Goal: Information Seeking & Learning: Learn about a topic

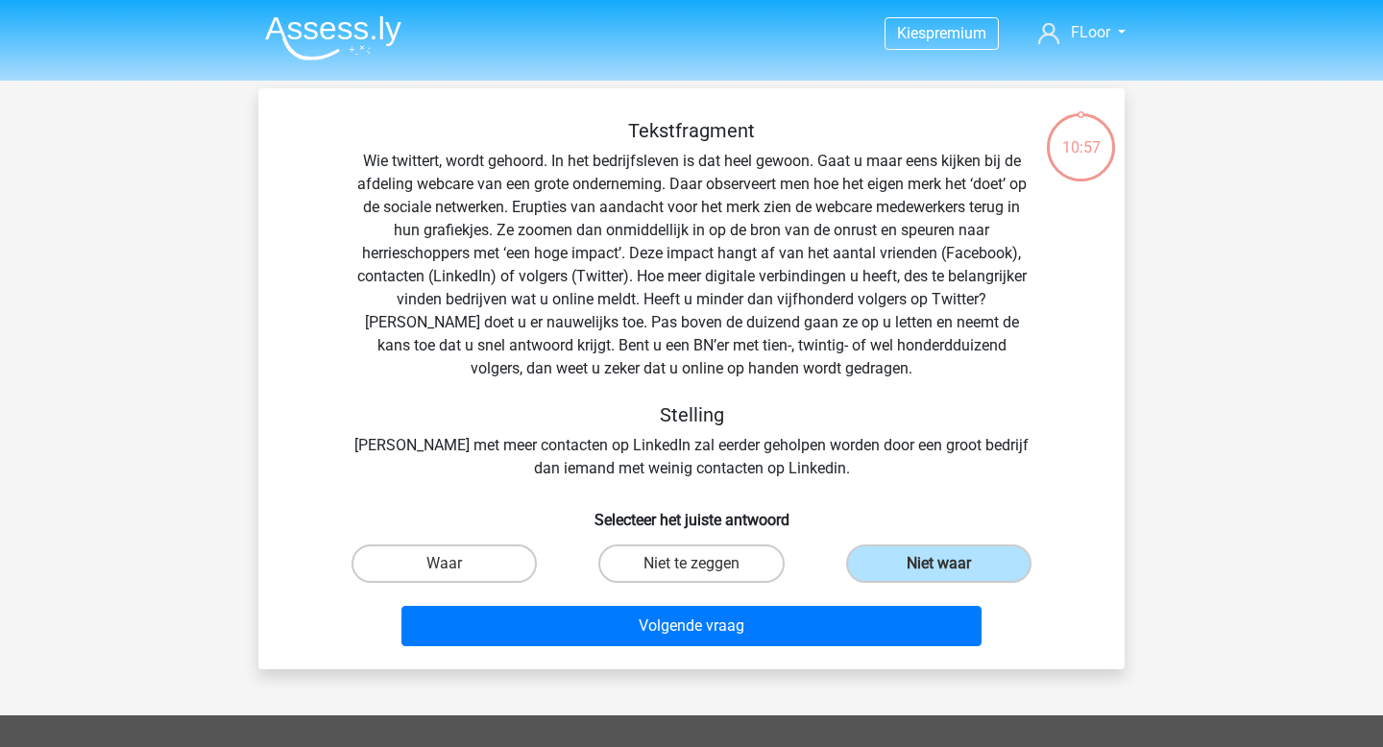
click at [332, 32] on img at bounding box center [333, 37] width 136 height 45
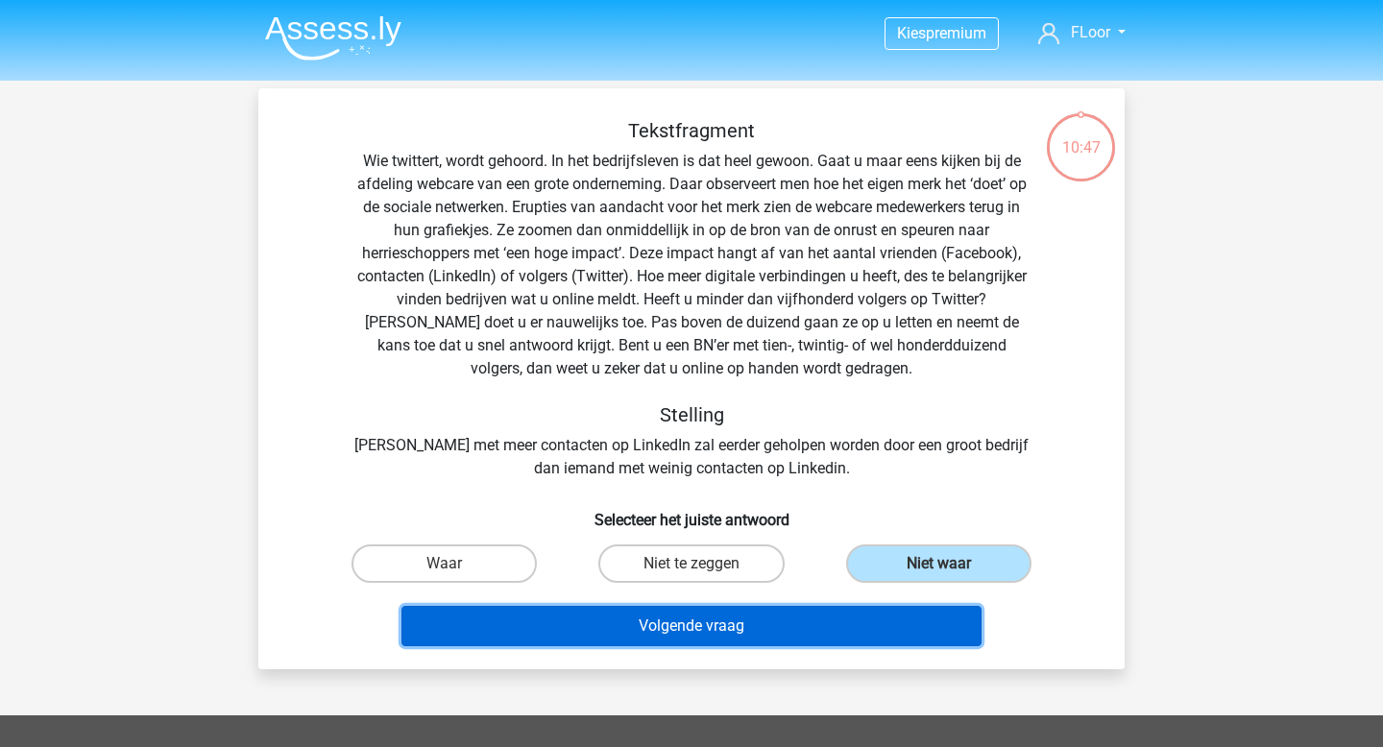
click at [706, 619] on button "Volgende vraag" at bounding box center [691, 626] width 581 height 40
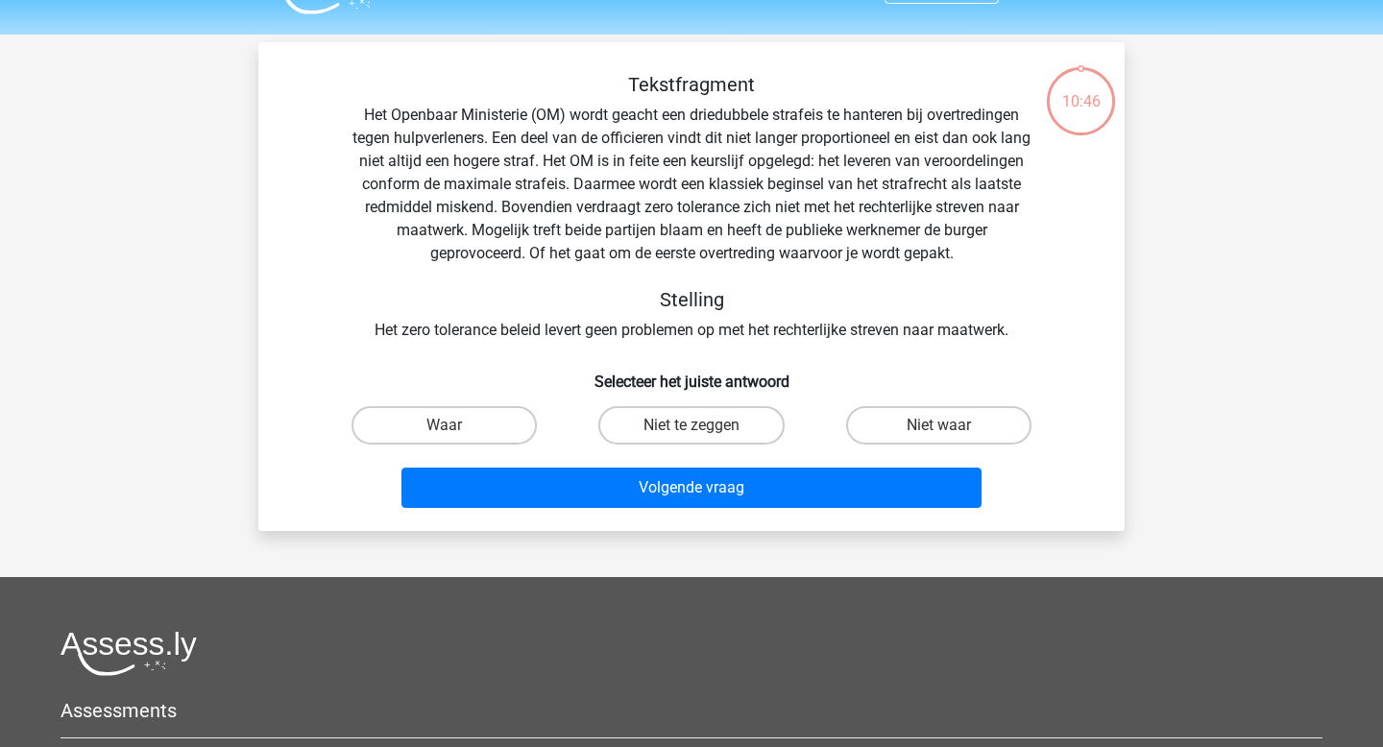
scroll to position [88, 0]
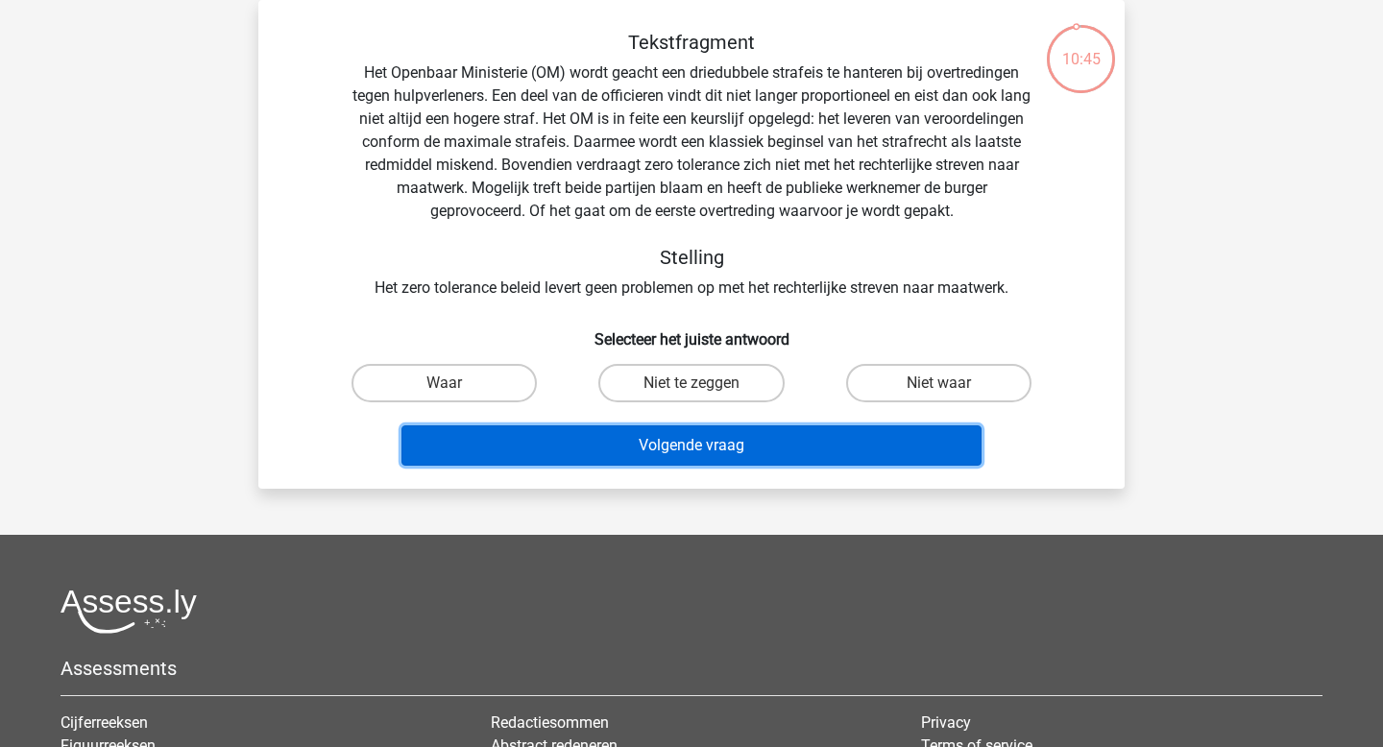
click at [641, 436] on button "Volgende vraag" at bounding box center [691, 445] width 581 height 40
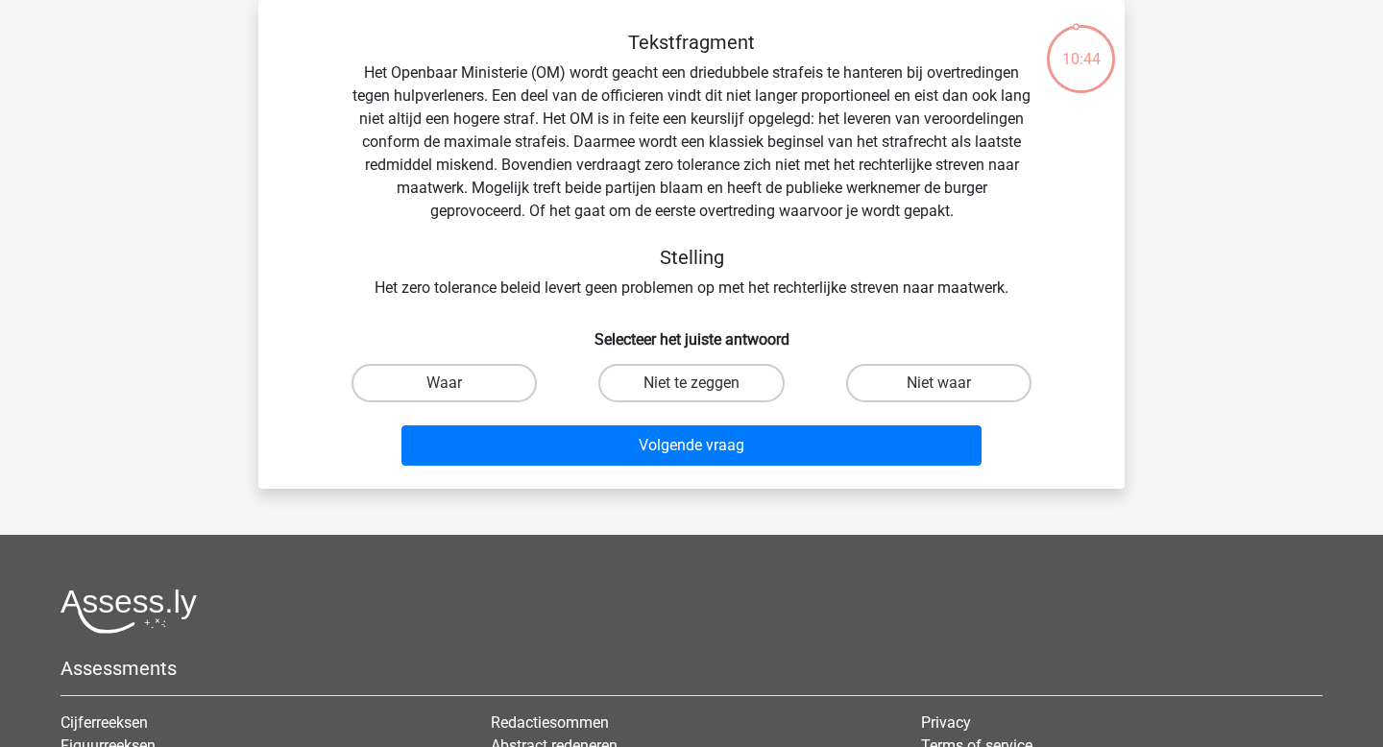
click at [526, 401] on div "Waar" at bounding box center [443, 383] width 231 height 38
click at [507, 394] on label "Waar" at bounding box center [443, 383] width 185 height 38
click at [457, 394] on input "Waar" at bounding box center [451, 389] width 12 height 12
radio input "true"
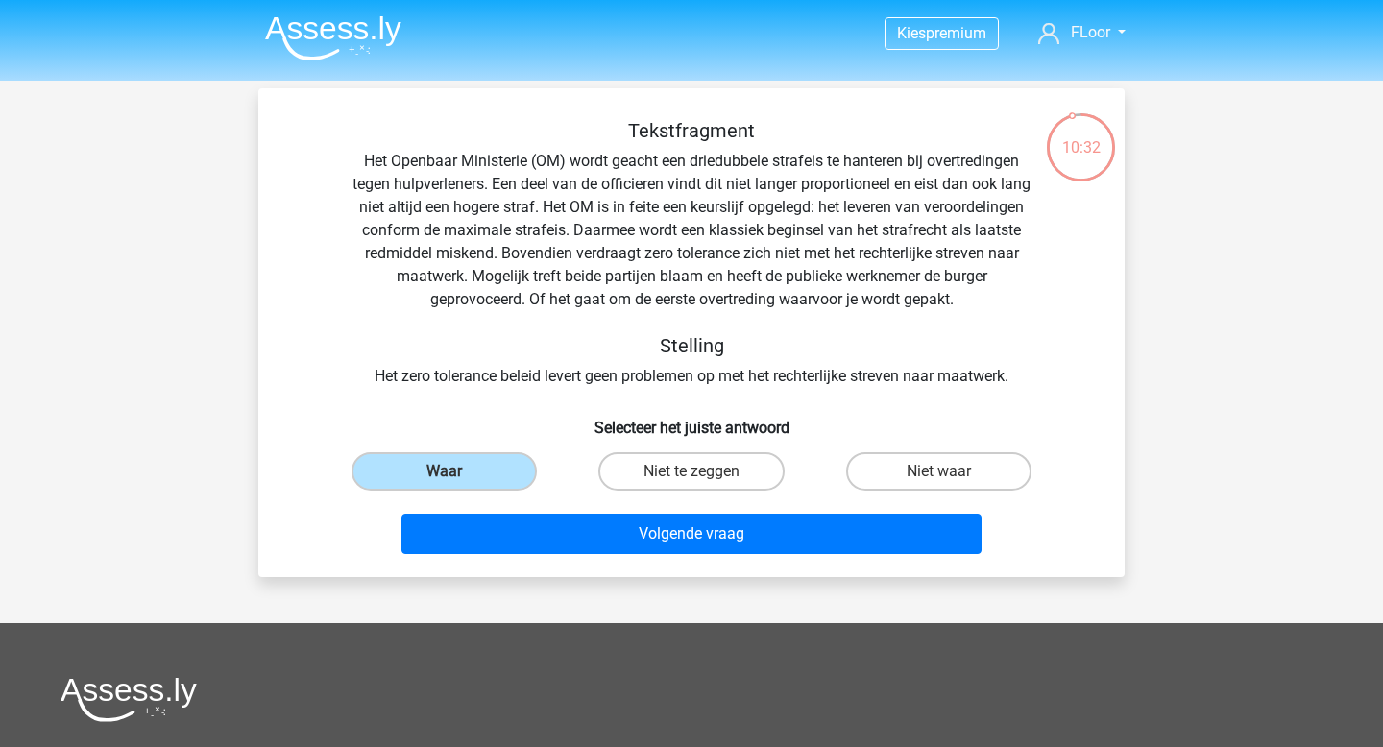
click at [309, 19] on img at bounding box center [333, 37] width 136 height 45
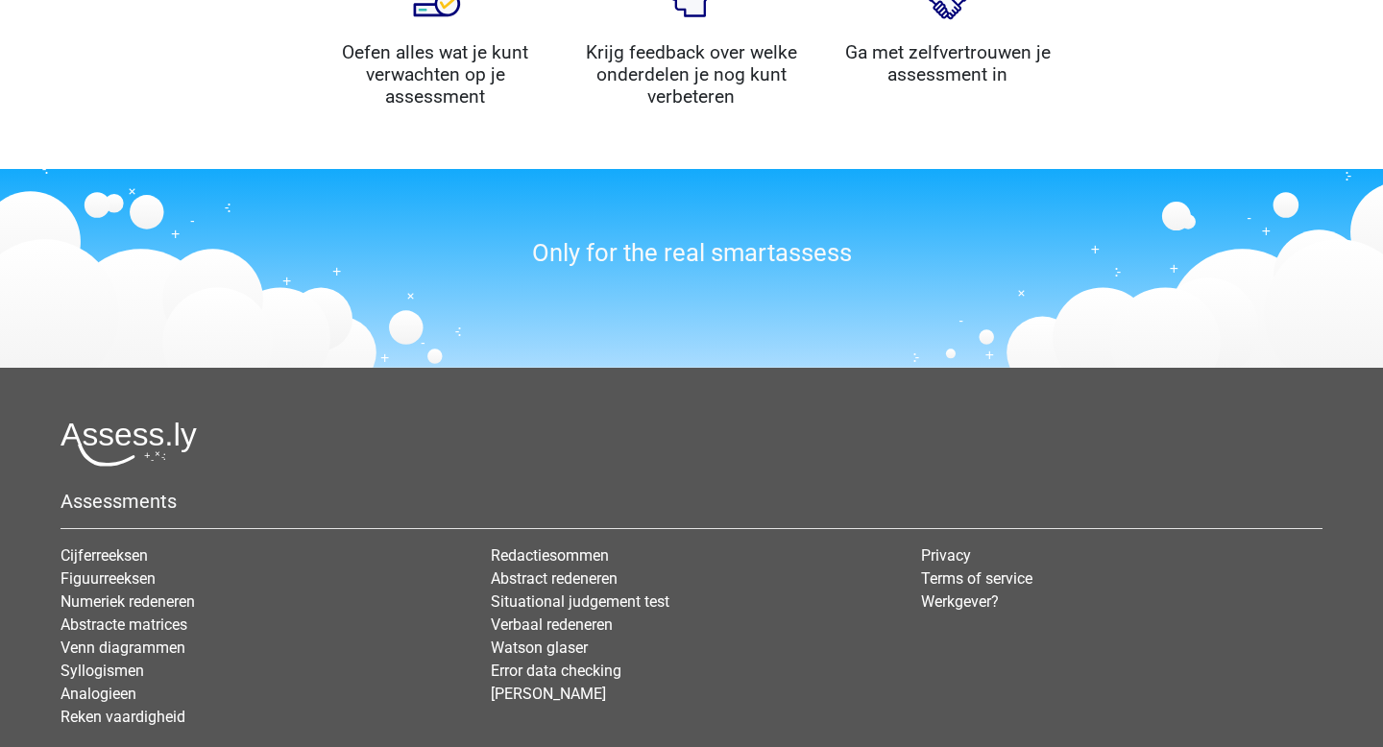
scroll to position [2191, 0]
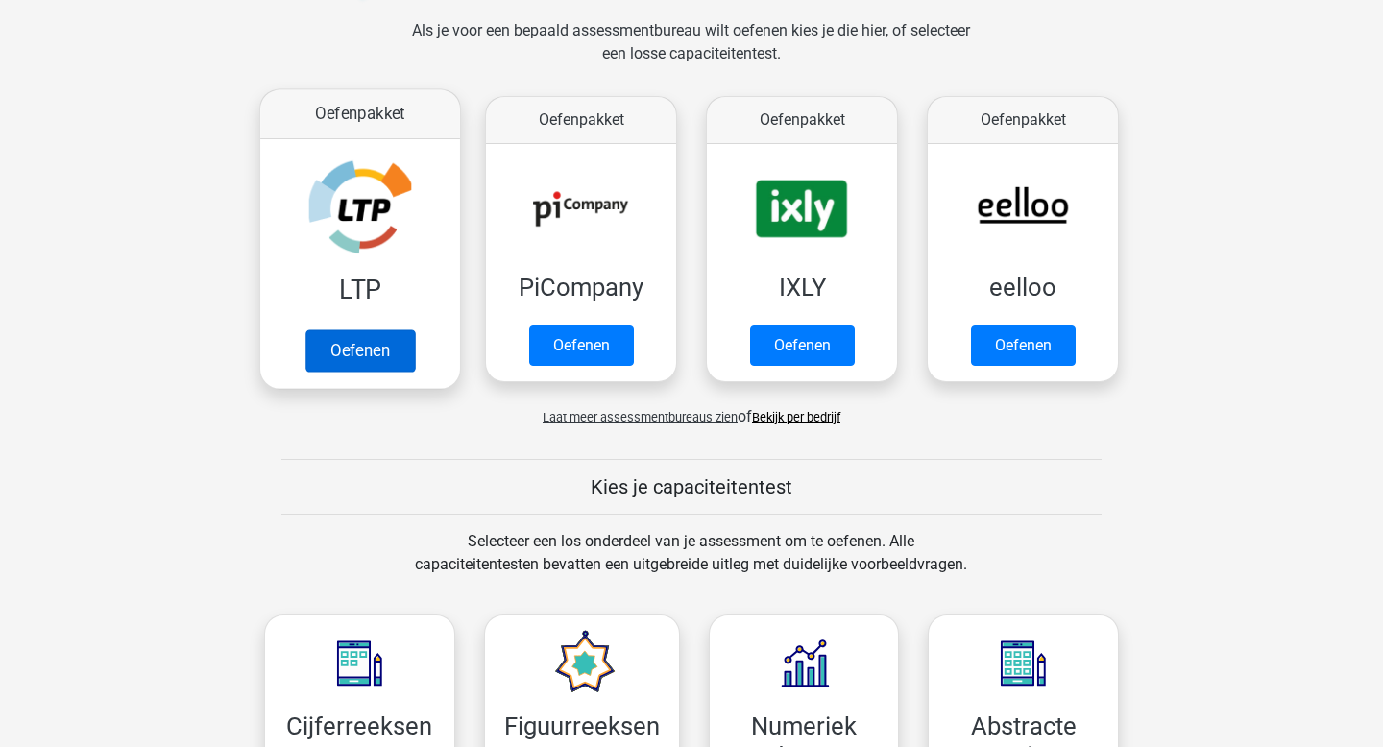
scroll to position [199, 0]
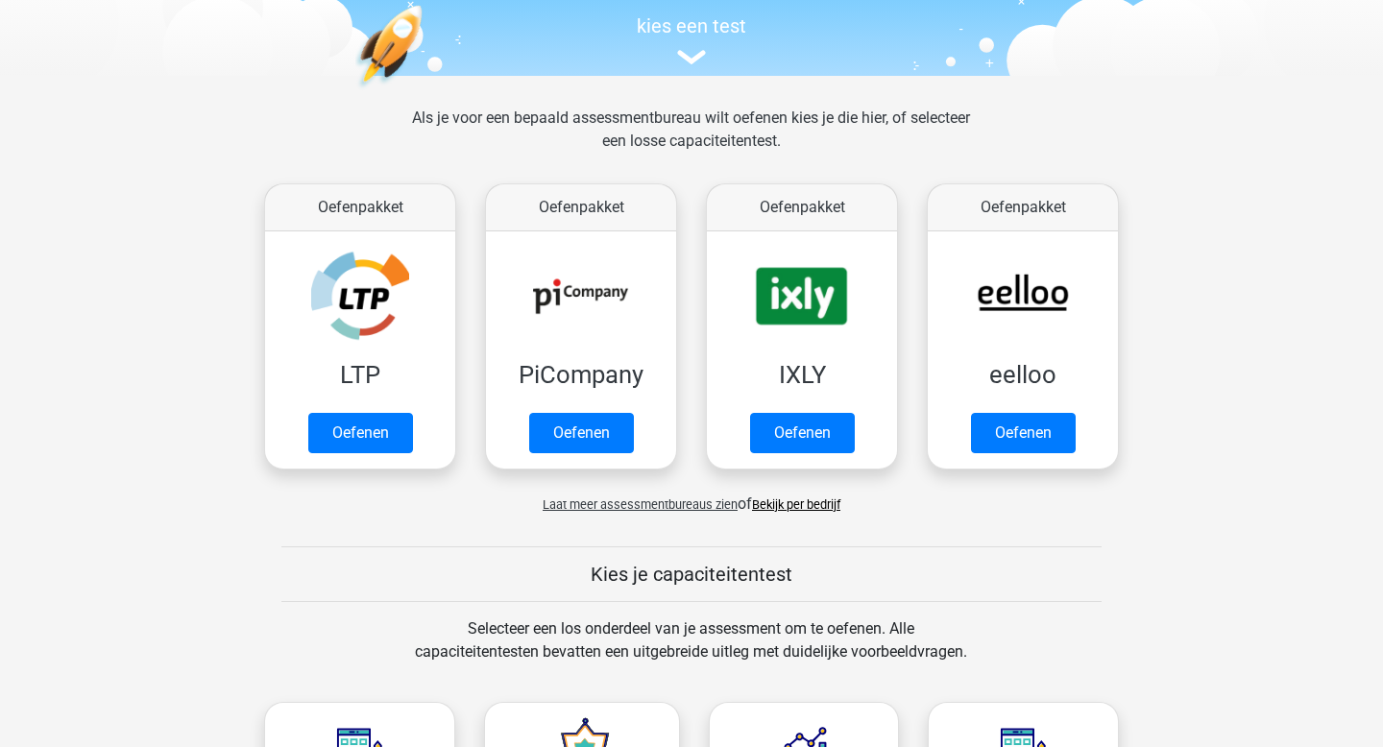
click at [676, 504] on span "Laat meer assessmentbureaus zien" at bounding box center [640, 504] width 195 height 14
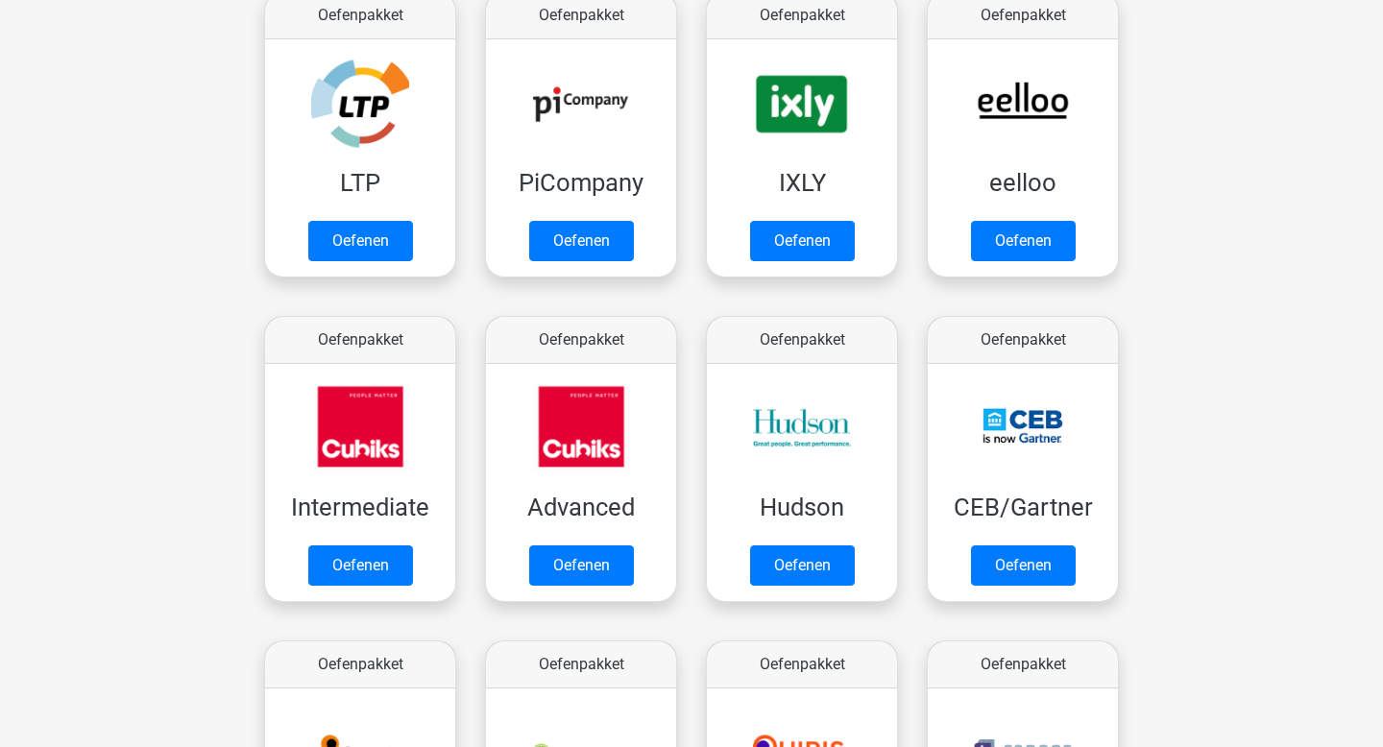
scroll to position [378, 0]
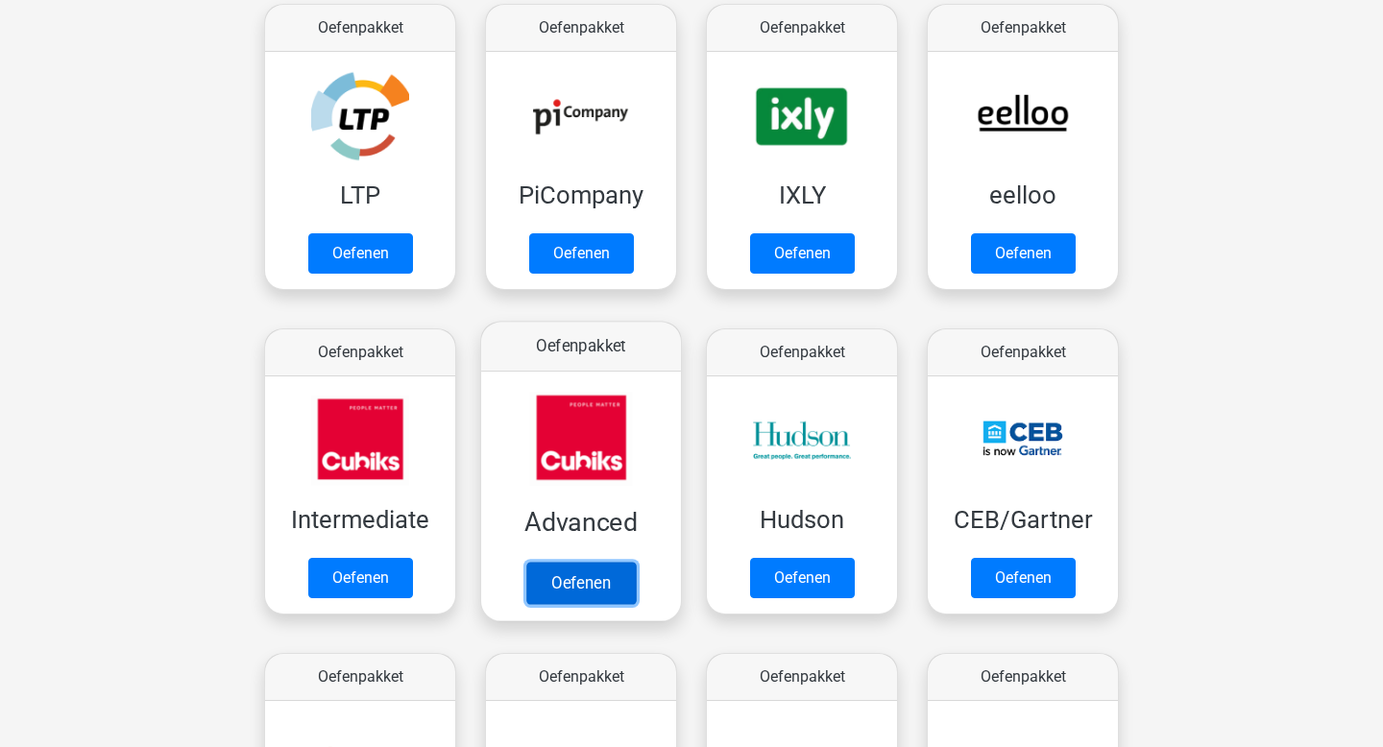
click at [577, 562] on link "Oefenen" at bounding box center [580, 583] width 109 height 42
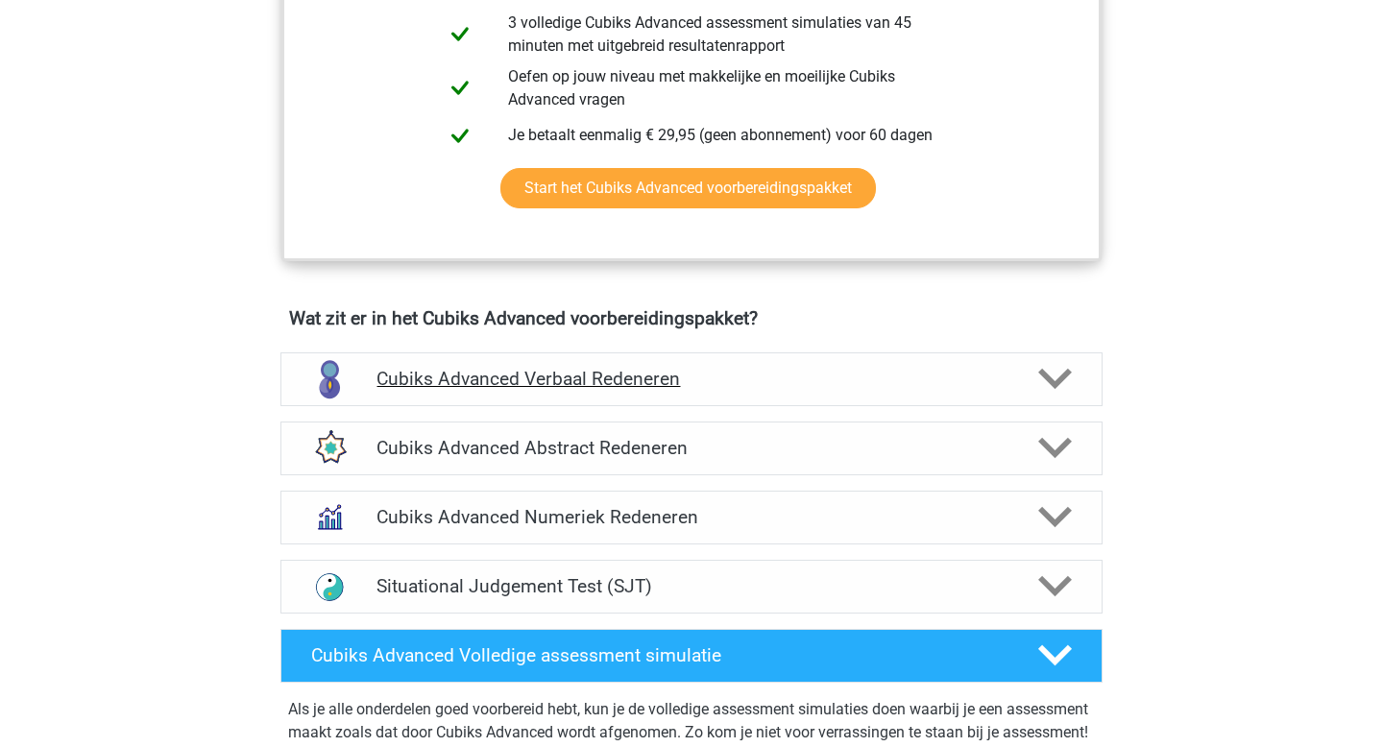
scroll to position [957, 0]
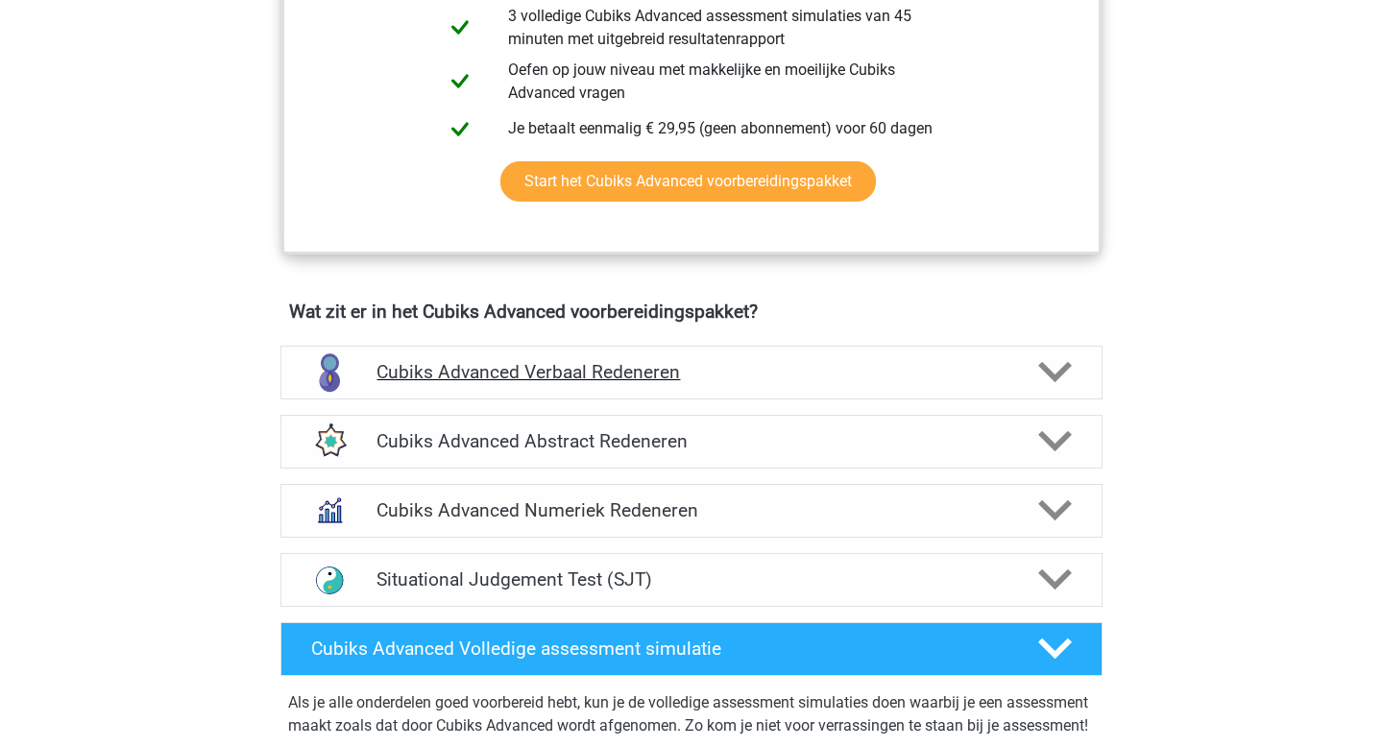
click at [824, 363] on h4 "Cubiks Advanced Verbaal Redeneren" at bounding box center [690, 372] width 629 height 22
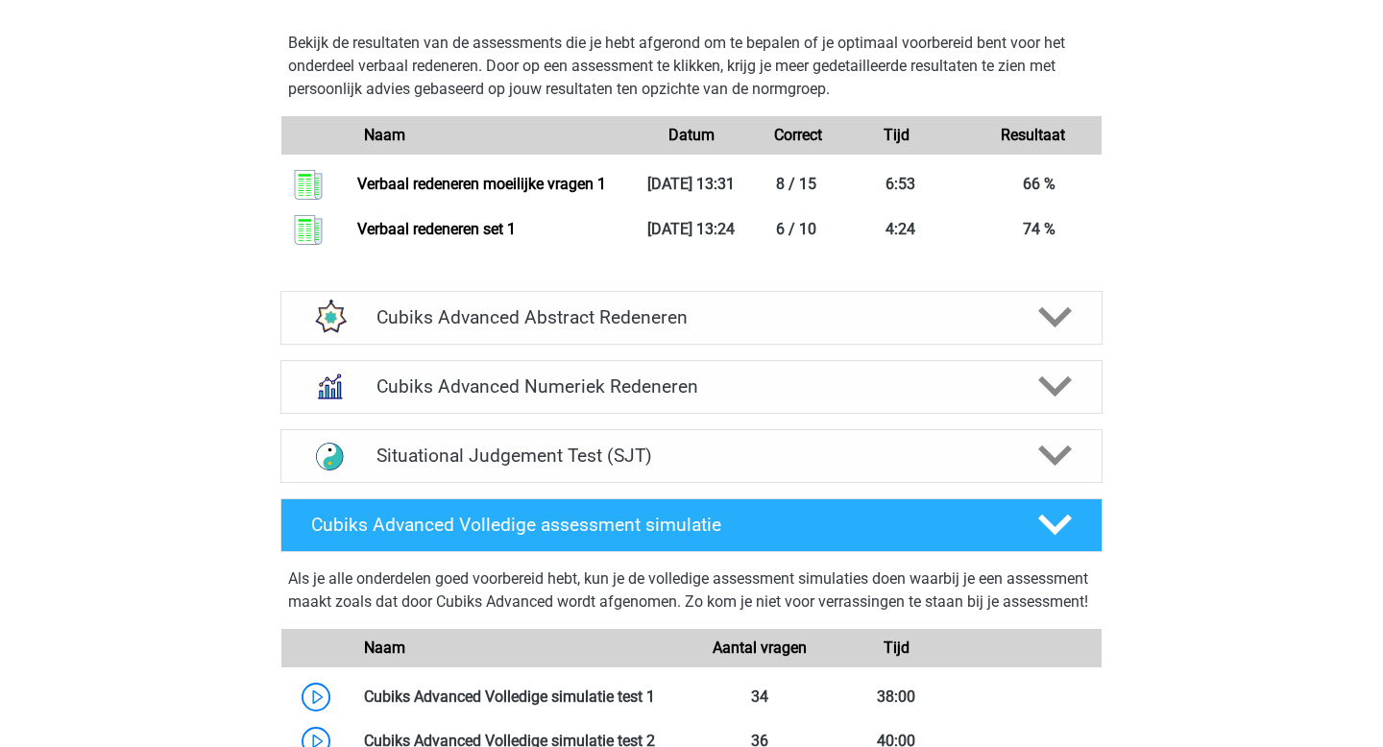
scroll to position [2552, 0]
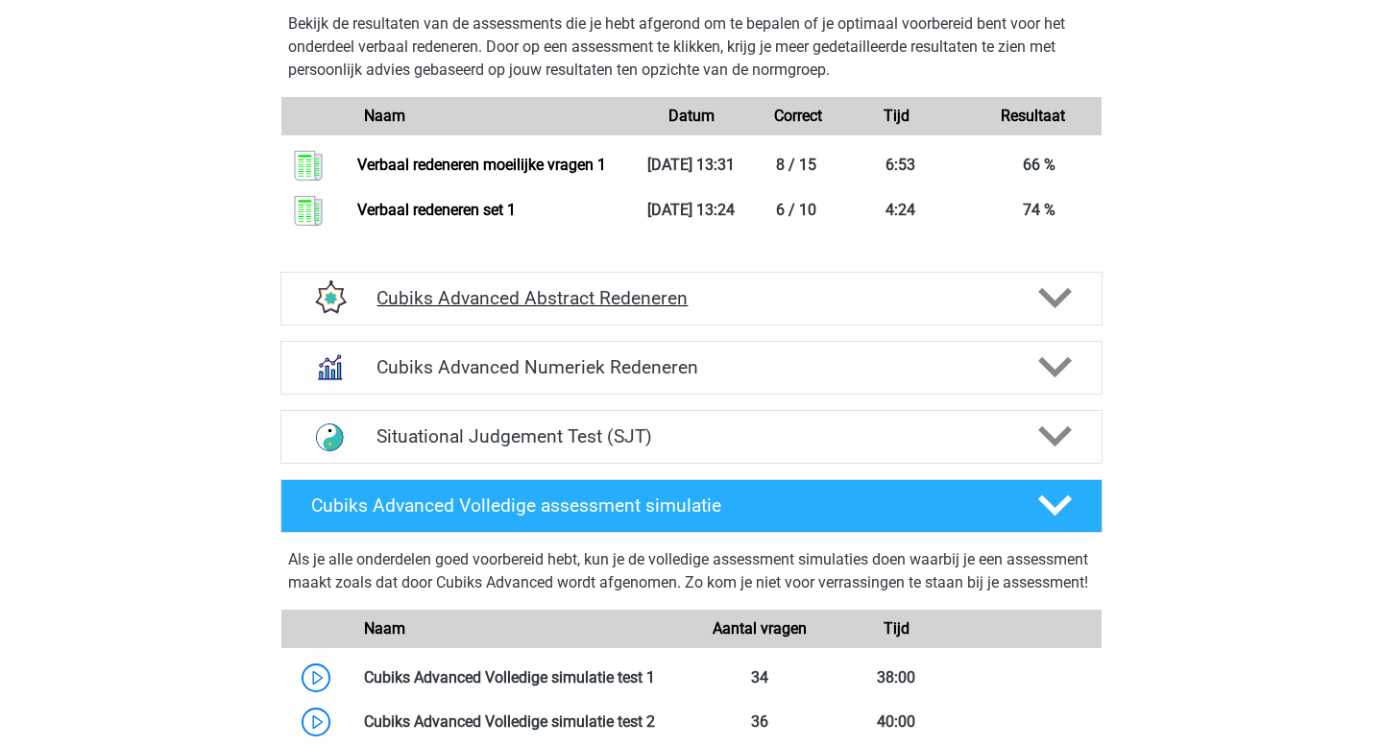
click at [570, 326] on div "Cubiks Advanced Abstract Redeneren" at bounding box center [691, 299] width 822 height 54
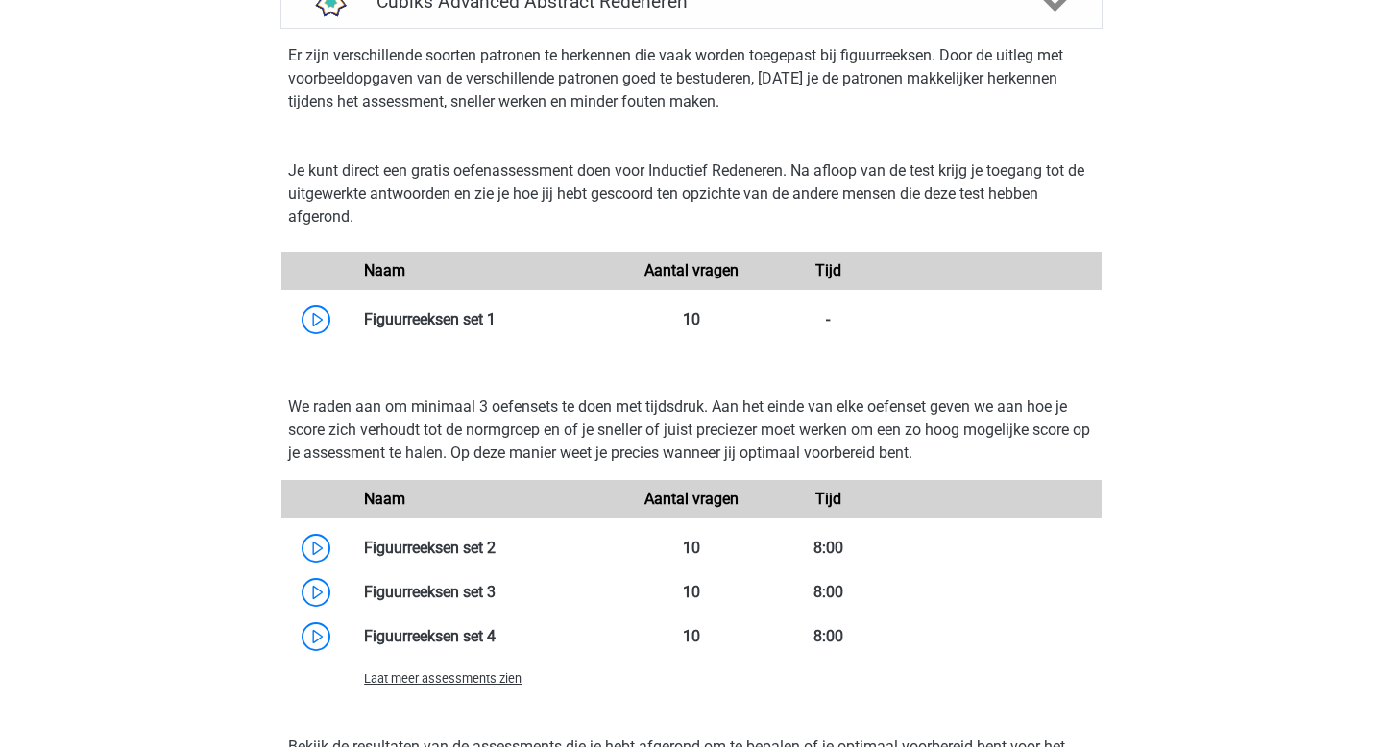
scroll to position [2832, 0]
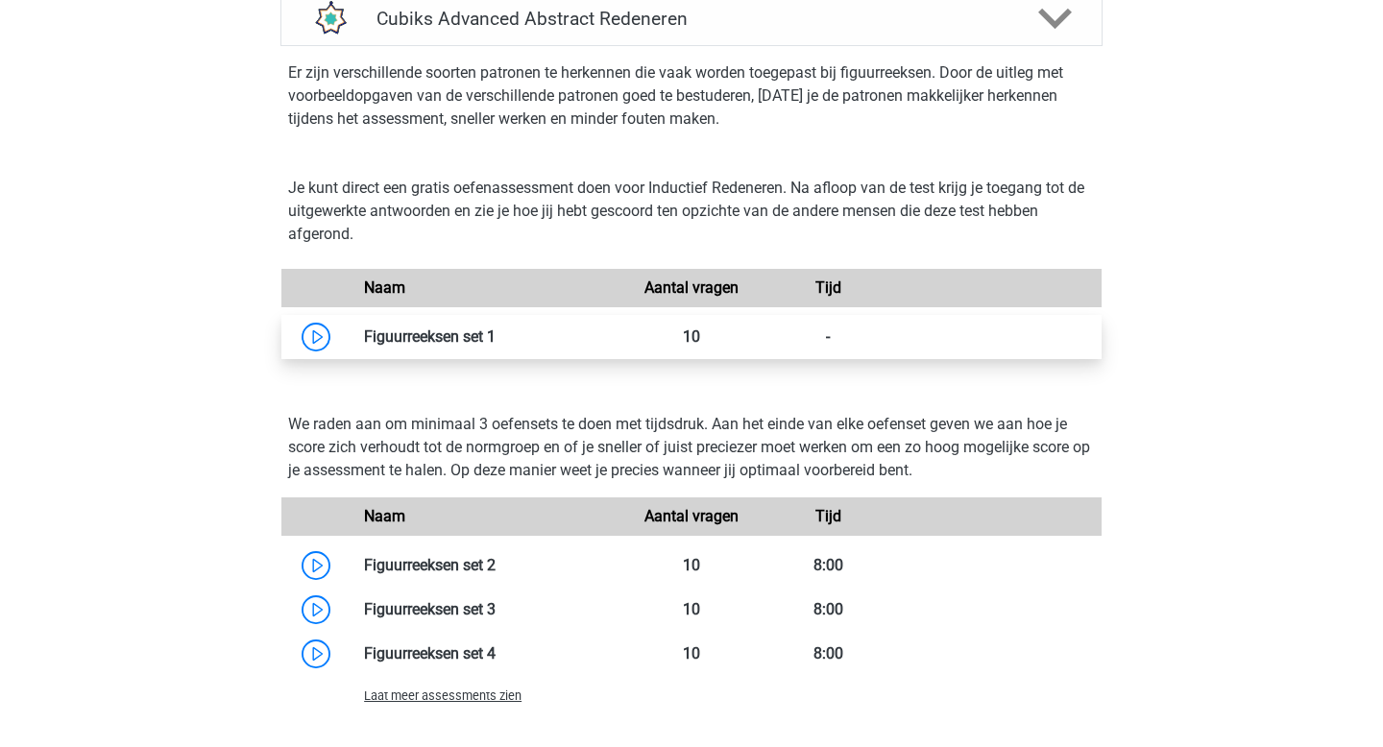
click at [495, 346] on link at bounding box center [495, 336] width 0 height 18
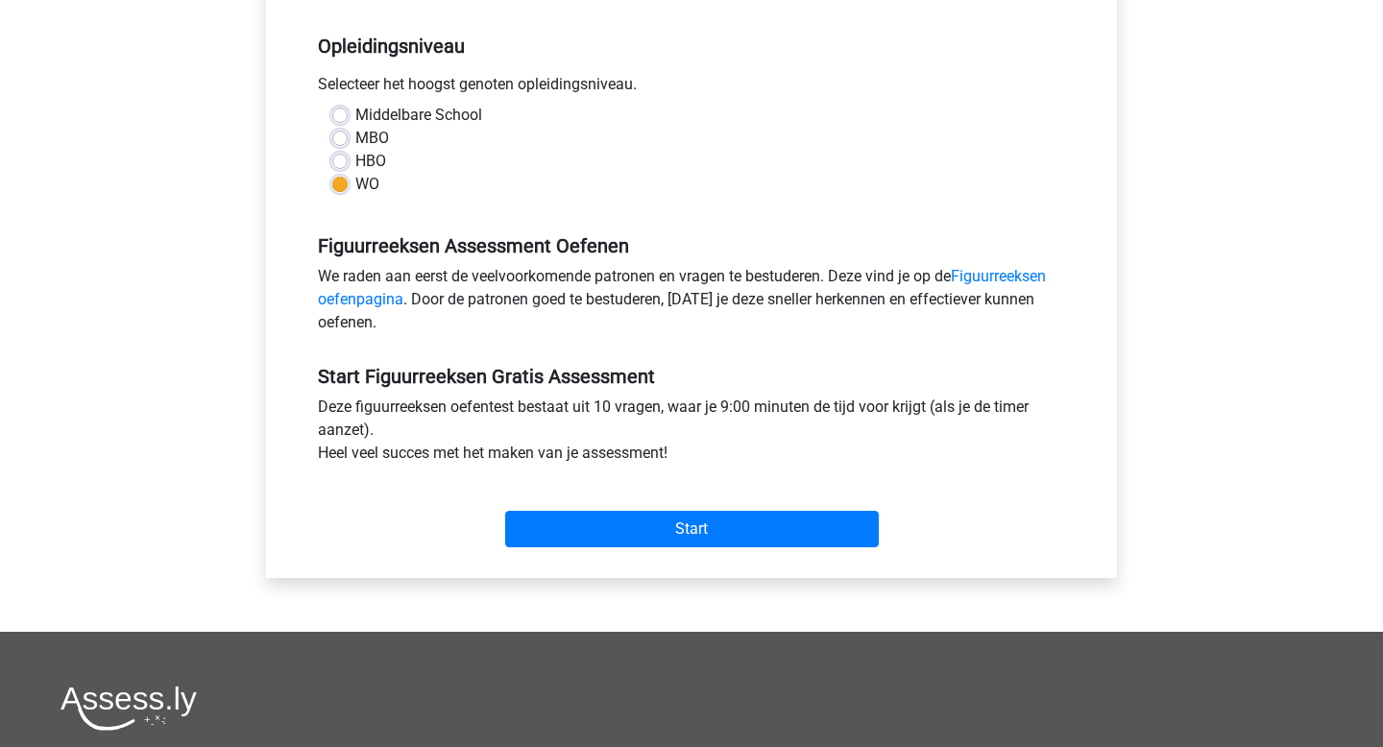
scroll to position [409, 0]
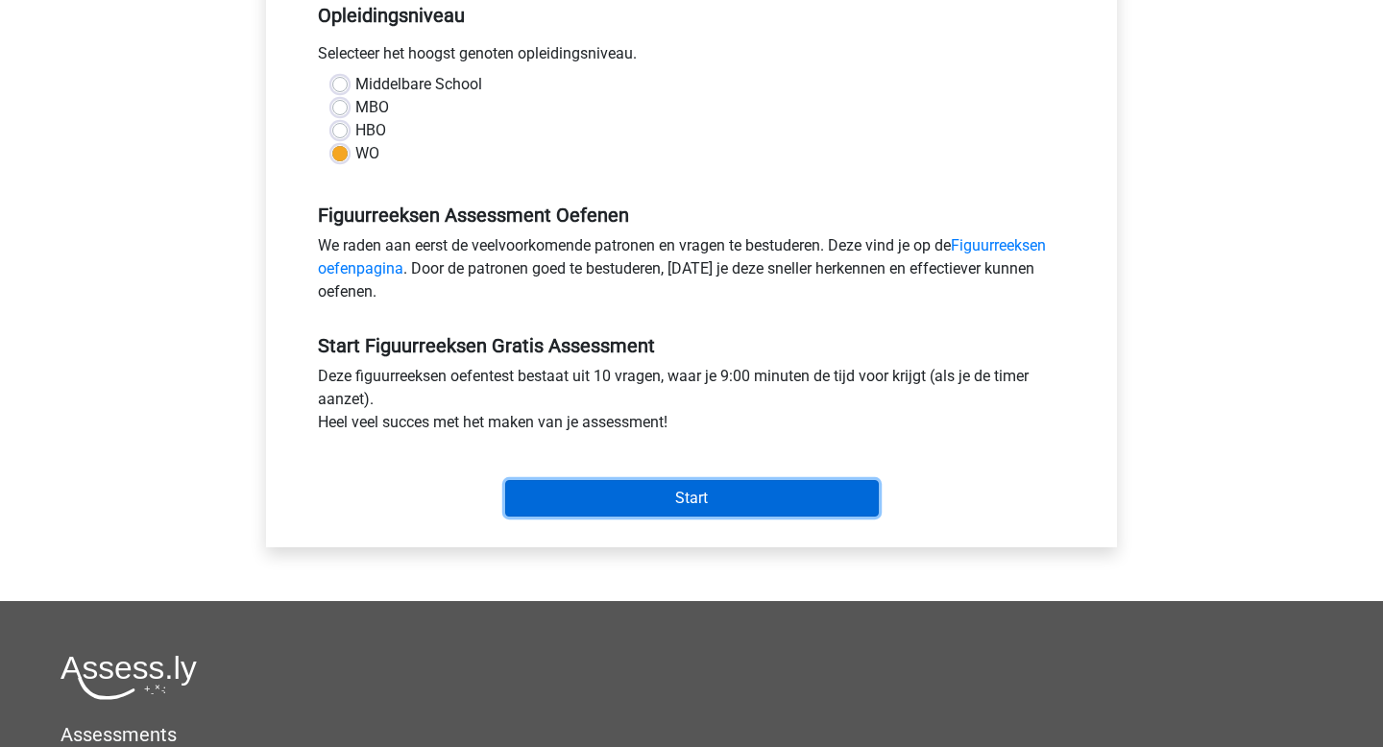
click at [601, 514] on input "Start" at bounding box center [692, 498] width 374 height 36
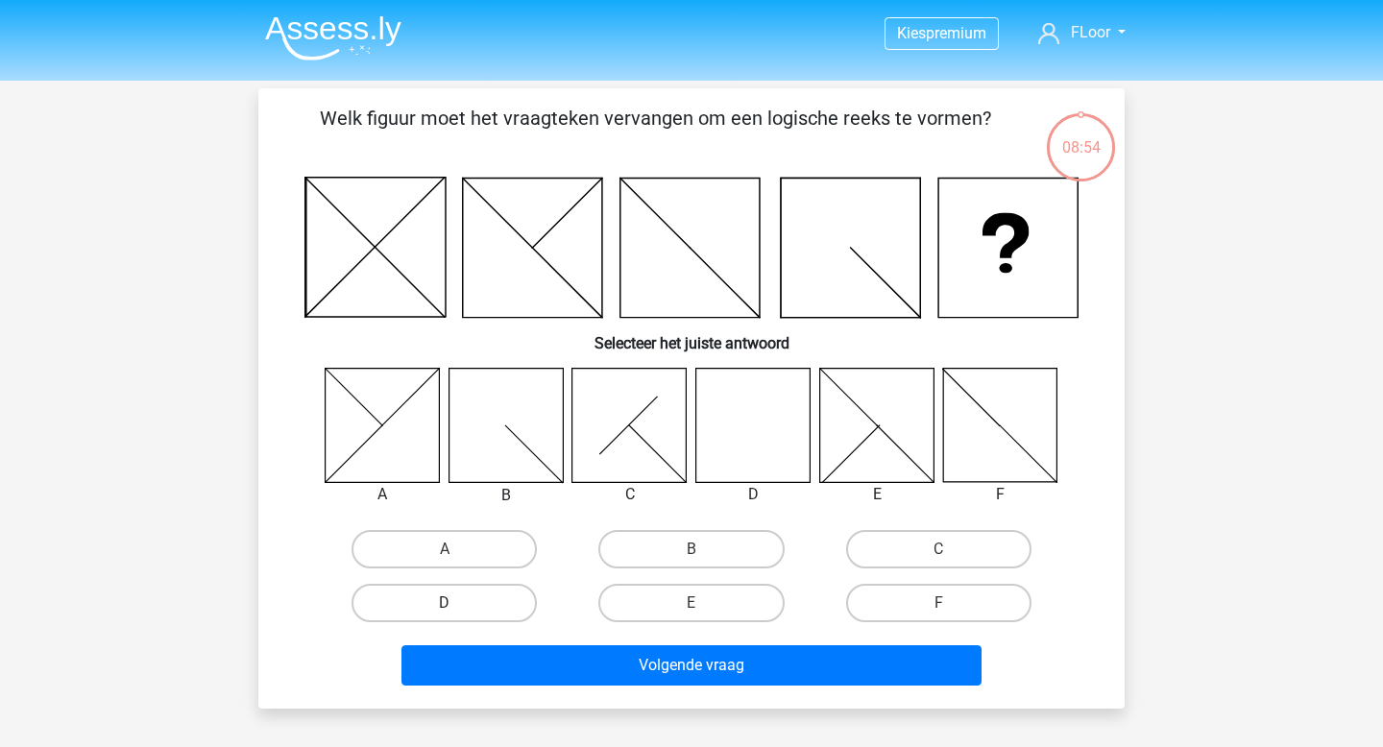
click at [494, 606] on label "D" at bounding box center [443, 603] width 185 height 38
click at [457, 606] on input "D" at bounding box center [451, 609] width 12 height 12
radio input "true"
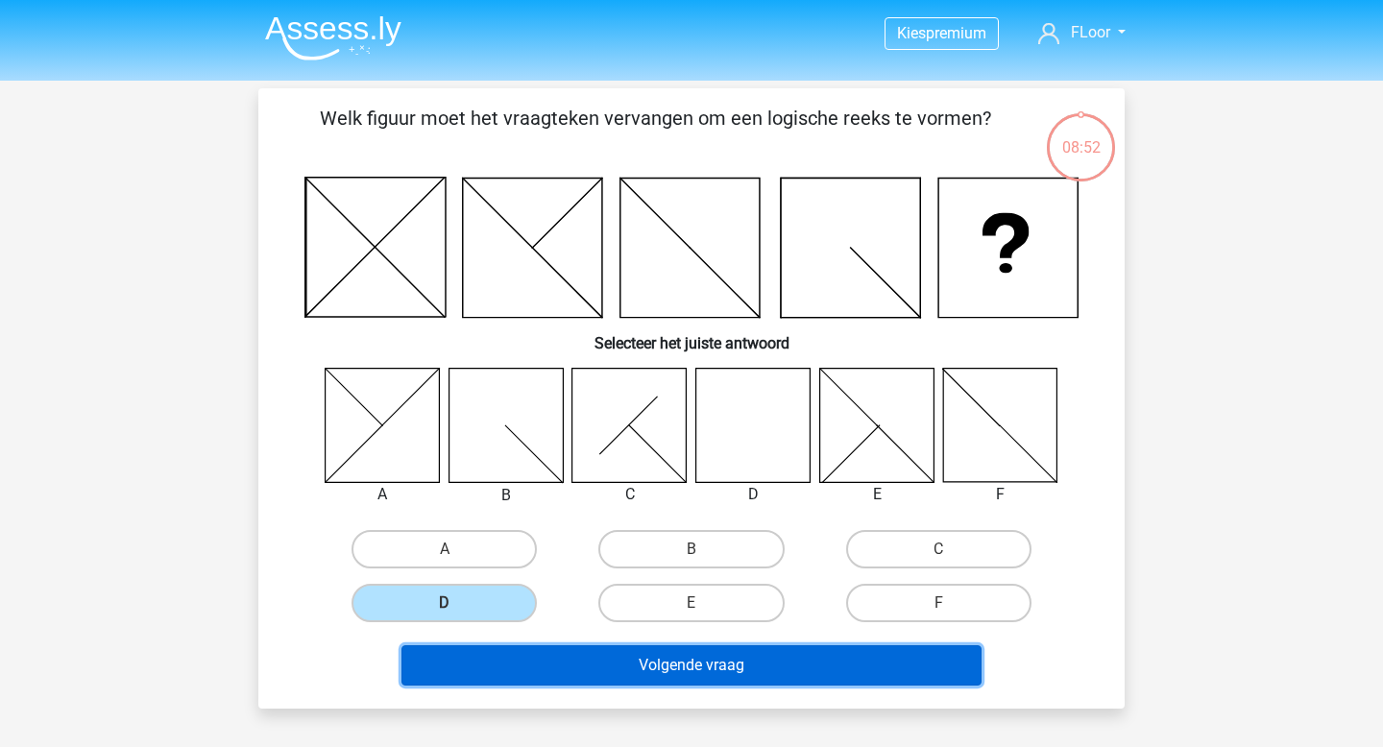
click at [554, 662] on button "Volgende vraag" at bounding box center [691, 665] width 581 height 40
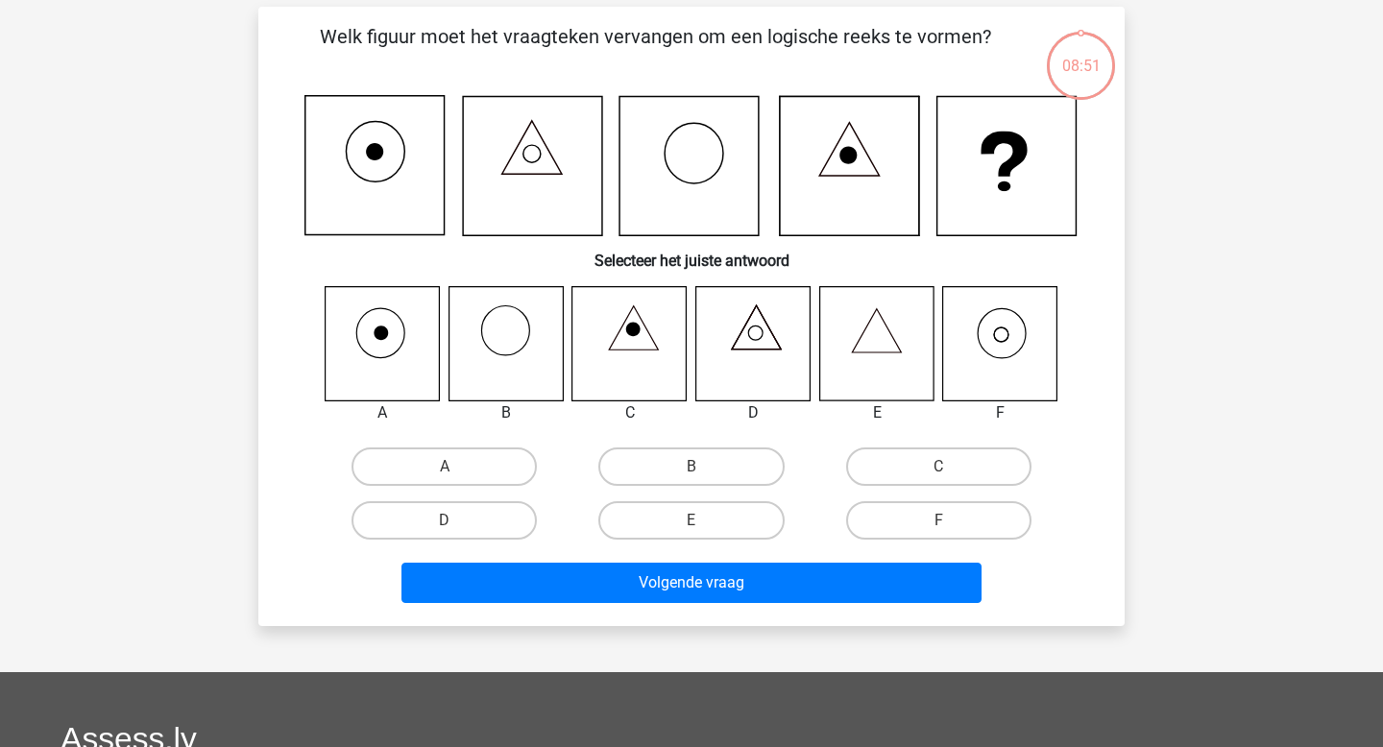
scroll to position [88, 0]
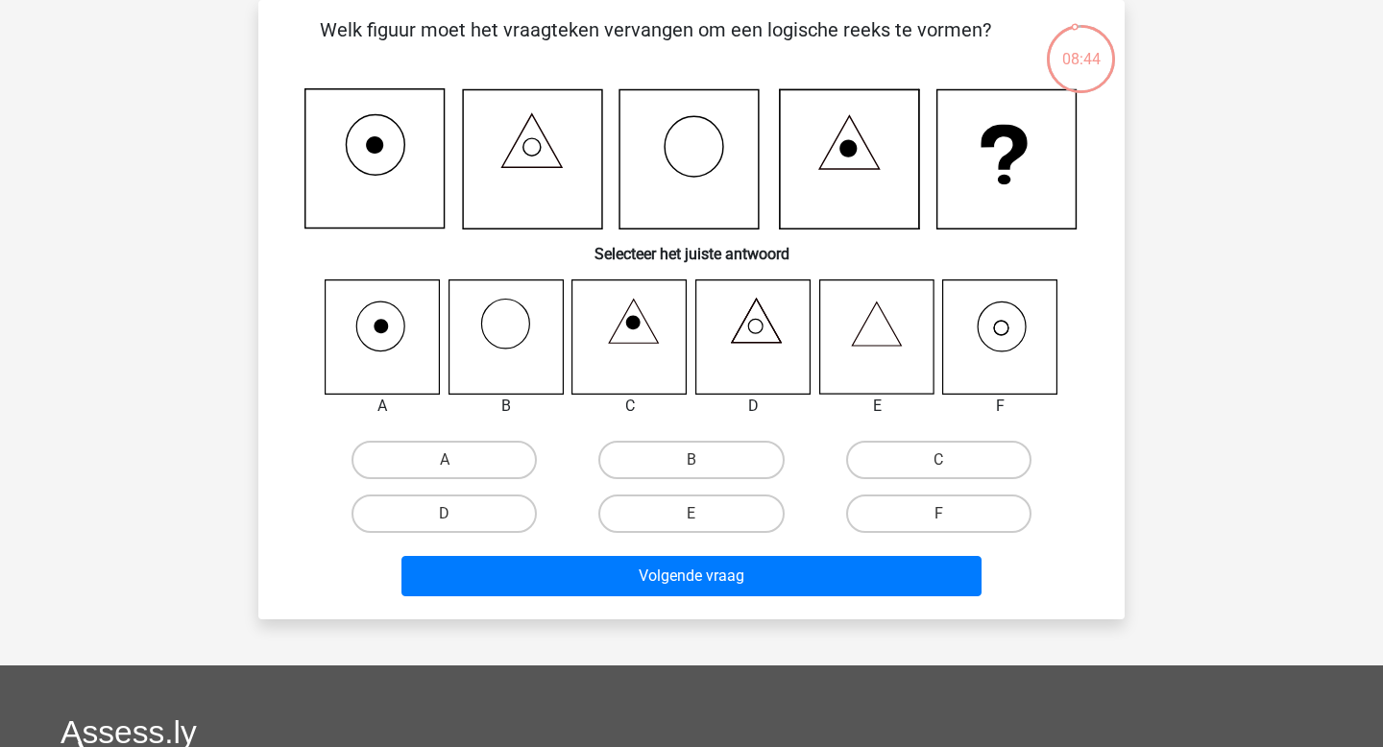
click at [857, 353] on icon at bounding box center [876, 336] width 114 height 114
click at [660, 518] on label "E" at bounding box center [690, 513] width 185 height 38
click at [691, 518] on input "E" at bounding box center [697, 520] width 12 height 12
radio input "true"
click at [924, 508] on label "F" at bounding box center [938, 513] width 185 height 38
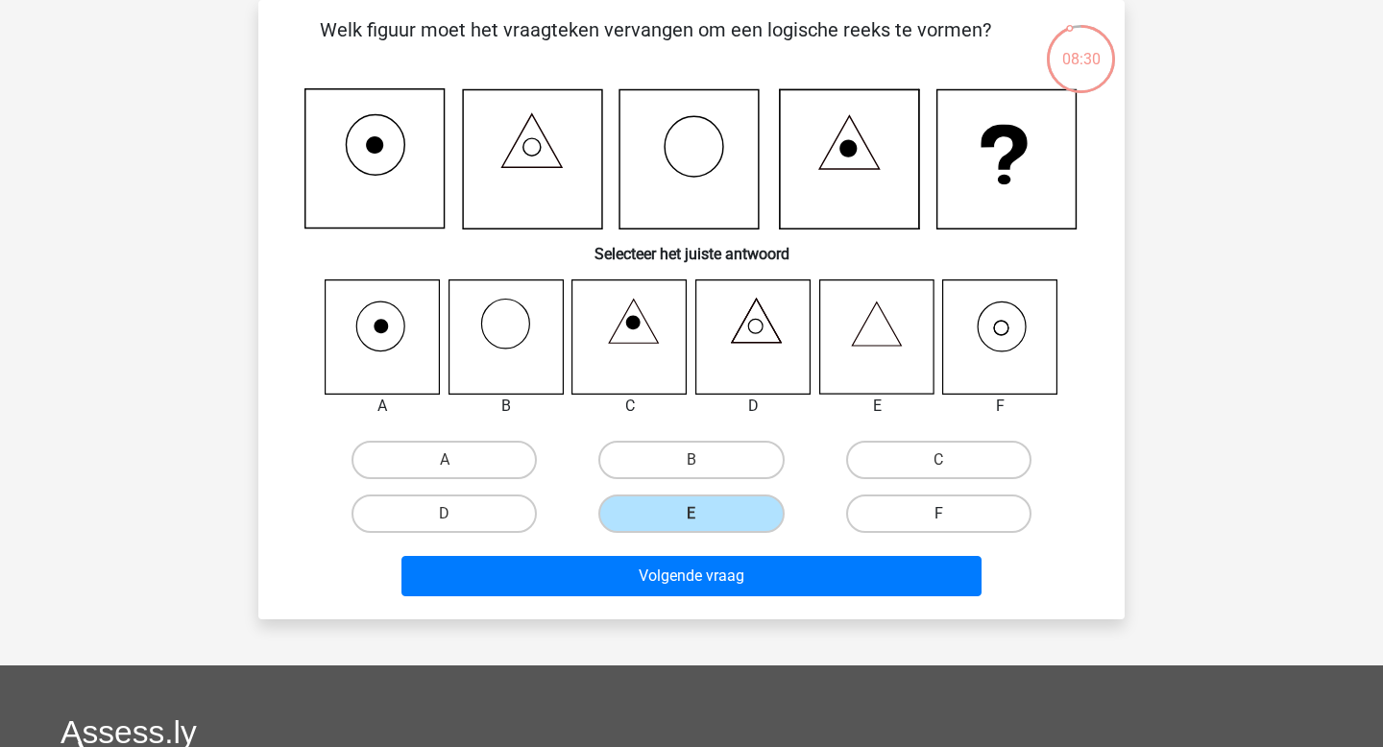
click at [938, 514] on input "F" at bounding box center [944, 520] width 12 height 12
radio input "true"
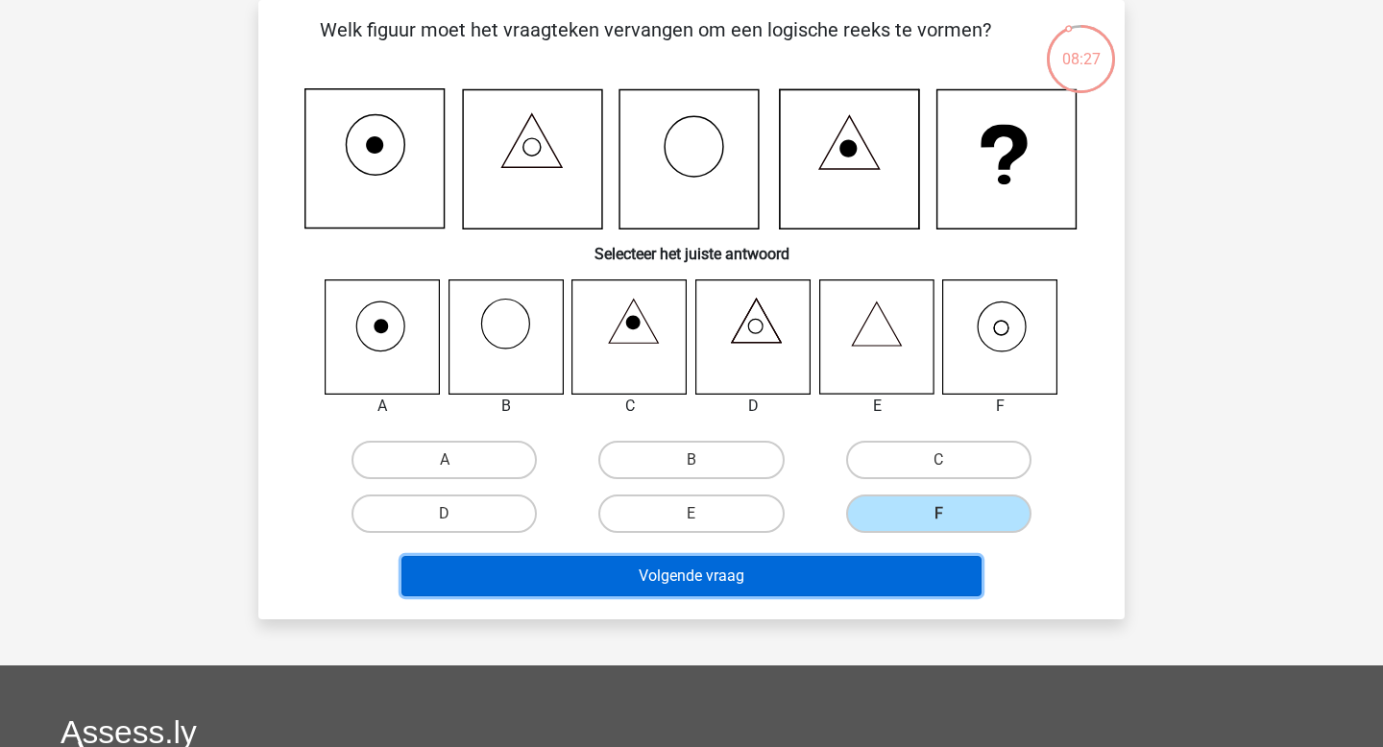
click at [725, 582] on button "Volgende vraag" at bounding box center [691, 576] width 581 height 40
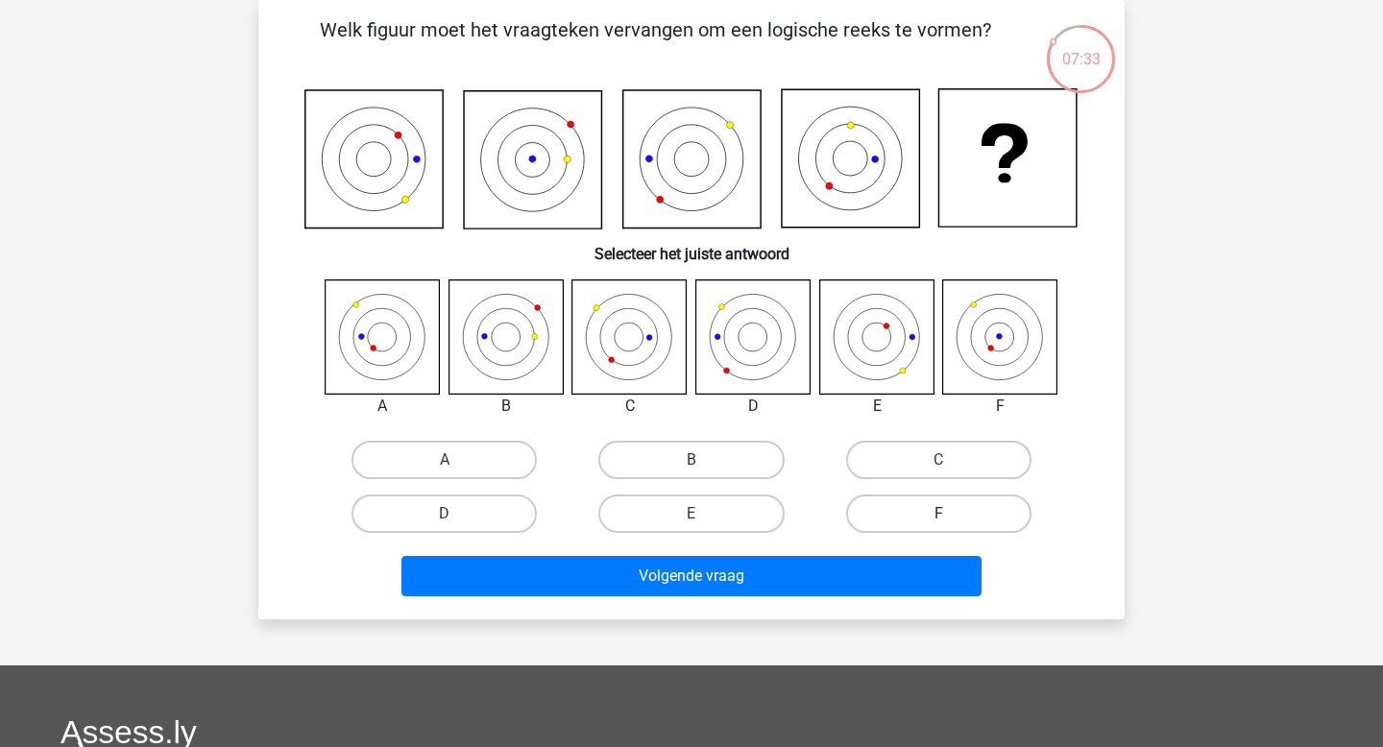
click at [935, 519] on label "F" at bounding box center [938, 513] width 185 height 38
click at [938, 519] on input "F" at bounding box center [944, 520] width 12 height 12
radio input "true"
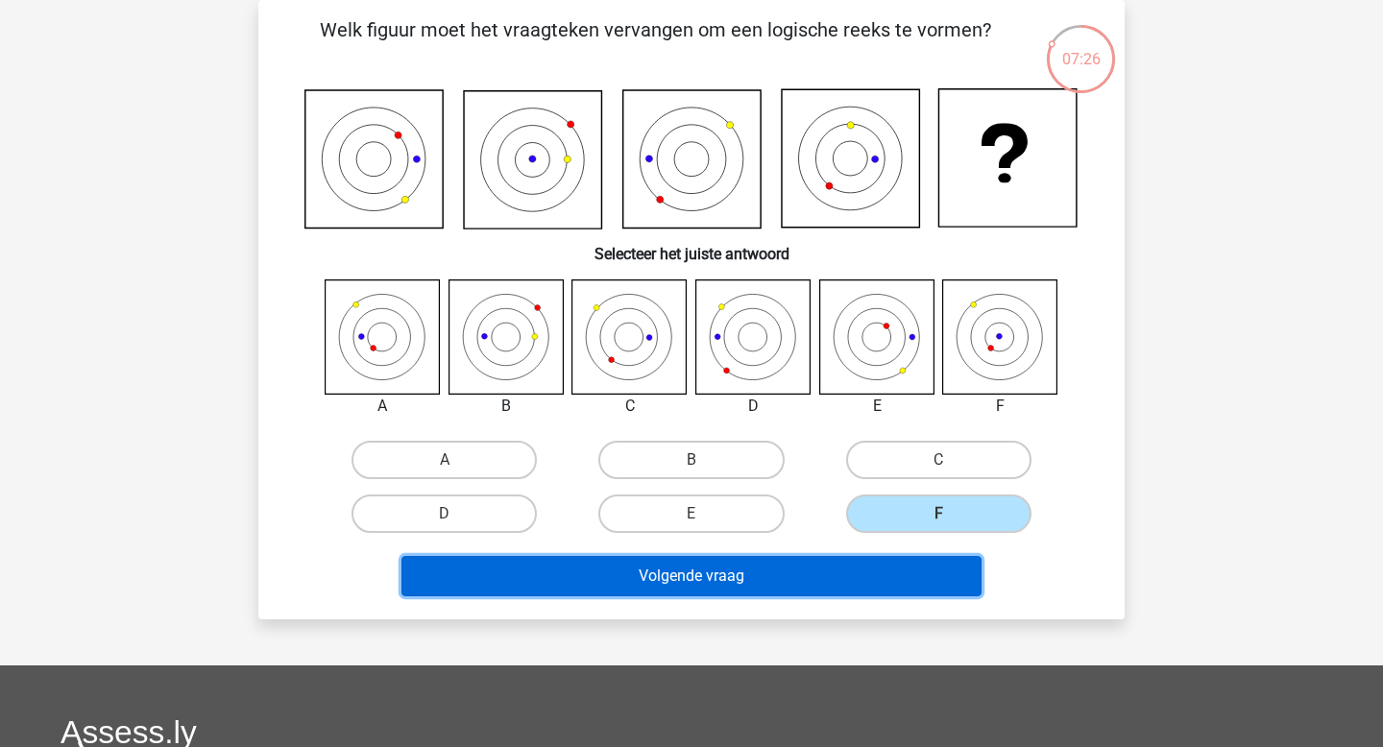
click at [855, 569] on button "Volgende vraag" at bounding box center [691, 576] width 581 height 40
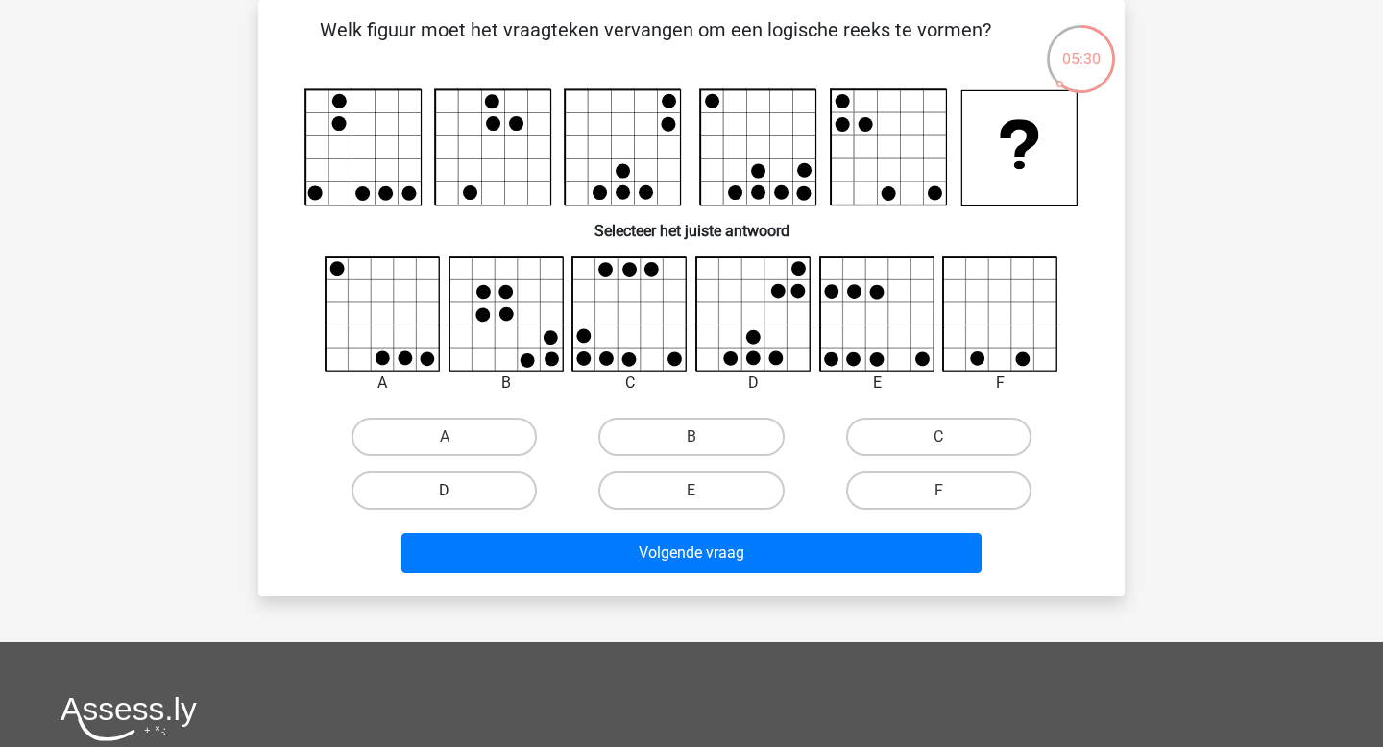
click at [468, 491] on label "D" at bounding box center [443, 490] width 185 height 38
click at [457, 491] on input "D" at bounding box center [451, 497] width 12 height 12
radio input "true"
click at [734, 491] on label "E" at bounding box center [690, 490] width 185 height 38
click at [704, 491] on input "E" at bounding box center [697, 497] width 12 height 12
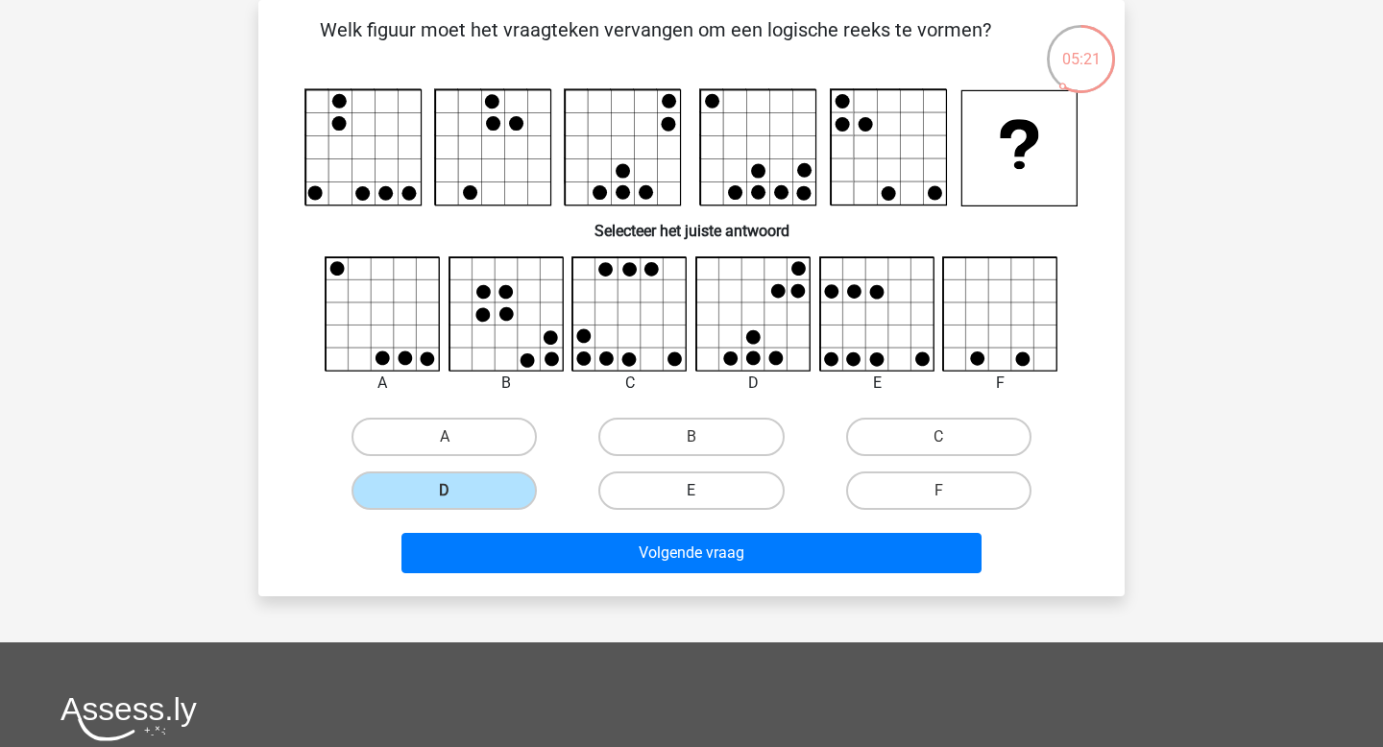
radio input "true"
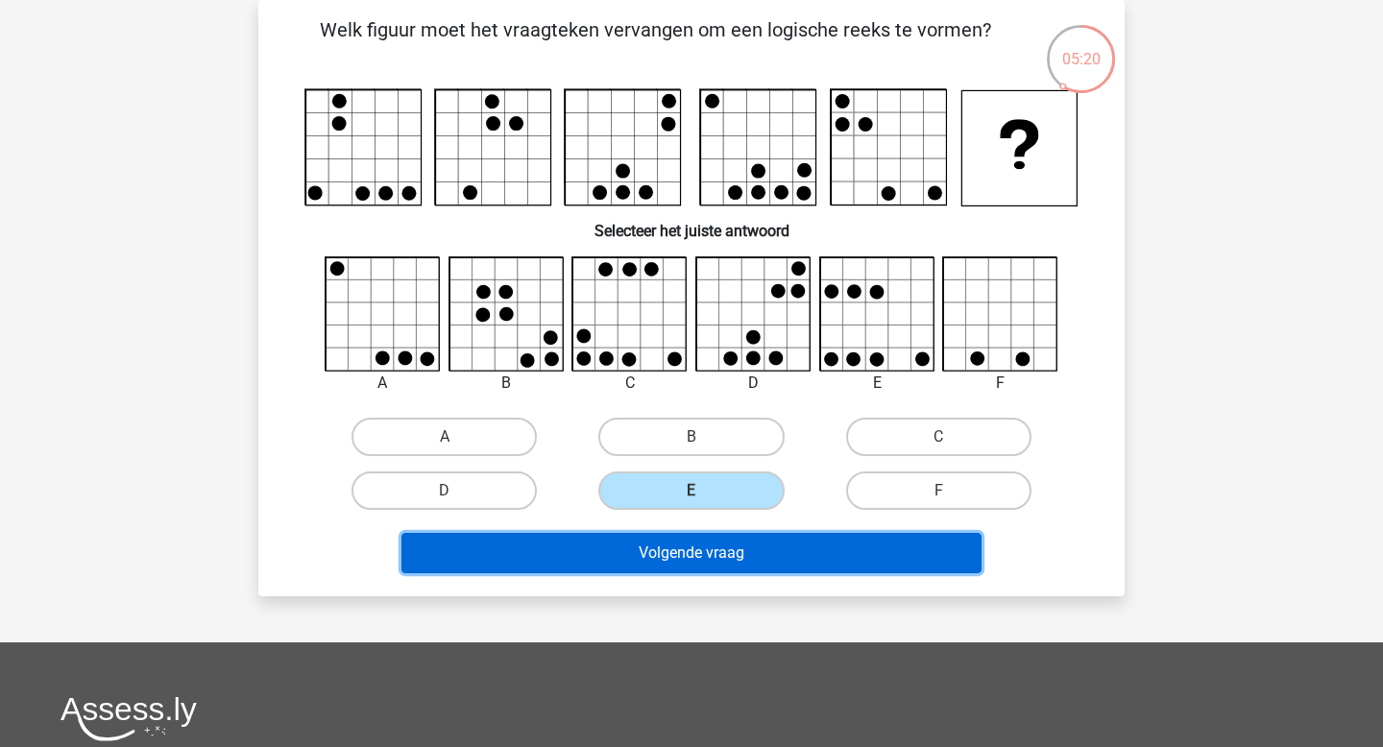
click at [743, 551] on button "Volgende vraag" at bounding box center [691, 553] width 581 height 40
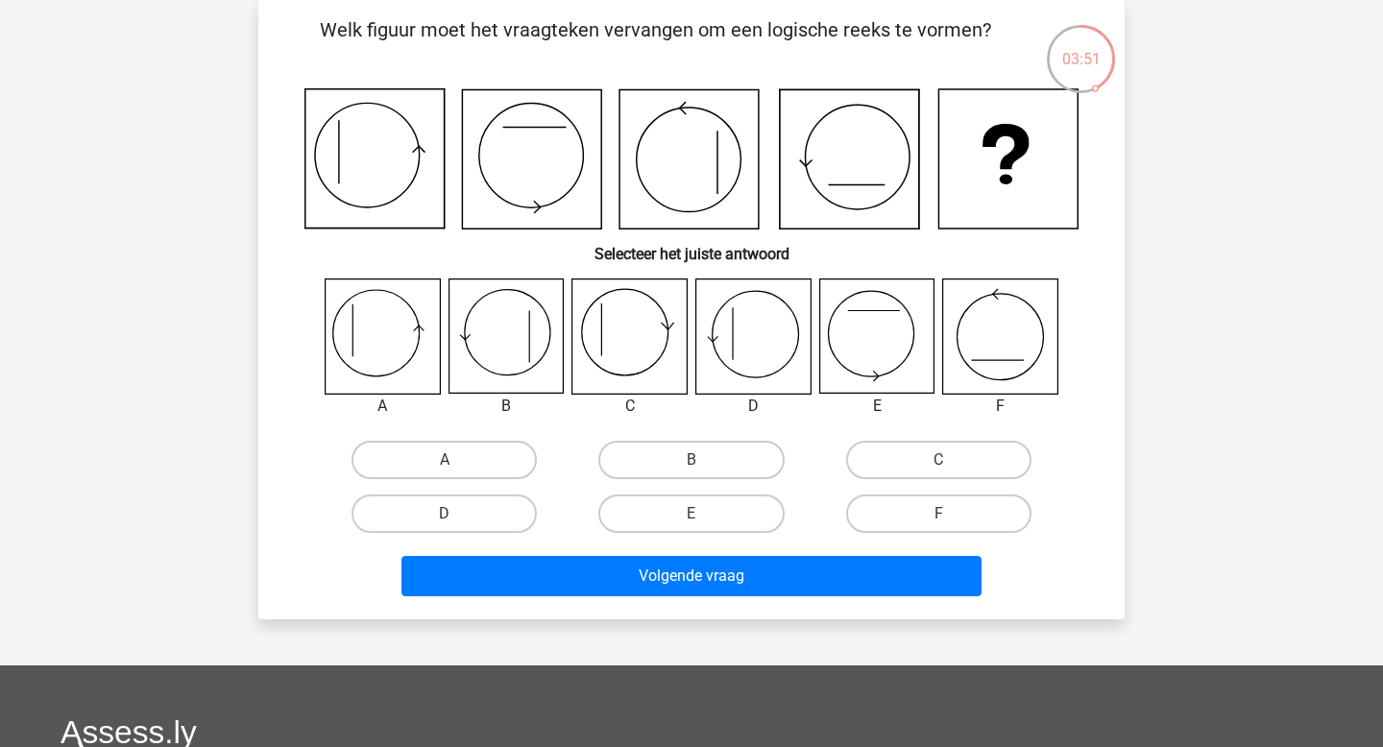
click at [645, 343] on icon at bounding box center [629, 336] width 114 height 114
click at [920, 472] on label "C" at bounding box center [938, 460] width 185 height 38
click at [938, 472] on input "C" at bounding box center [944, 466] width 12 height 12
radio input "true"
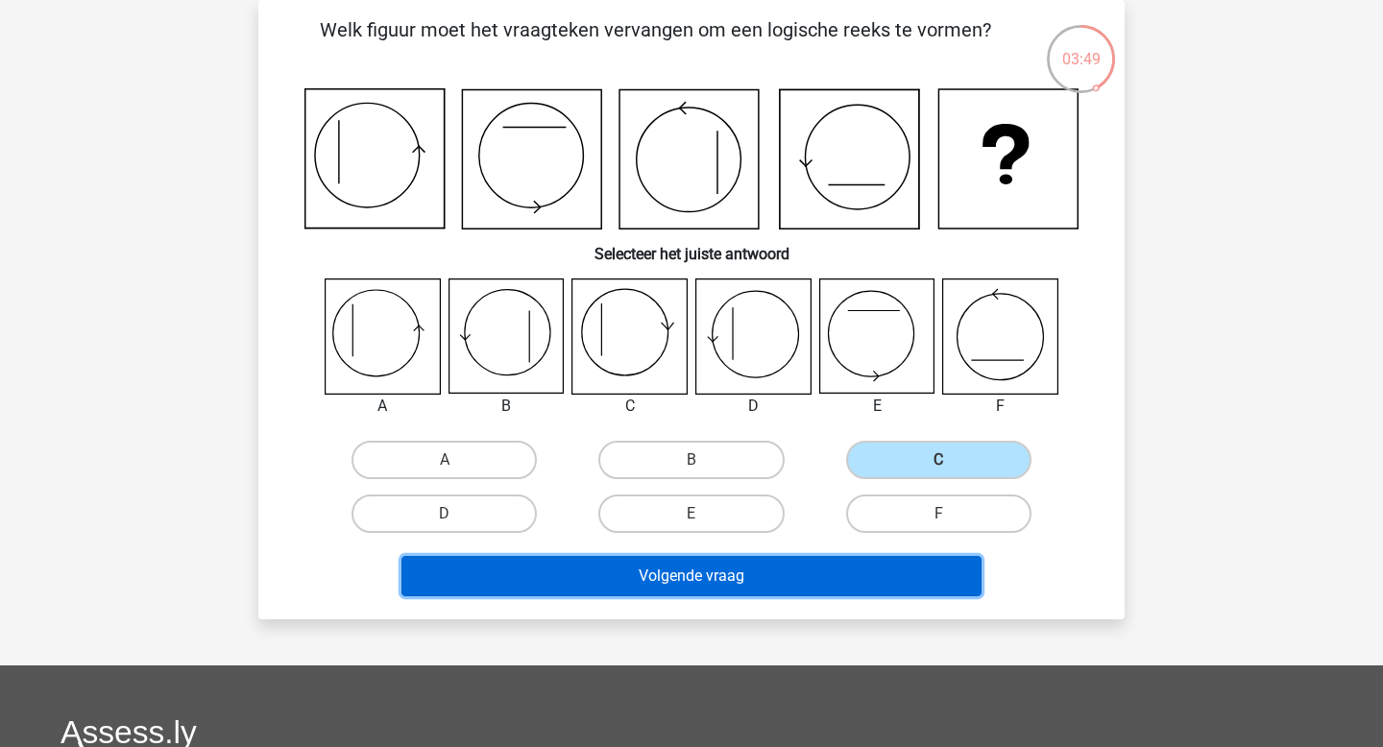
click at [803, 570] on button "Volgende vraag" at bounding box center [691, 576] width 581 height 40
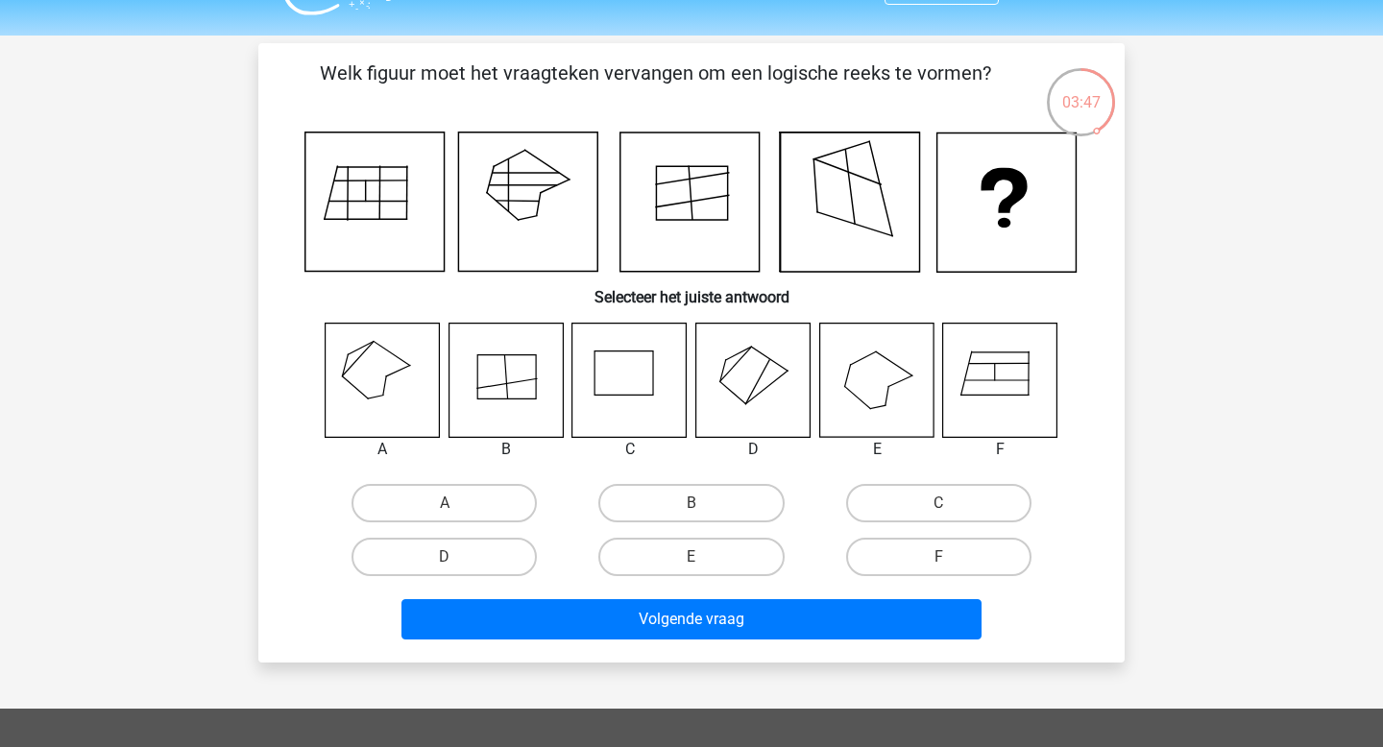
scroll to position [43, 0]
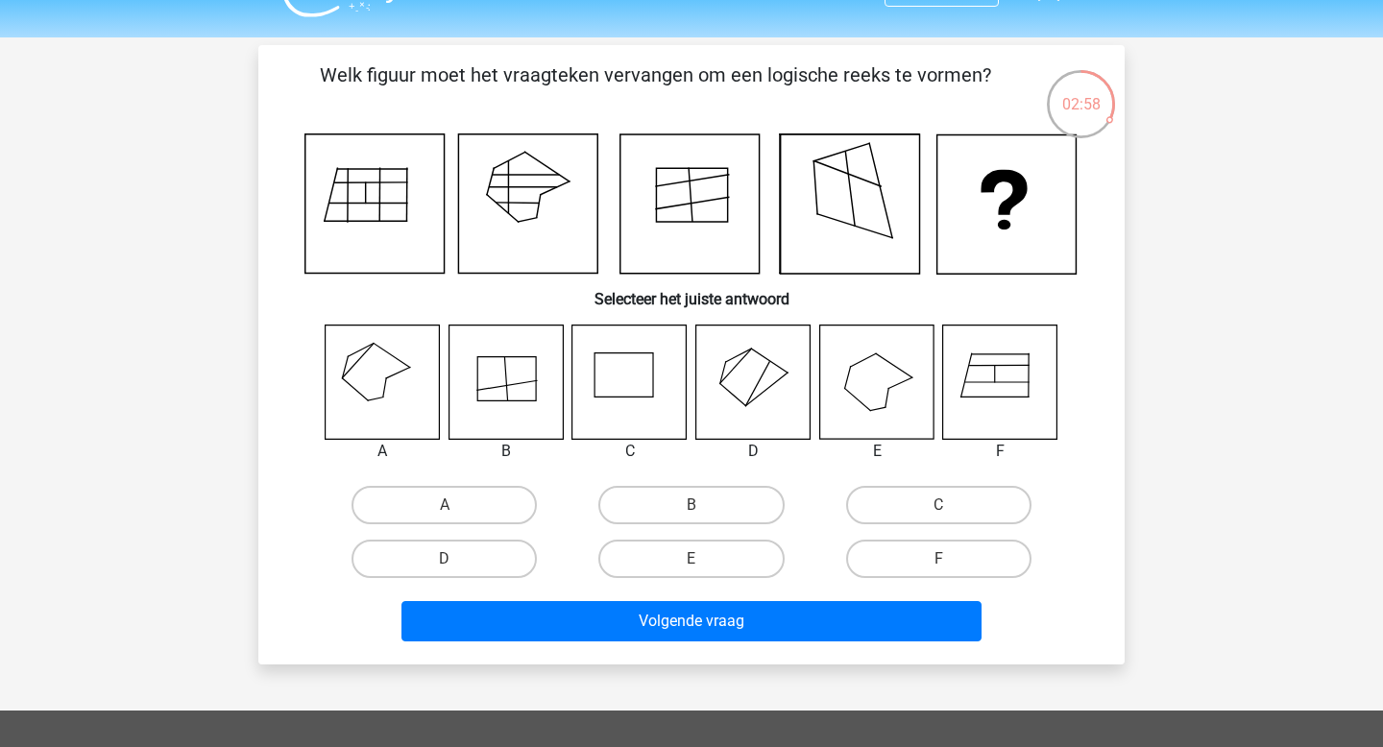
click at [639, 399] on icon at bounding box center [629, 382] width 114 height 114
click at [453, 496] on label "A" at bounding box center [443, 505] width 185 height 38
click at [453, 505] on input "A" at bounding box center [451, 511] width 12 height 12
radio input "true"
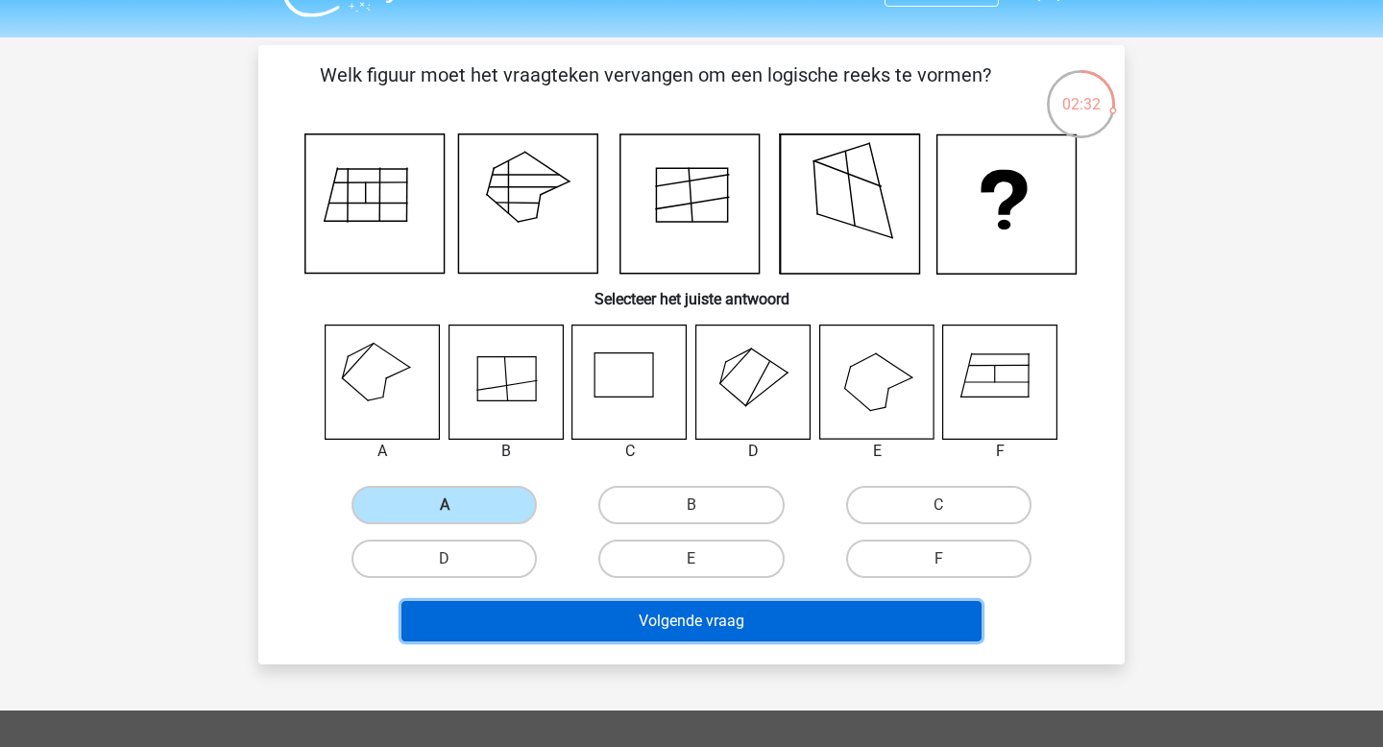
click at [499, 629] on button "Volgende vraag" at bounding box center [691, 621] width 581 height 40
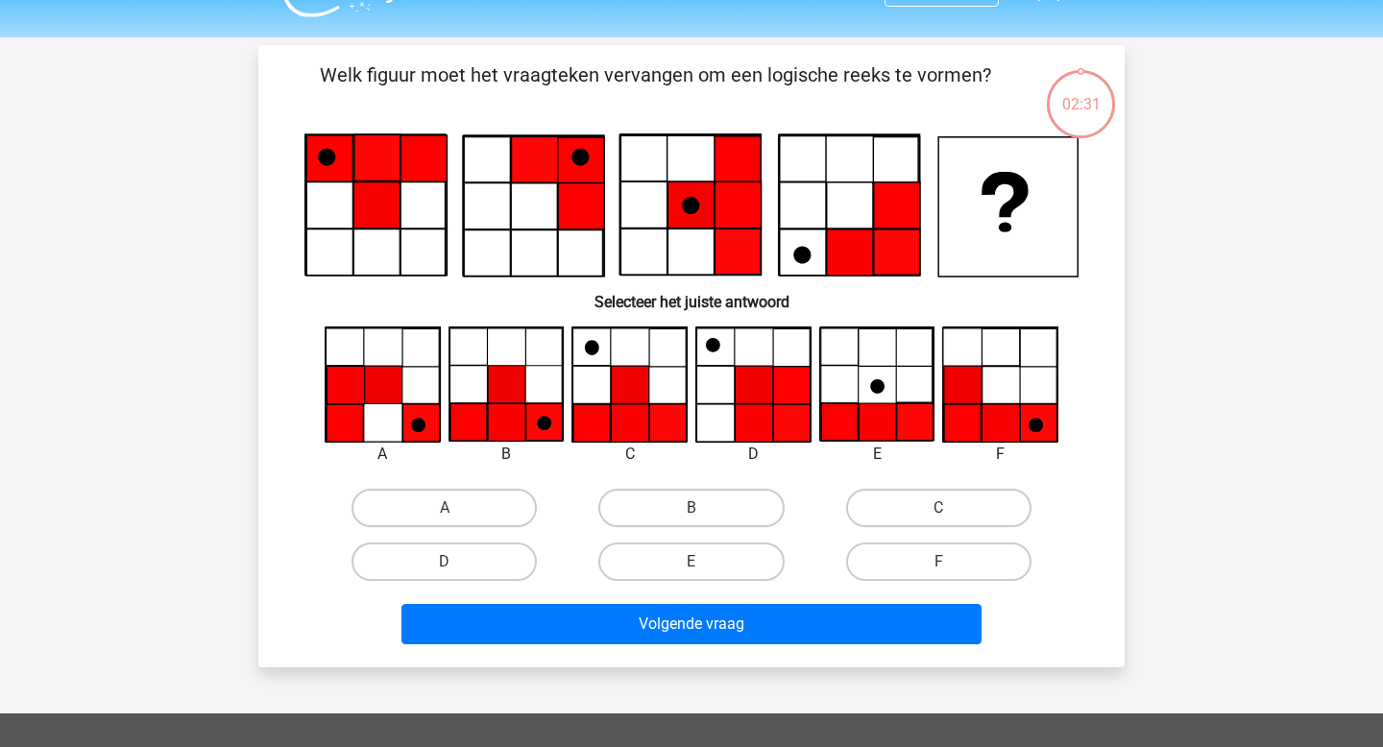
scroll to position [88, 0]
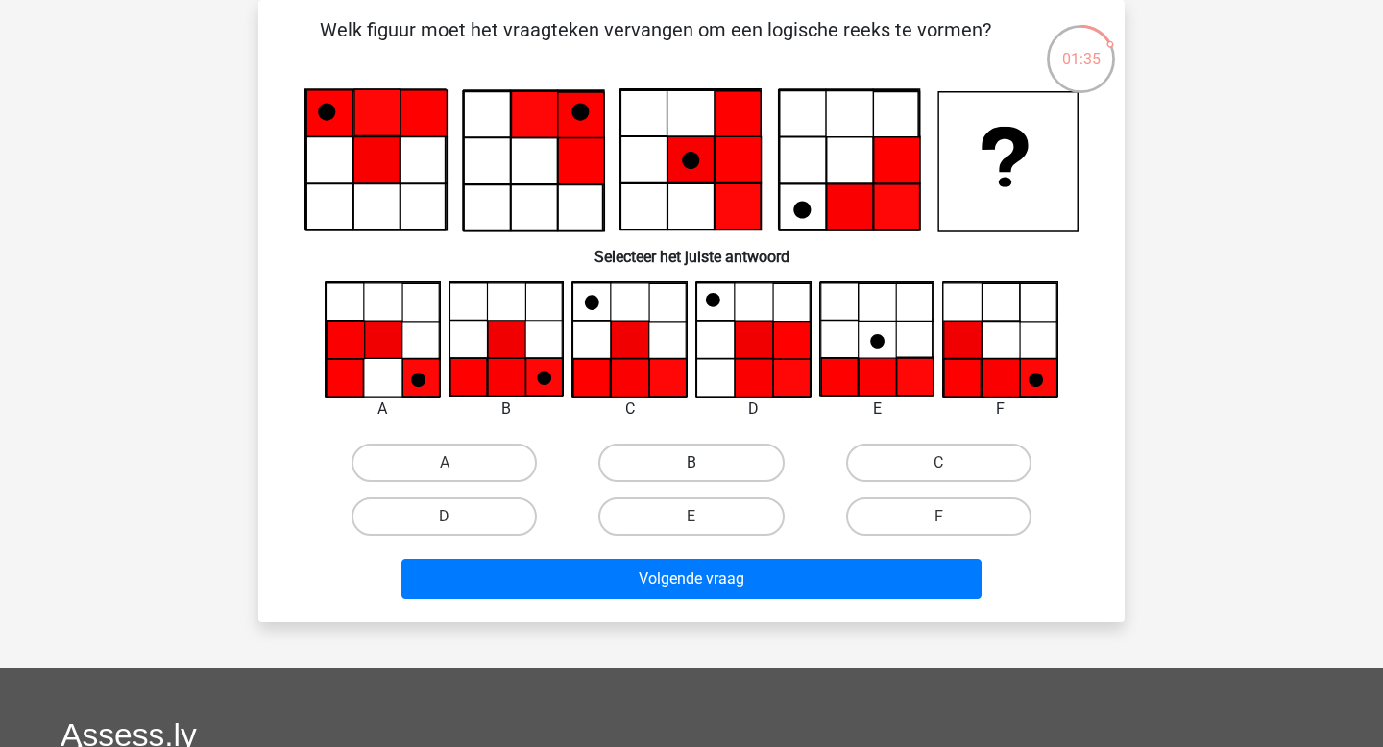
click at [727, 470] on label "B" at bounding box center [690, 463] width 185 height 38
click at [704, 470] on input "B" at bounding box center [697, 469] width 12 height 12
radio input "true"
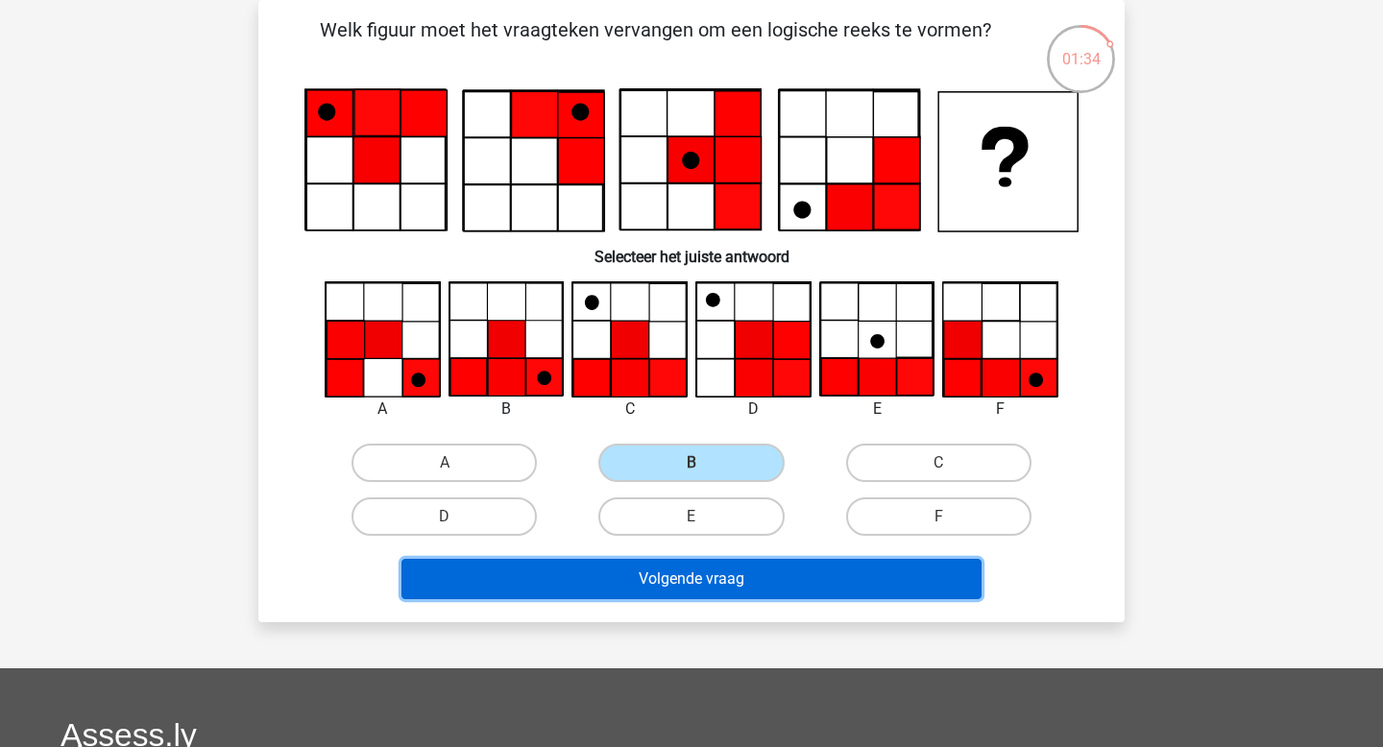
click at [592, 578] on button "Volgende vraag" at bounding box center [691, 579] width 581 height 40
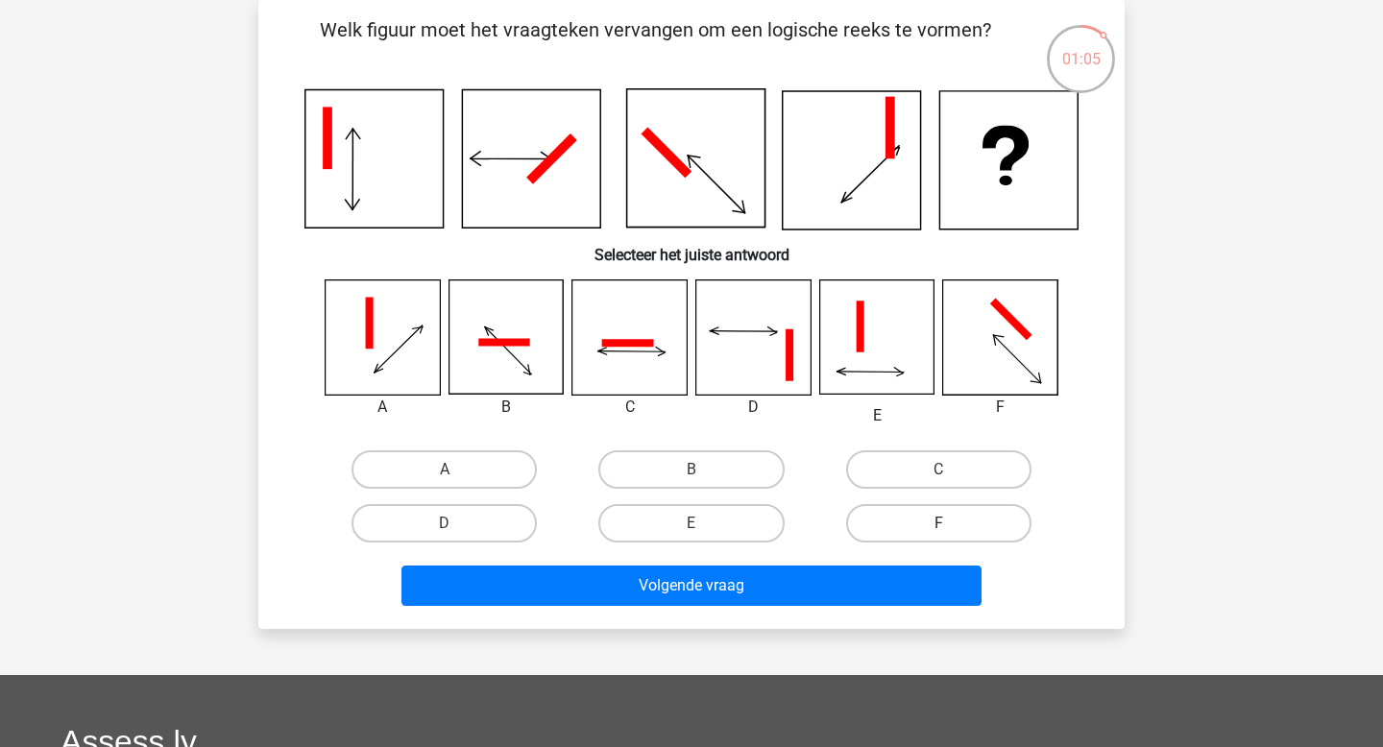
click at [910, 519] on label "F" at bounding box center [938, 523] width 185 height 38
click at [938, 523] on input "F" at bounding box center [944, 529] width 12 height 12
radio input "true"
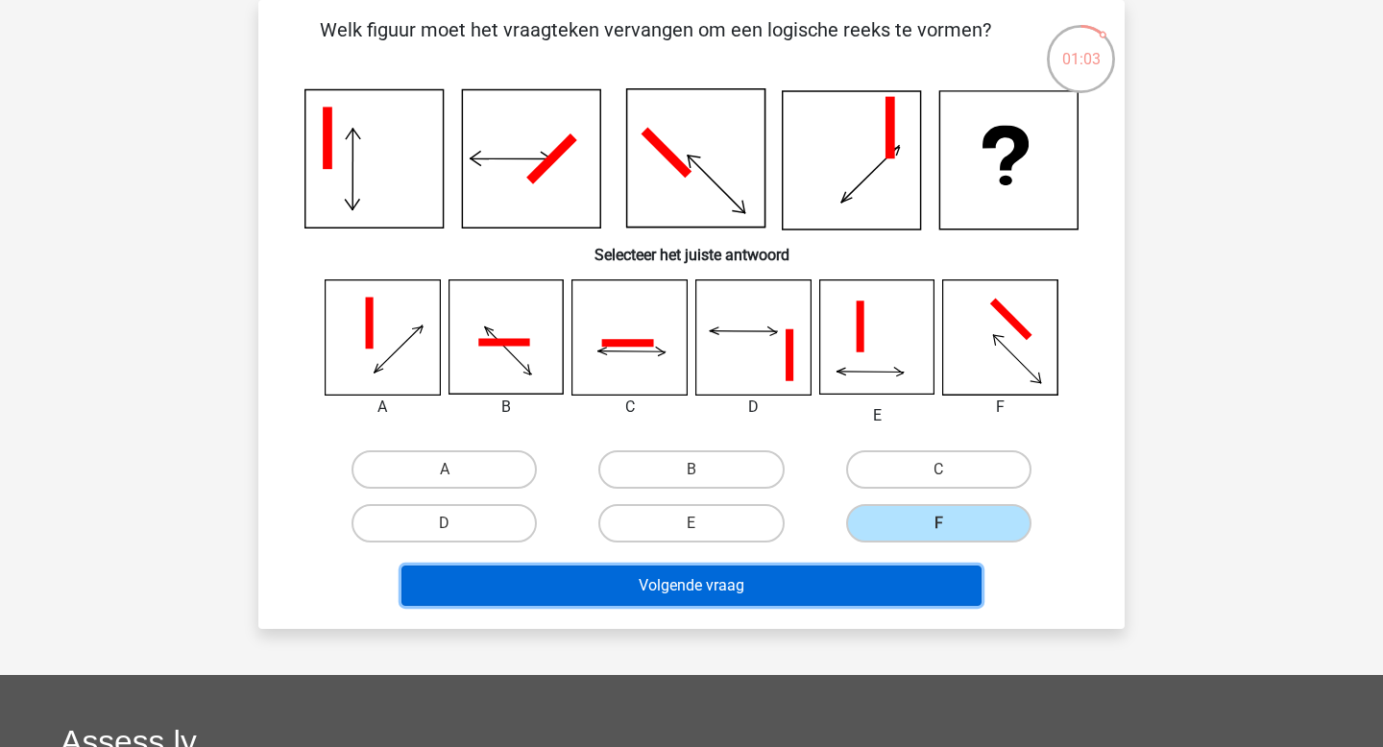
click at [830, 593] on button "Volgende vraag" at bounding box center [691, 586] width 581 height 40
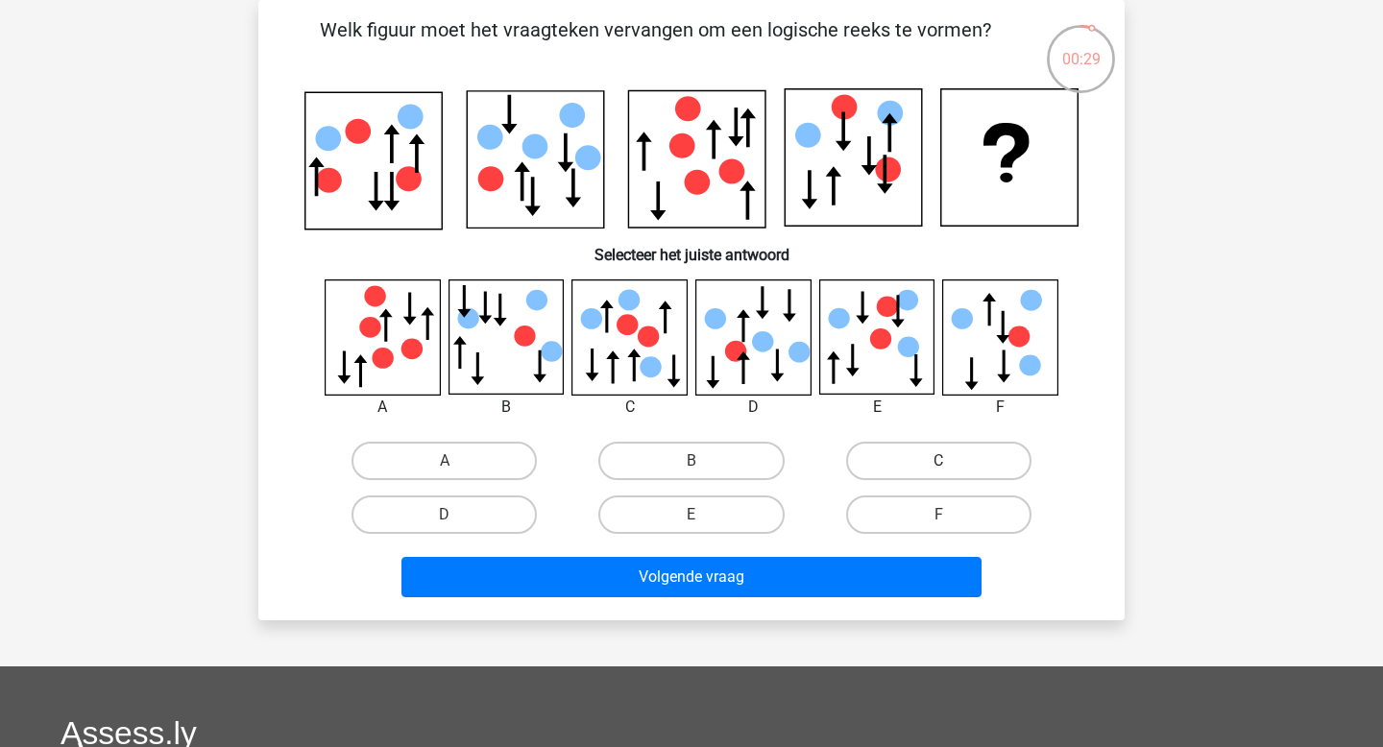
click at [906, 469] on label "C" at bounding box center [938, 461] width 185 height 38
click at [938, 469] on input "C" at bounding box center [944, 467] width 12 height 12
radio input "true"
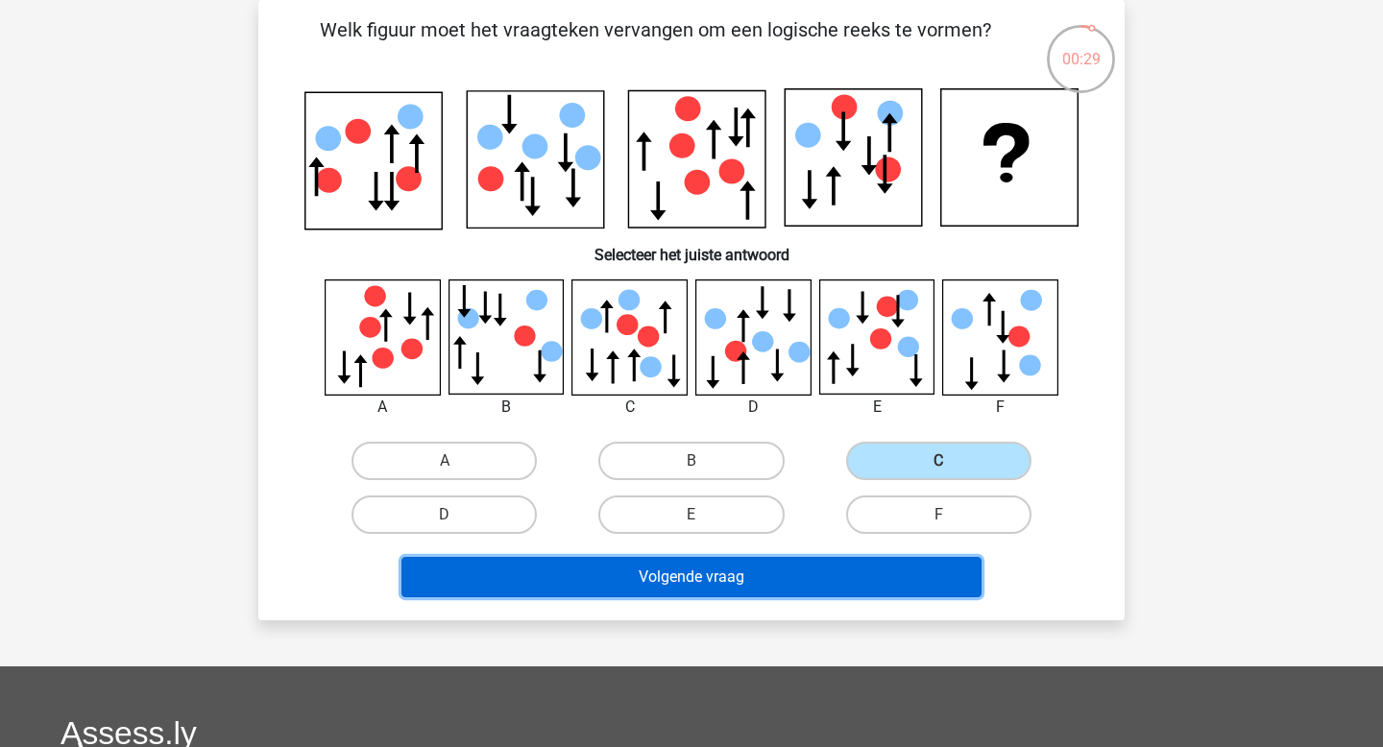
click at [840, 567] on button "Volgende vraag" at bounding box center [691, 577] width 581 height 40
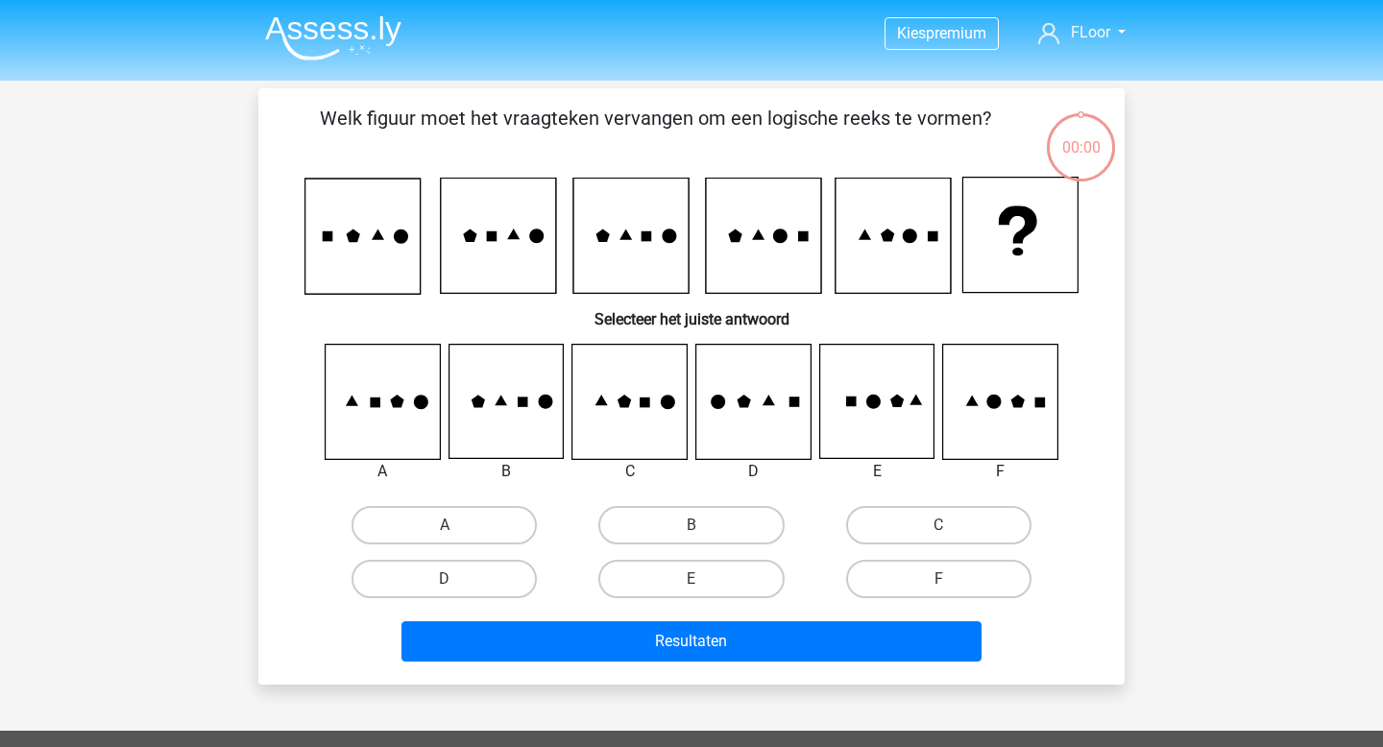
scroll to position [88, 0]
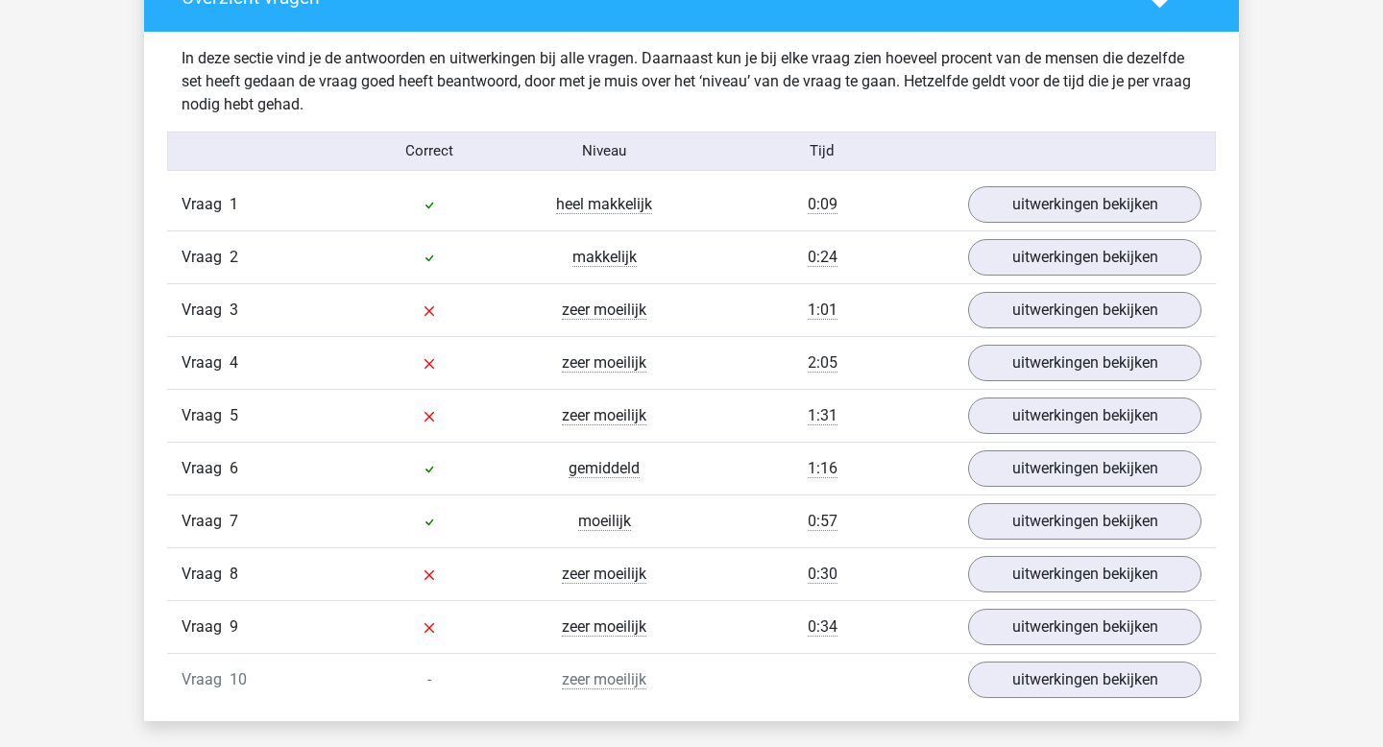
scroll to position [1542, 0]
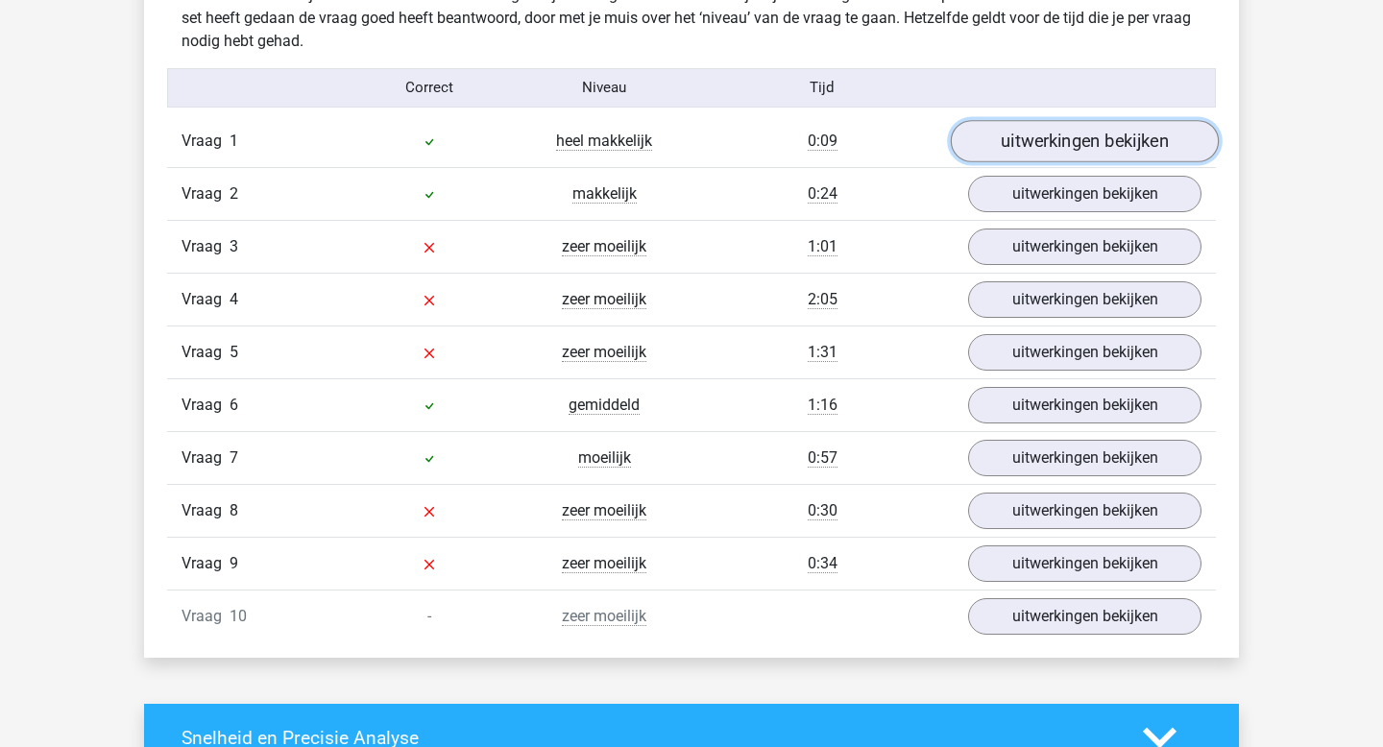
click at [1008, 143] on link "uitwerkingen bekijken" at bounding box center [1085, 141] width 268 height 42
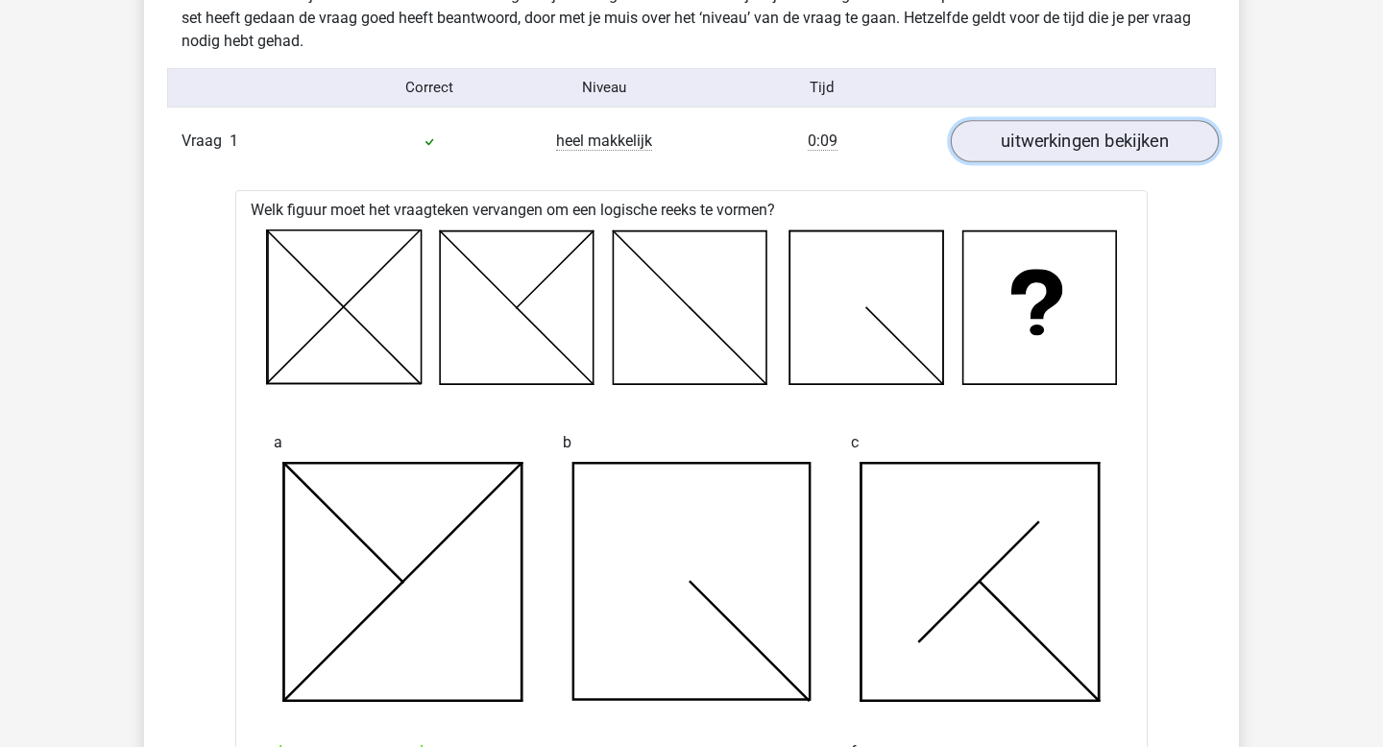
click at [1008, 145] on link "uitwerkingen bekijken" at bounding box center [1085, 141] width 268 height 42
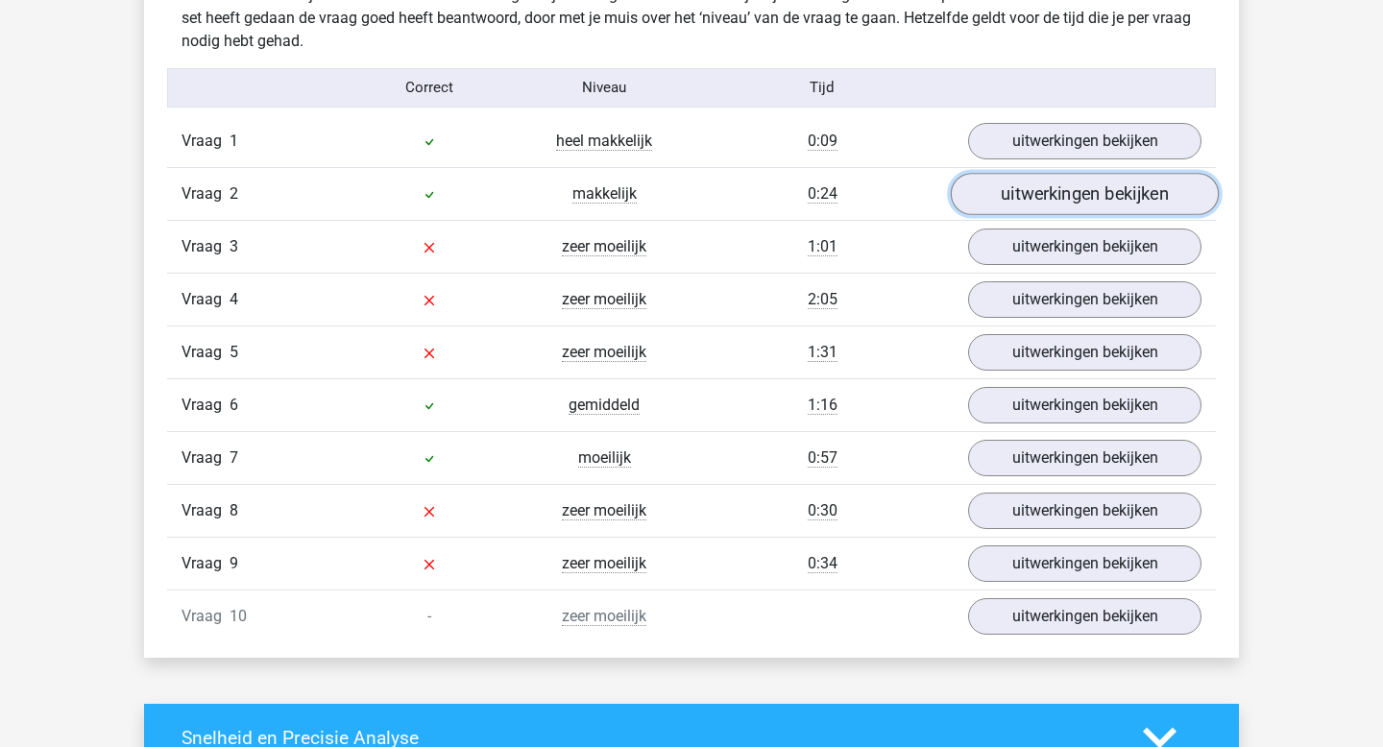
click at [1040, 197] on link "uitwerkingen bekijken" at bounding box center [1085, 194] width 268 height 42
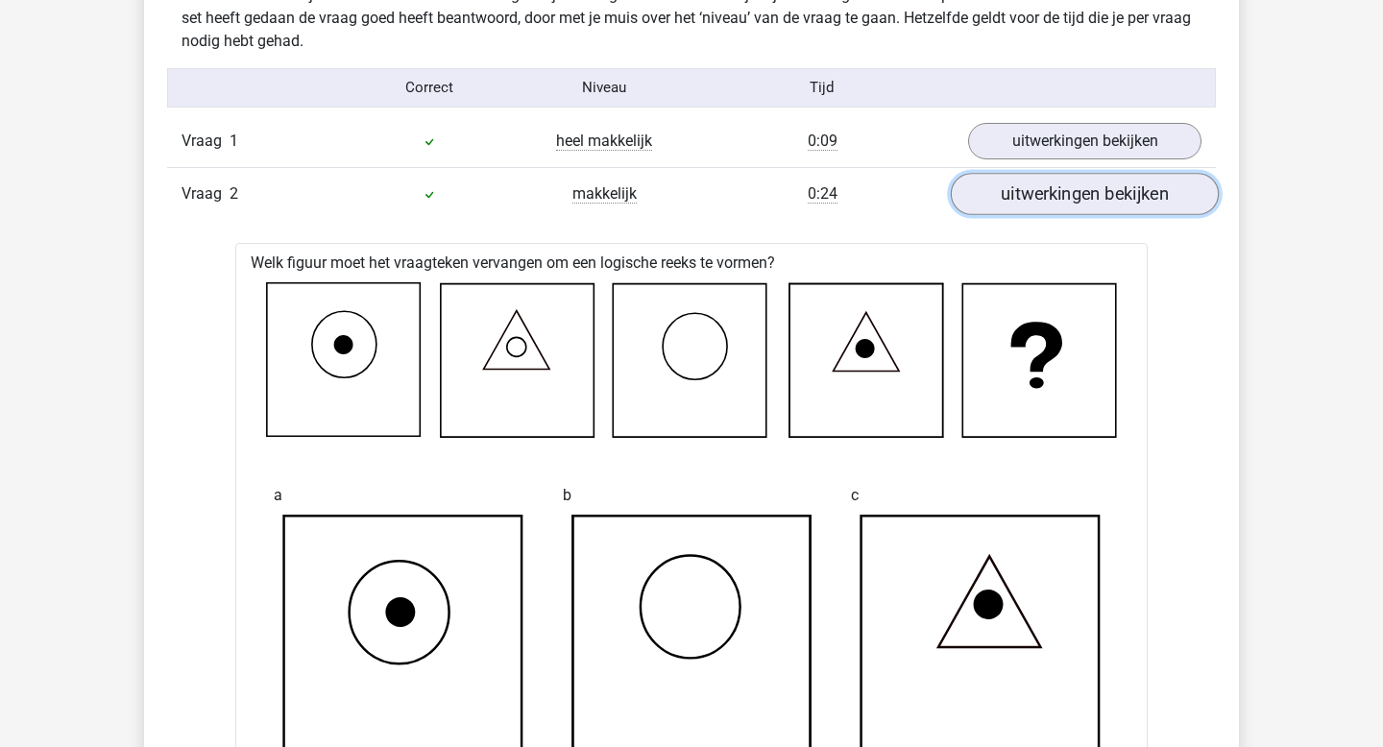
click at [1040, 197] on link "uitwerkingen bekijken" at bounding box center [1085, 194] width 268 height 42
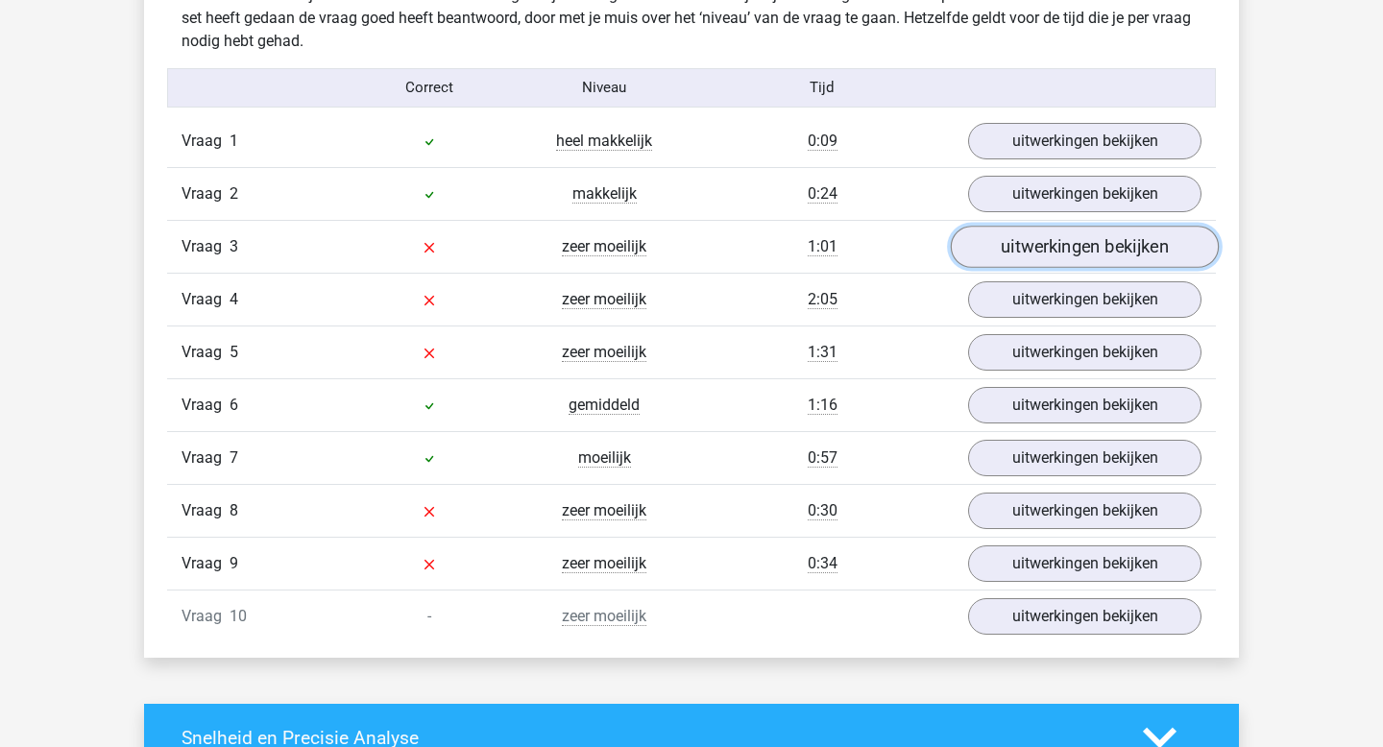
click at [1040, 238] on link "uitwerkingen bekijken" at bounding box center [1085, 247] width 268 height 42
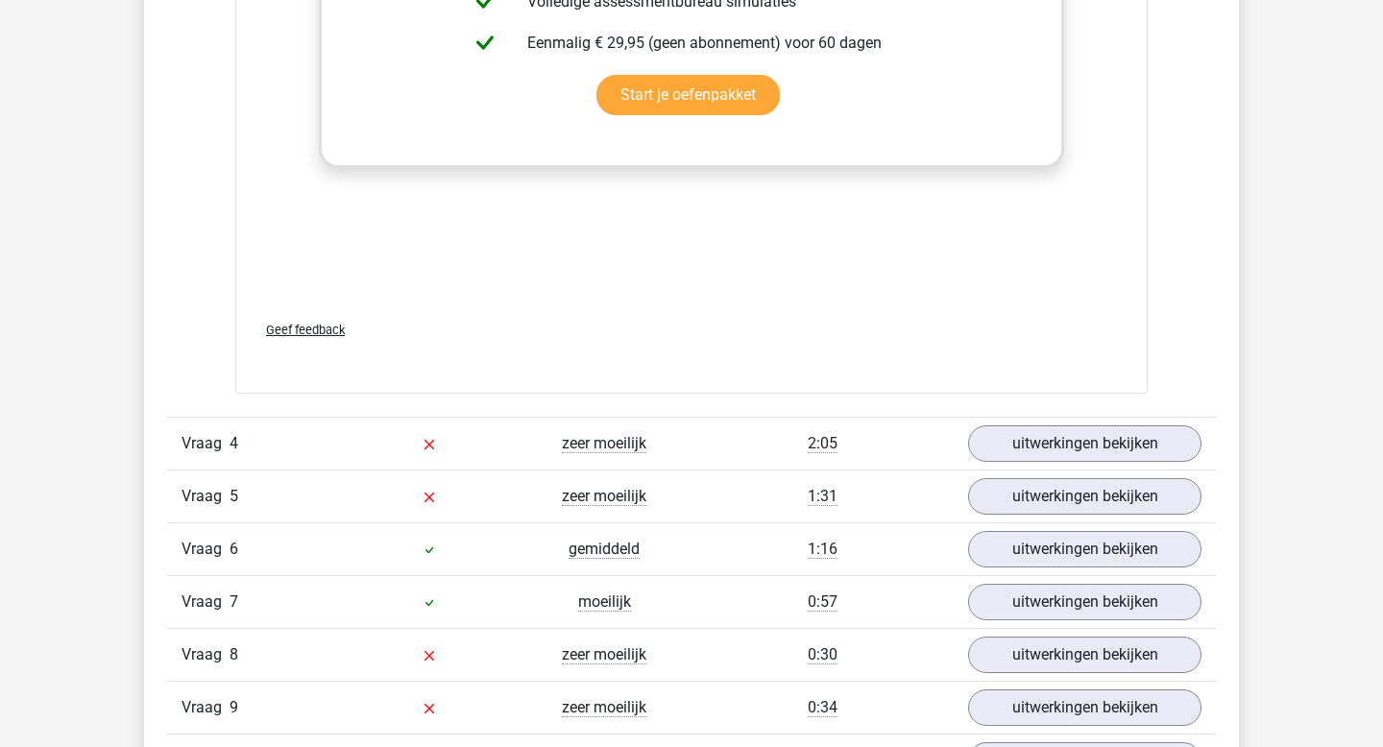
scroll to position [3083, 0]
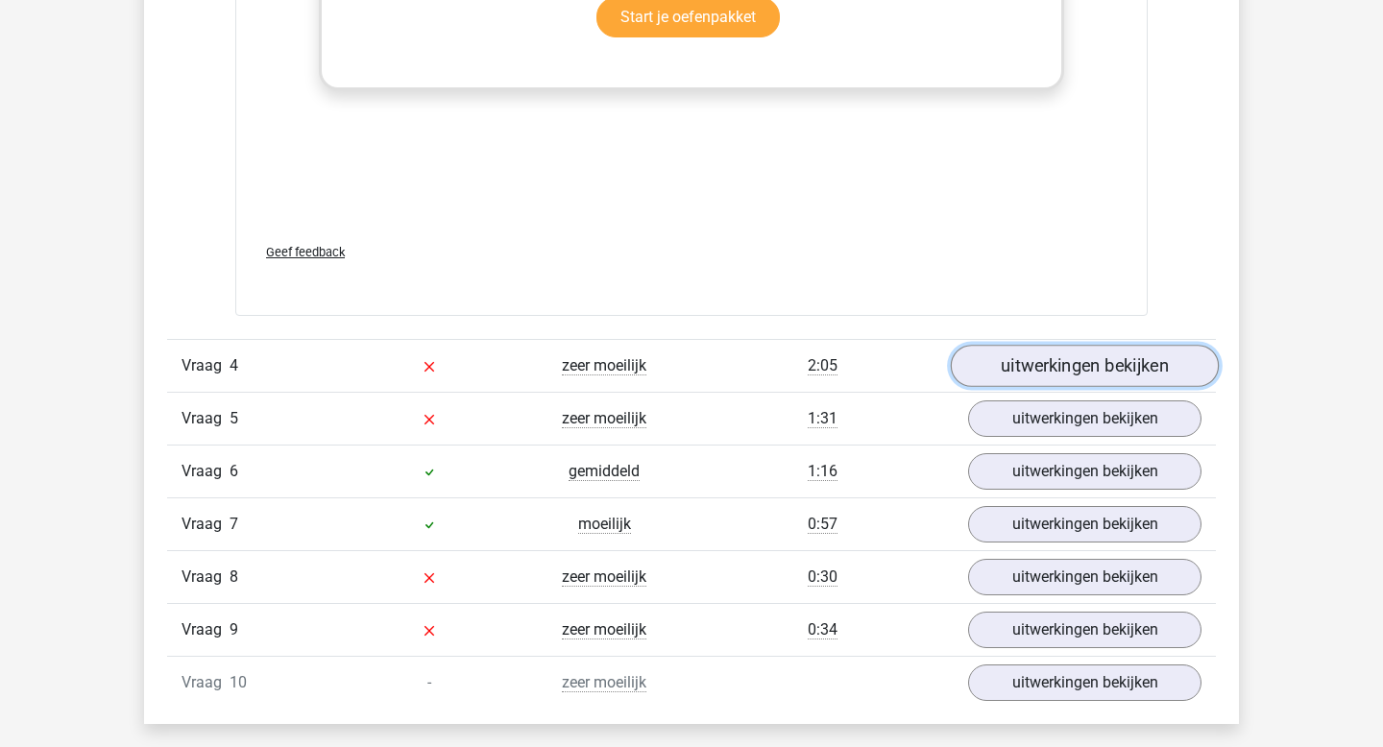
click at [1030, 369] on link "uitwerkingen bekijken" at bounding box center [1085, 366] width 268 height 42
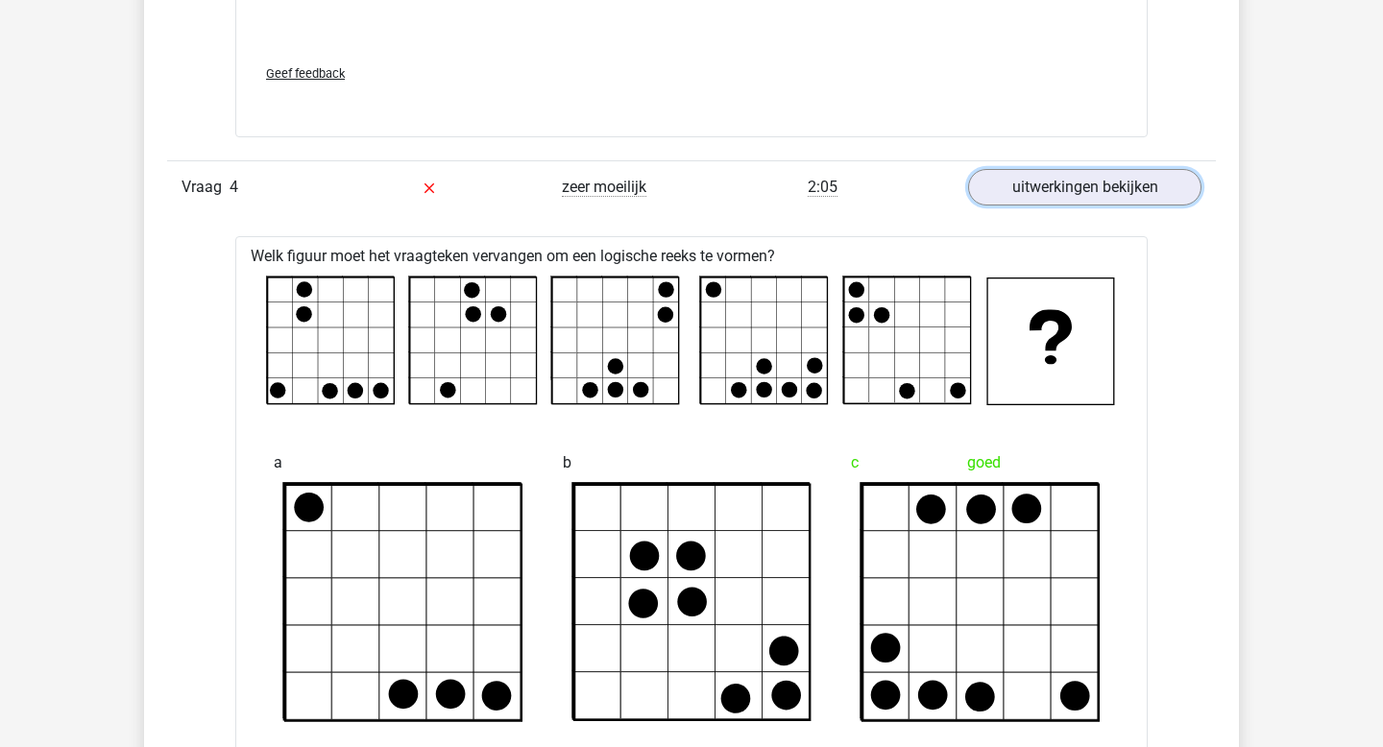
scroll to position [3279, 0]
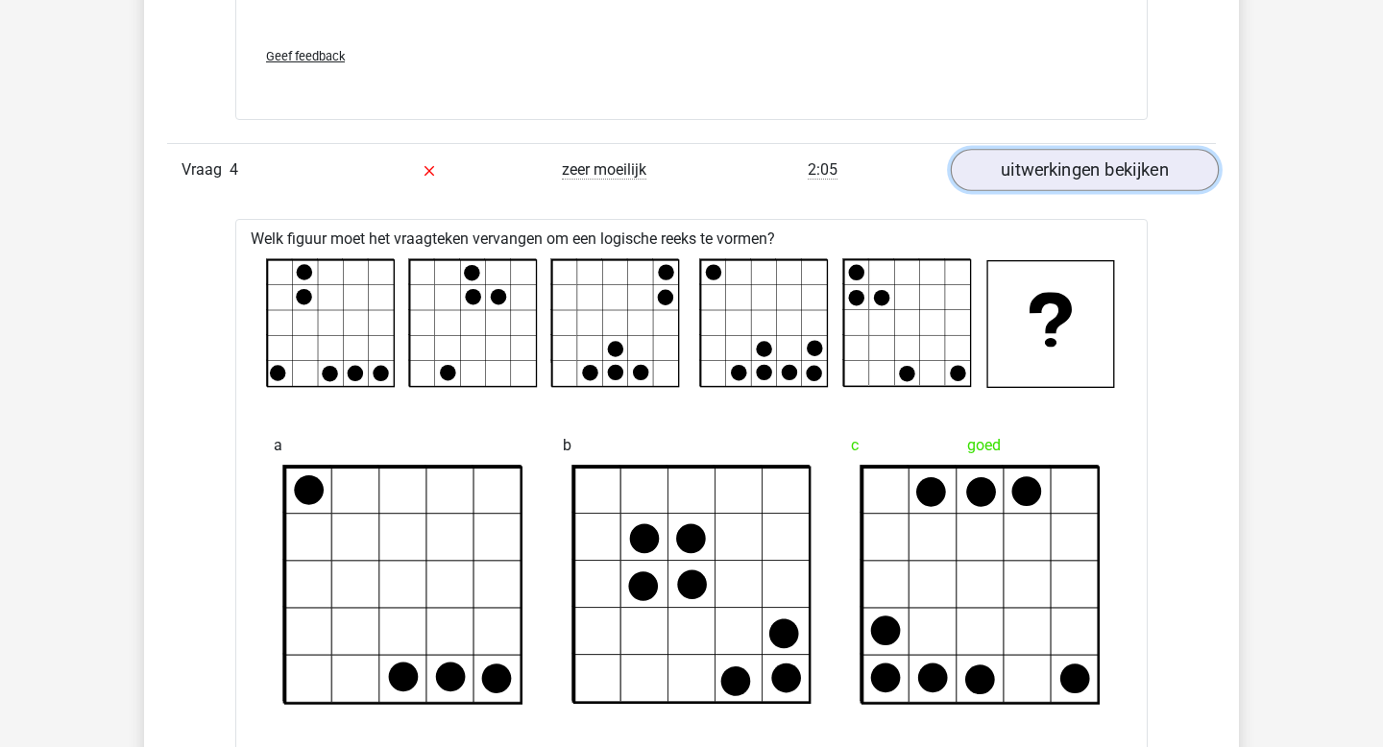
click at [1022, 154] on link "uitwerkingen bekijken" at bounding box center [1085, 170] width 268 height 42
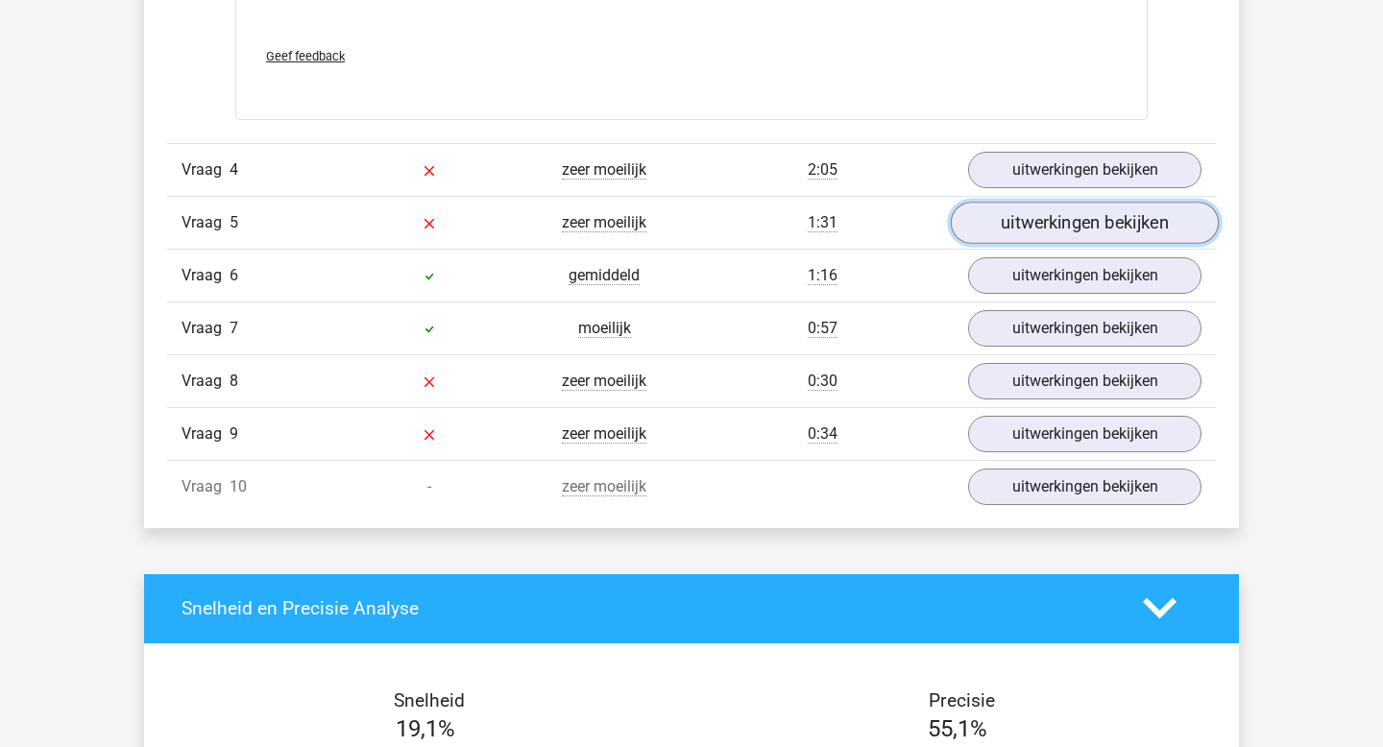
click at [1030, 222] on link "uitwerkingen bekijken" at bounding box center [1085, 223] width 268 height 42
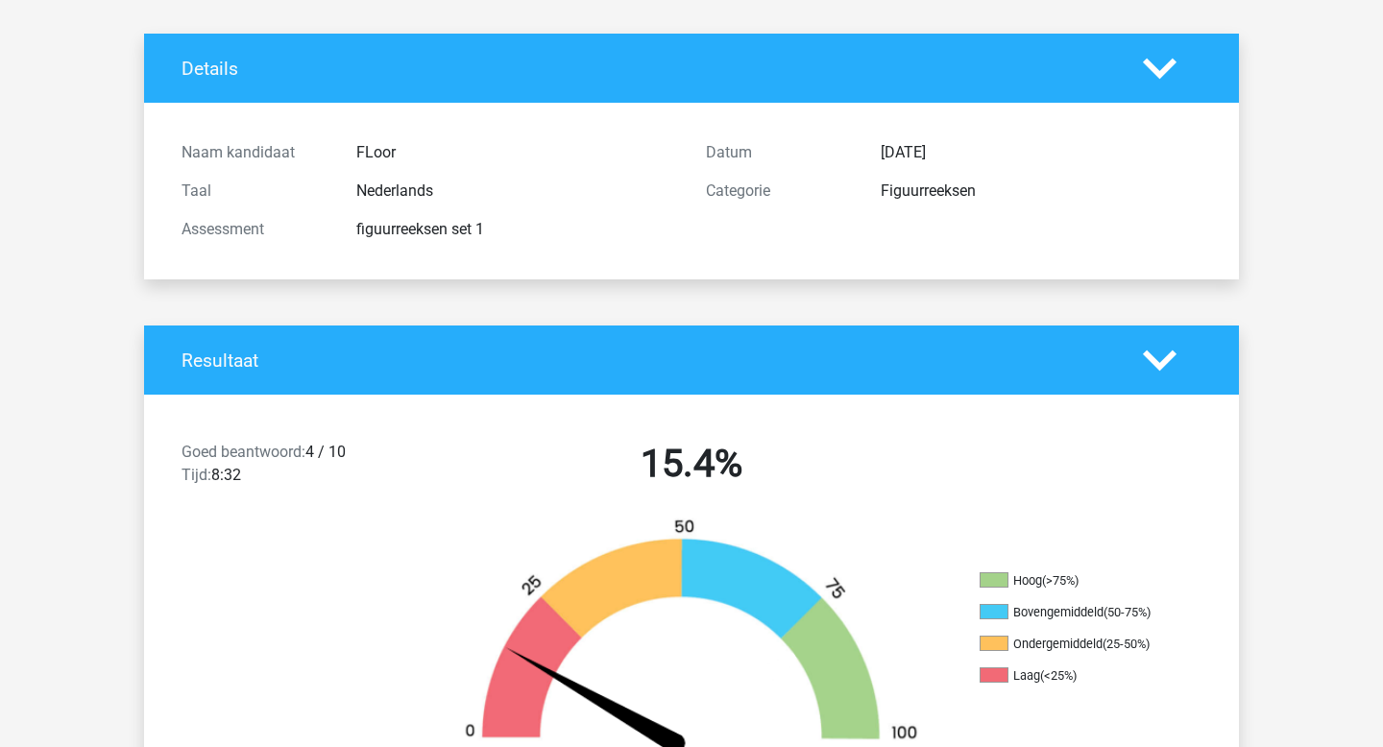
scroll to position [0, 0]
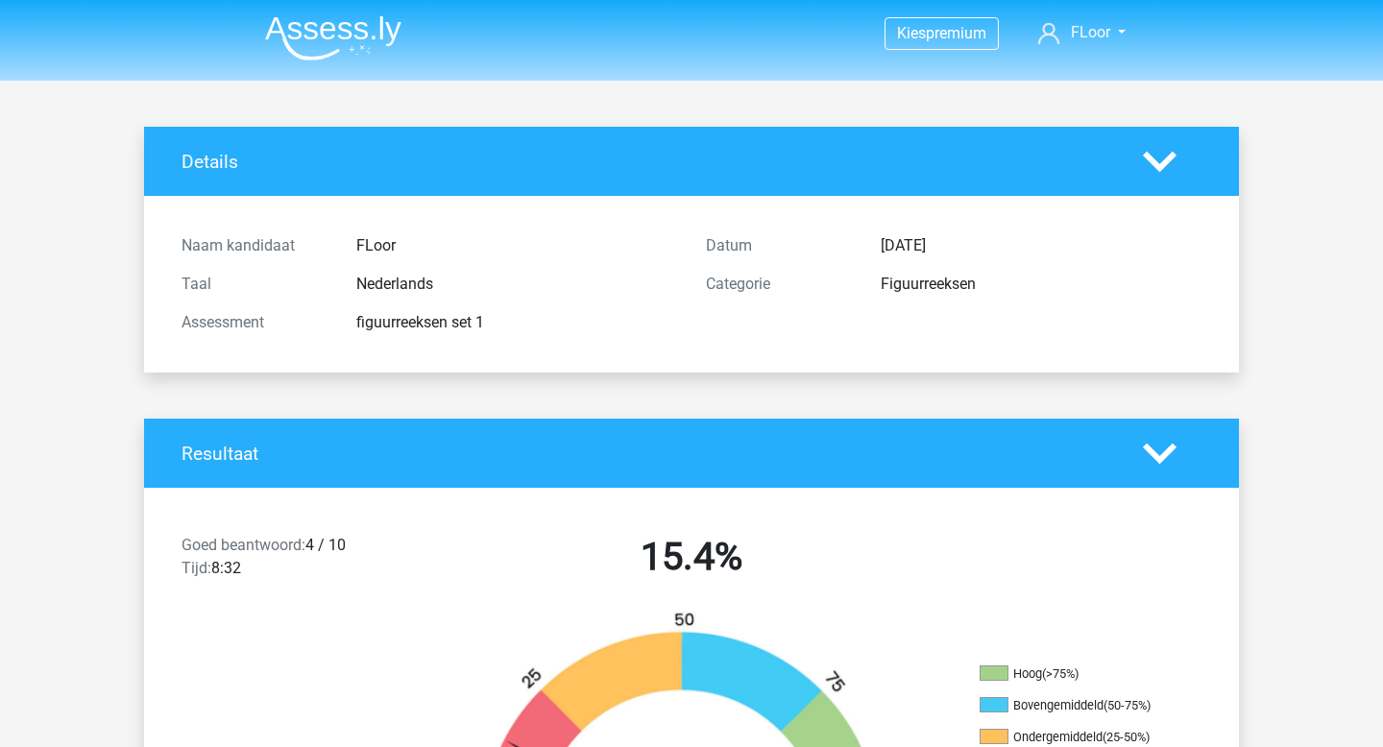
click at [296, 35] on img at bounding box center [333, 37] width 136 height 45
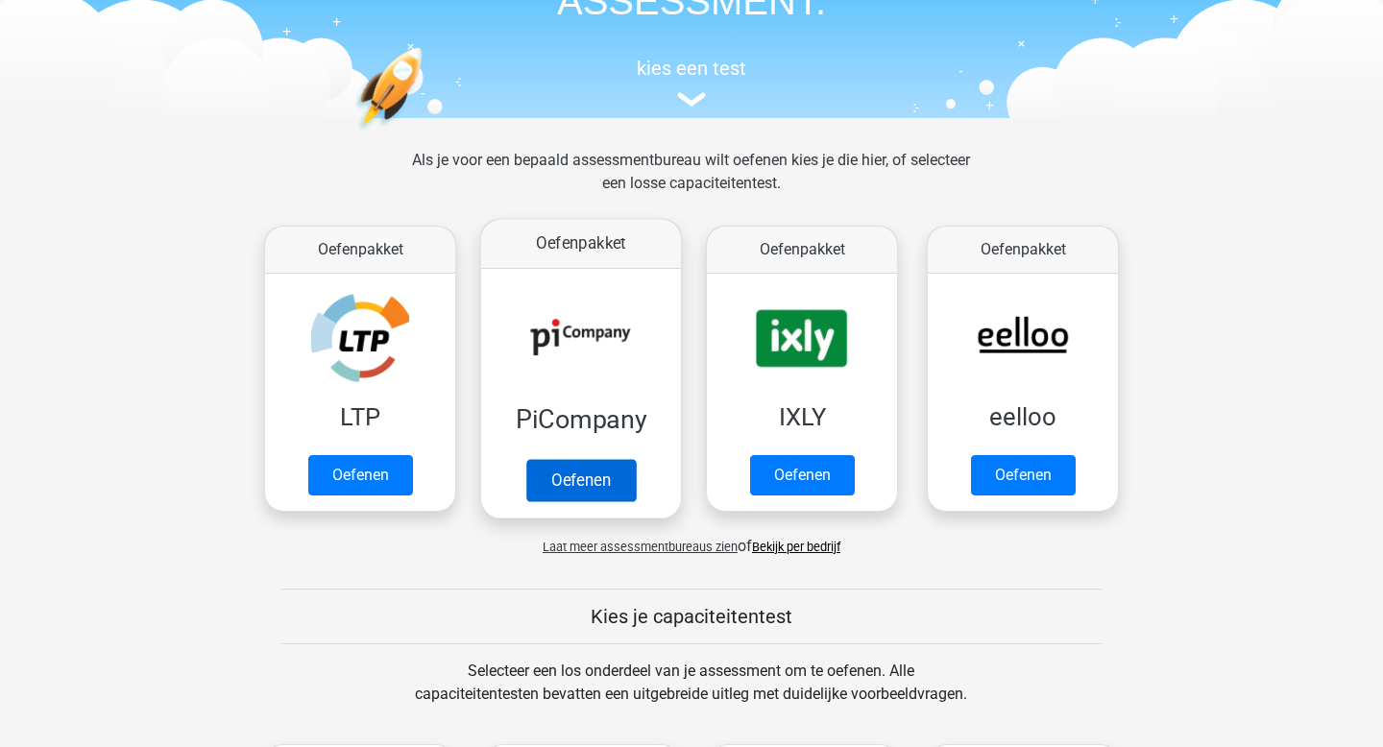
scroll to position [183, 0]
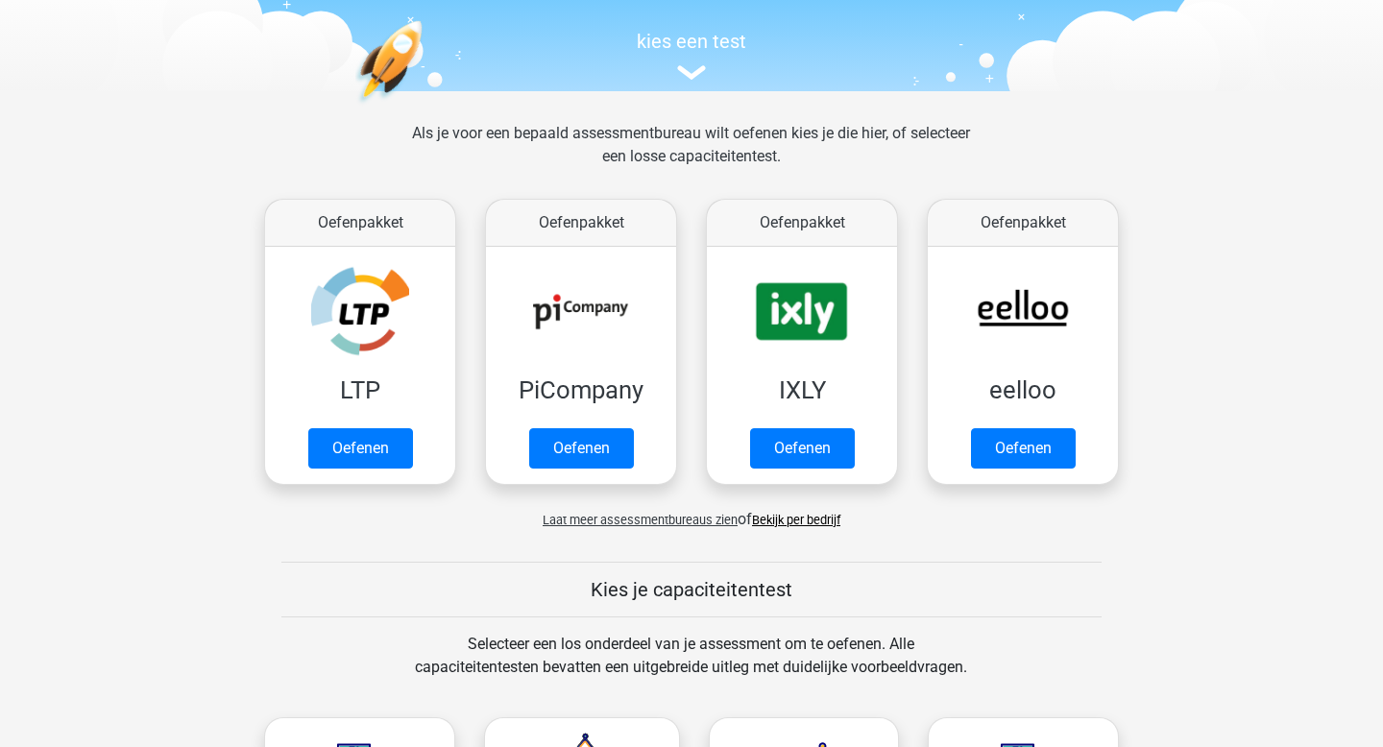
click at [681, 520] on span "Laat meer assessmentbureaus zien" at bounding box center [640, 520] width 195 height 14
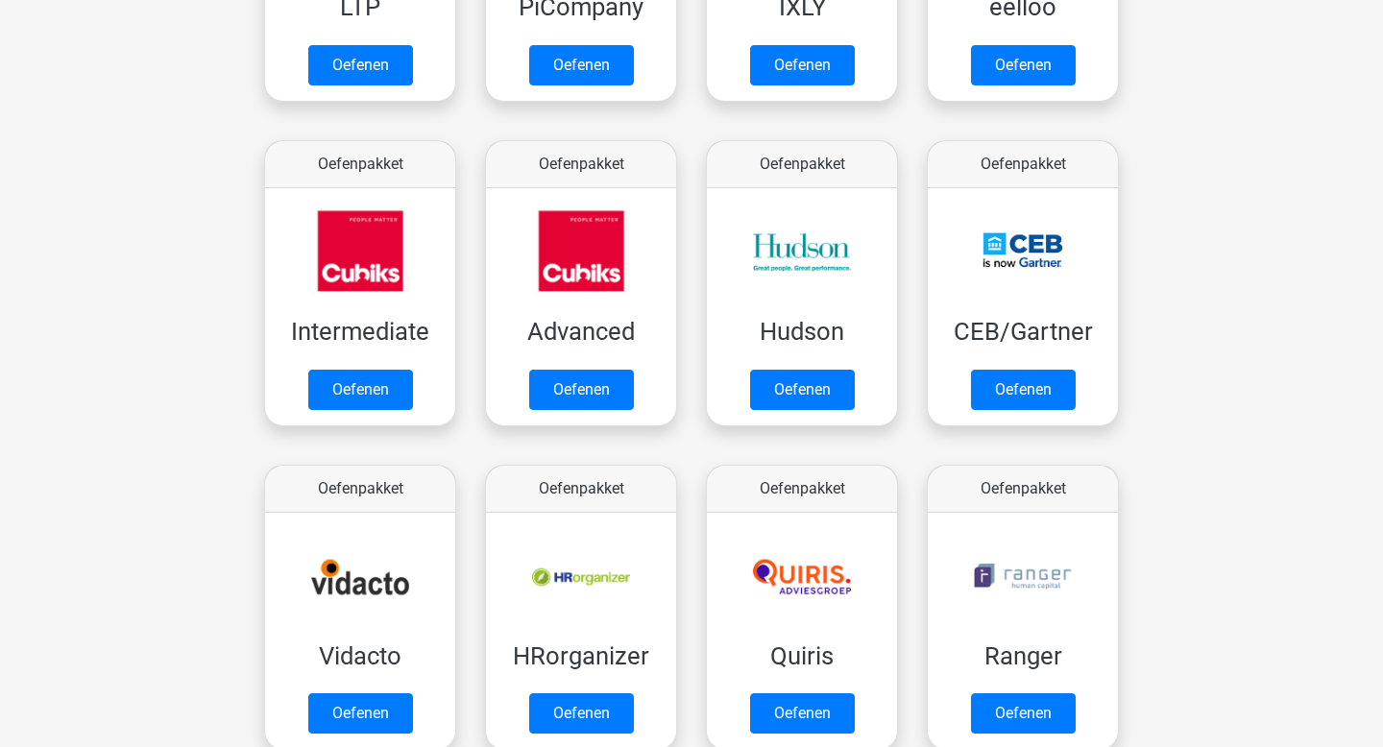
scroll to position [537, 0]
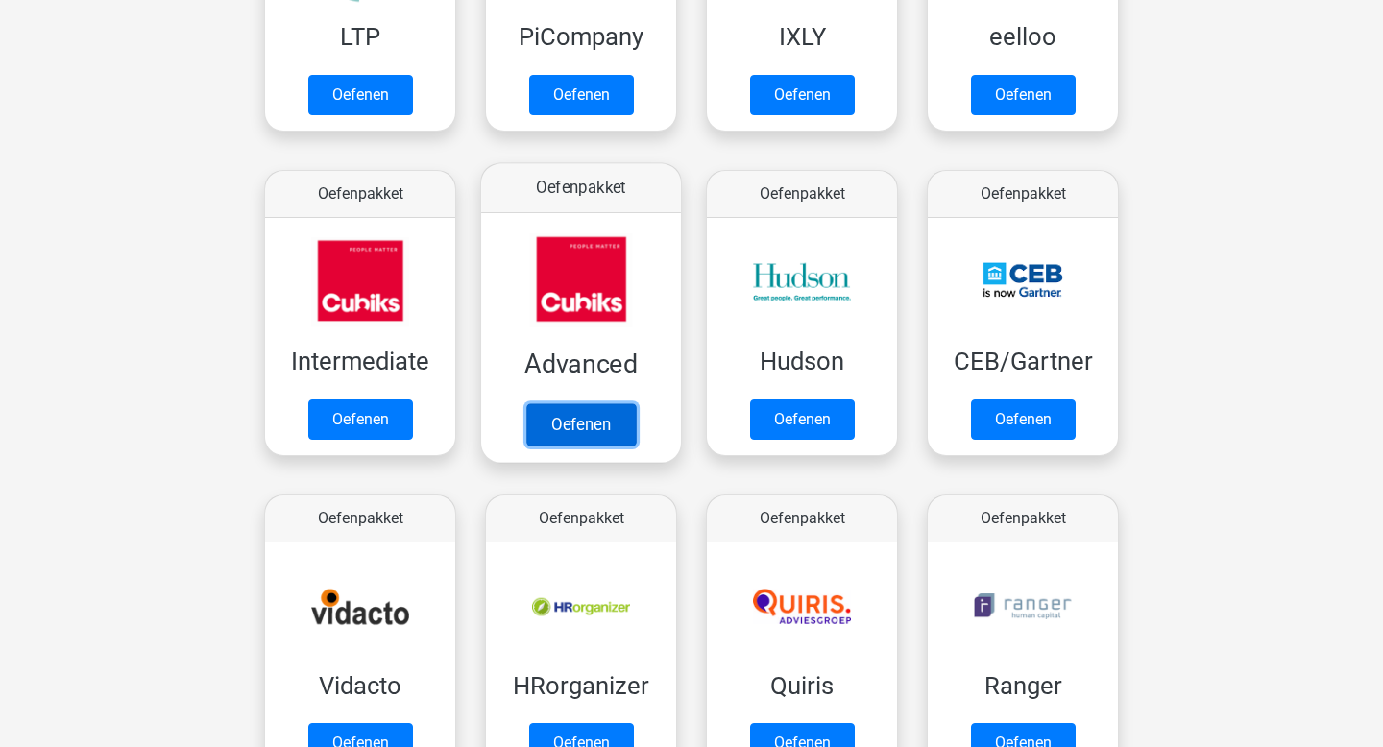
click at [578, 422] on link "Oefenen" at bounding box center [580, 424] width 109 height 42
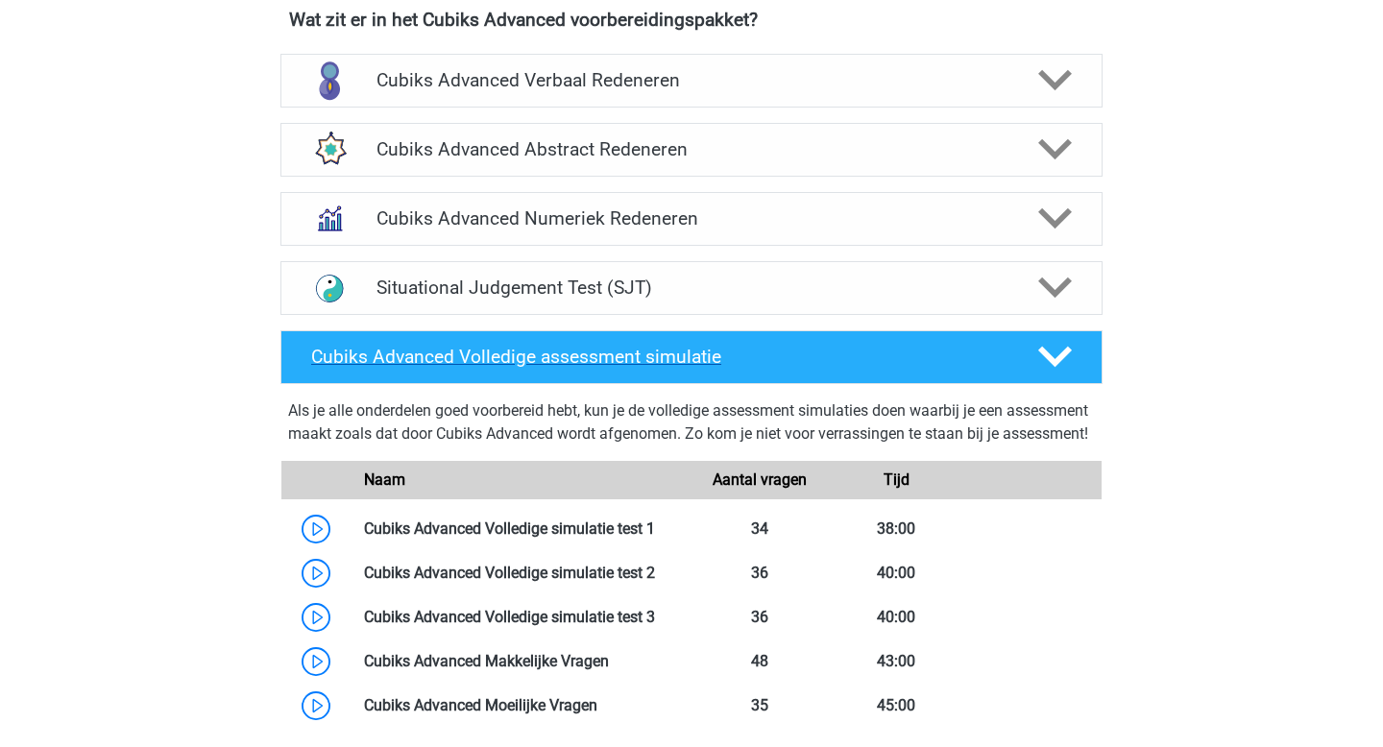
scroll to position [1189, 0]
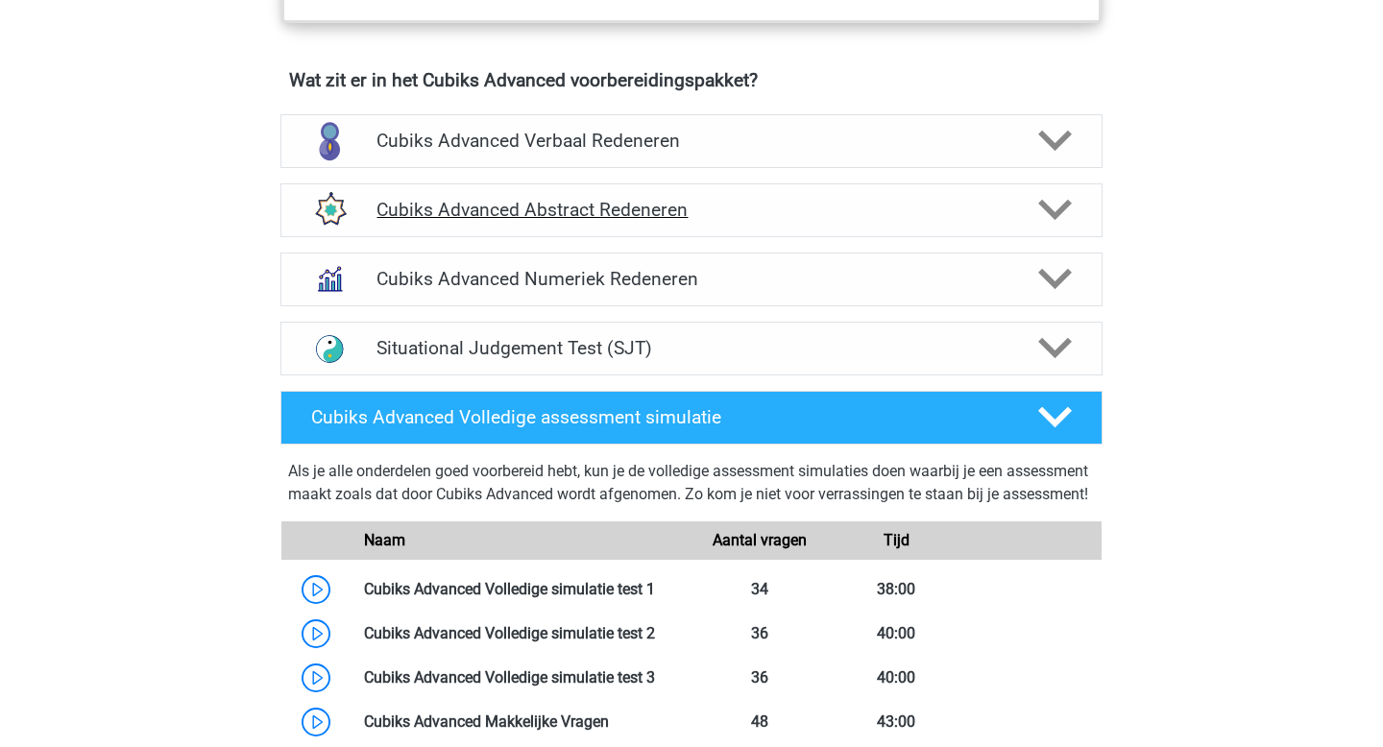
click at [590, 204] on h4 "Cubiks Advanced Abstract Redeneren" at bounding box center [690, 210] width 629 height 22
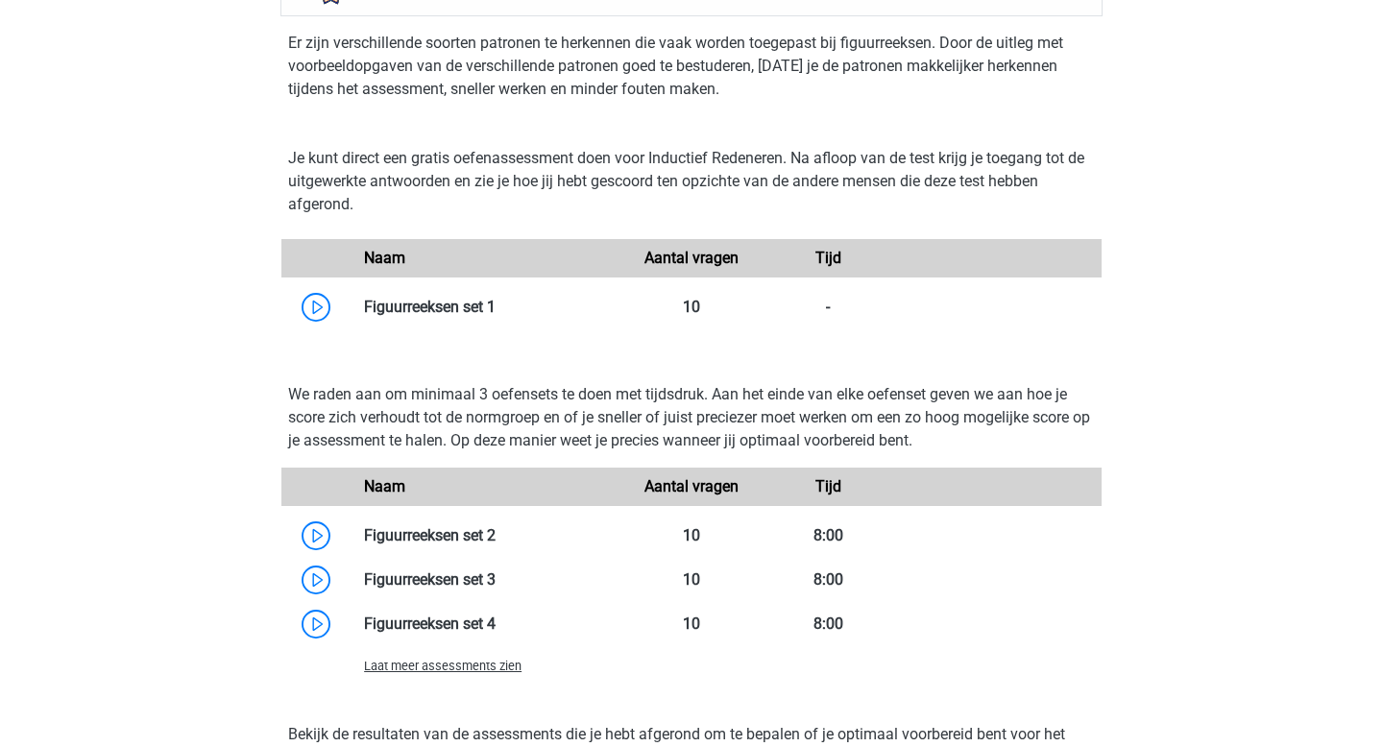
scroll to position [1411, 0]
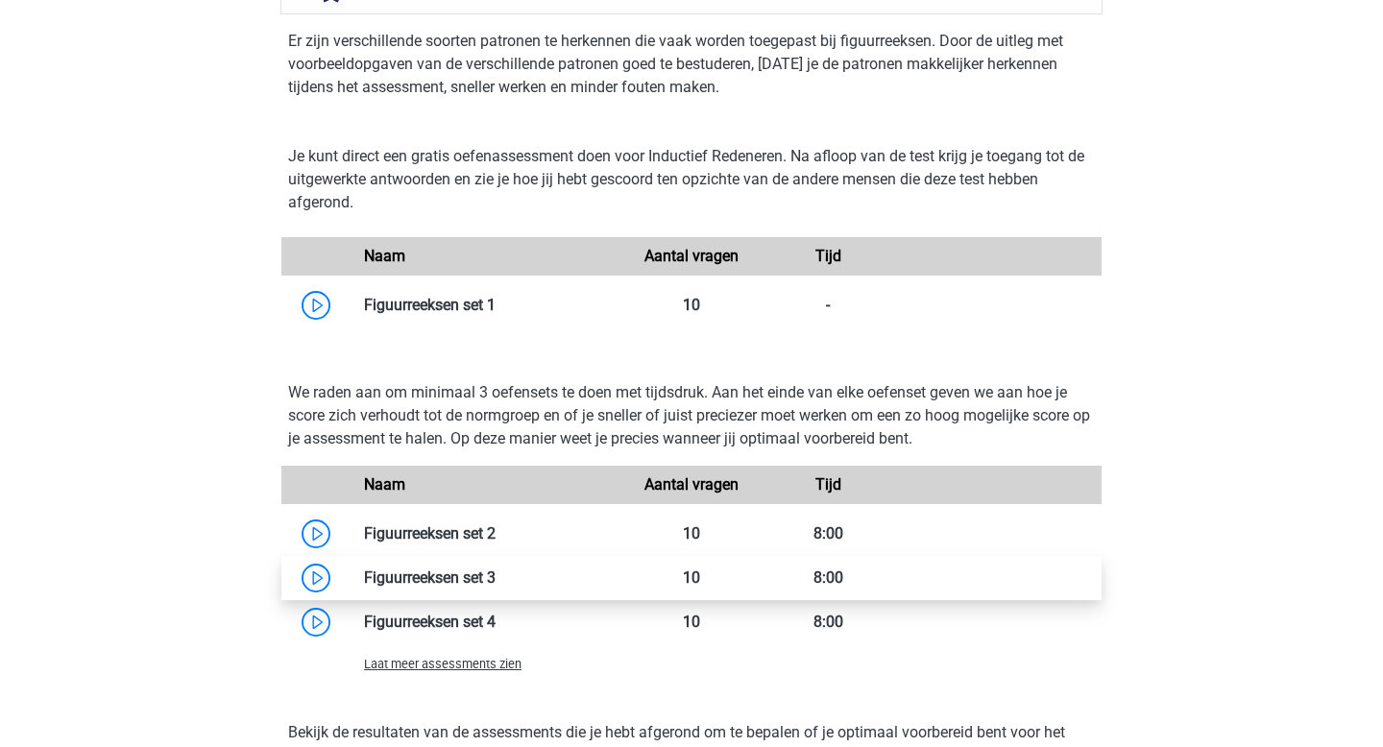
click at [495, 575] on link at bounding box center [495, 577] width 0 height 18
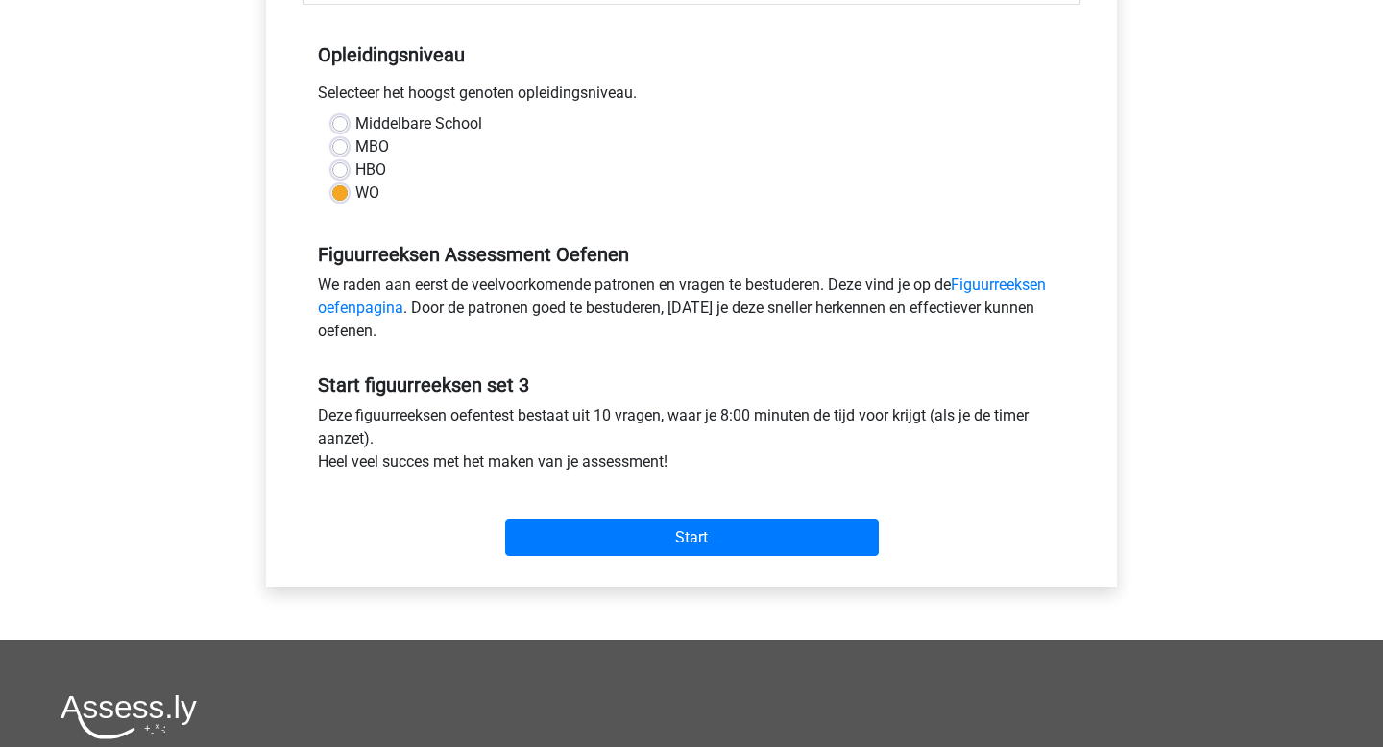
scroll to position [374, 0]
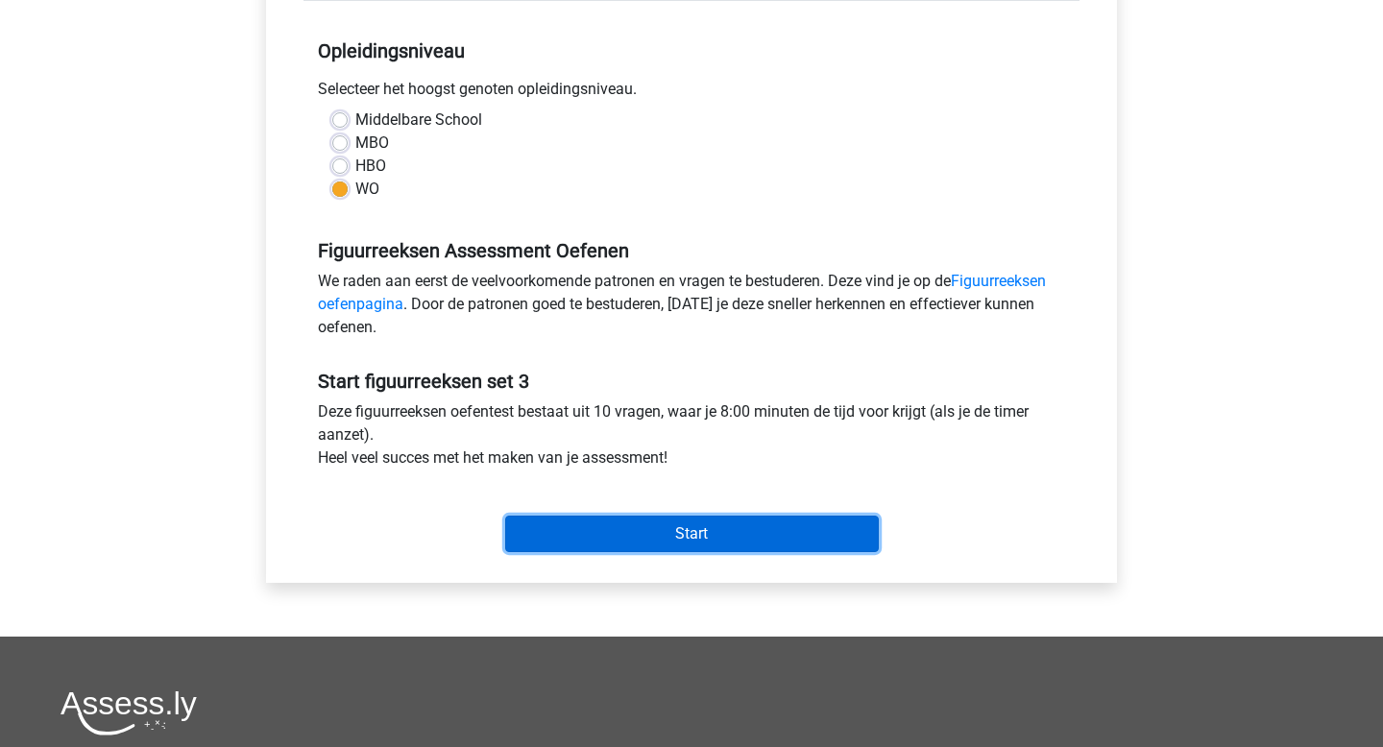
click at [570, 537] on input "Start" at bounding box center [692, 534] width 374 height 36
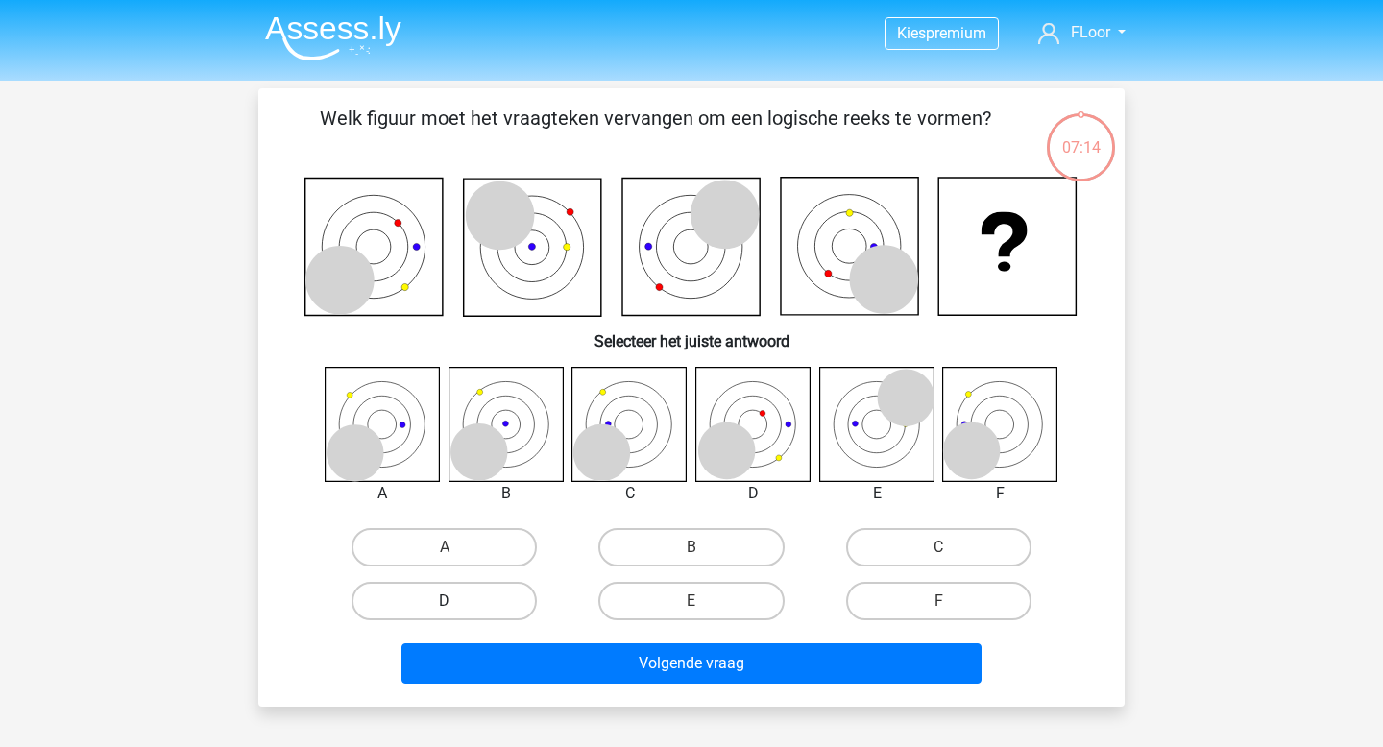
click at [457, 601] on label "D" at bounding box center [443, 601] width 185 height 38
click at [457, 601] on input "D" at bounding box center [451, 607] width 12 height 12
radio input "true"
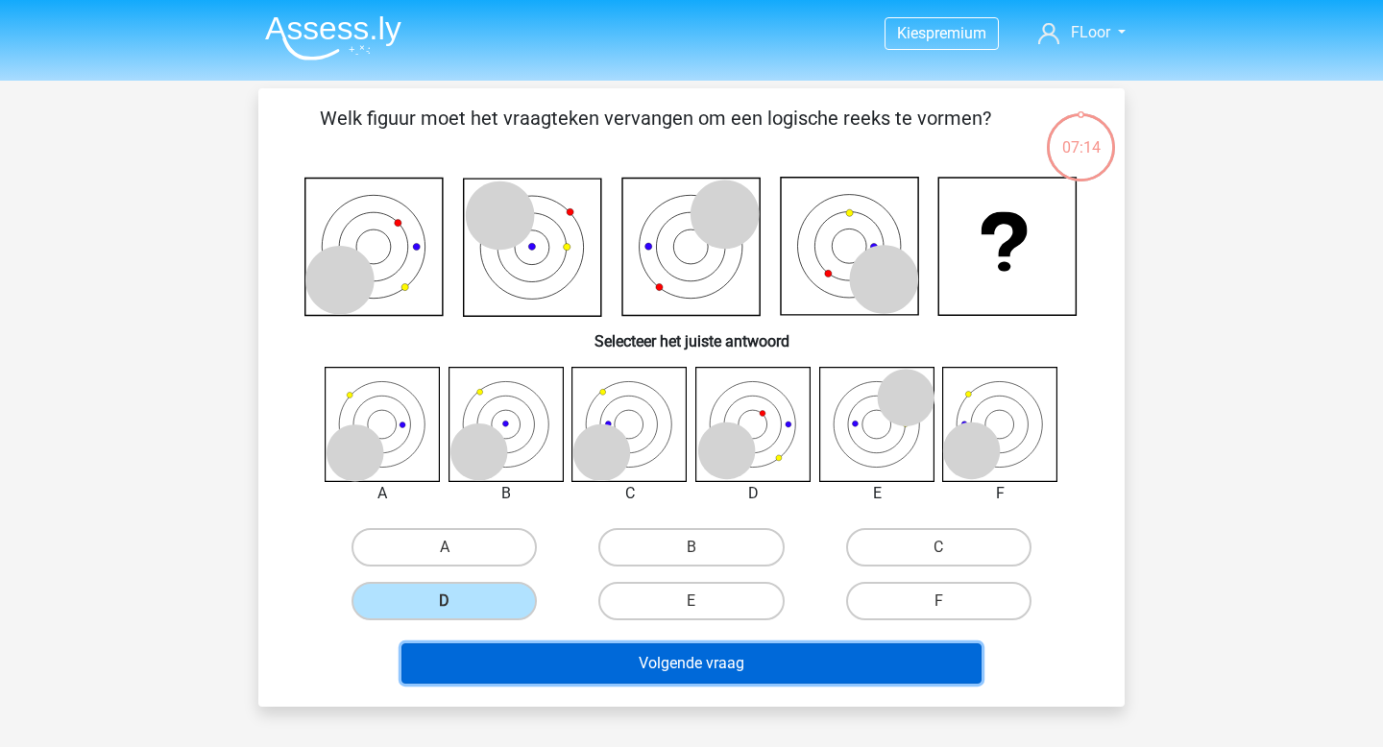
click at [454, 654] on button "Volgende vraag" at bounding box center [691, 663] width 581 height 40
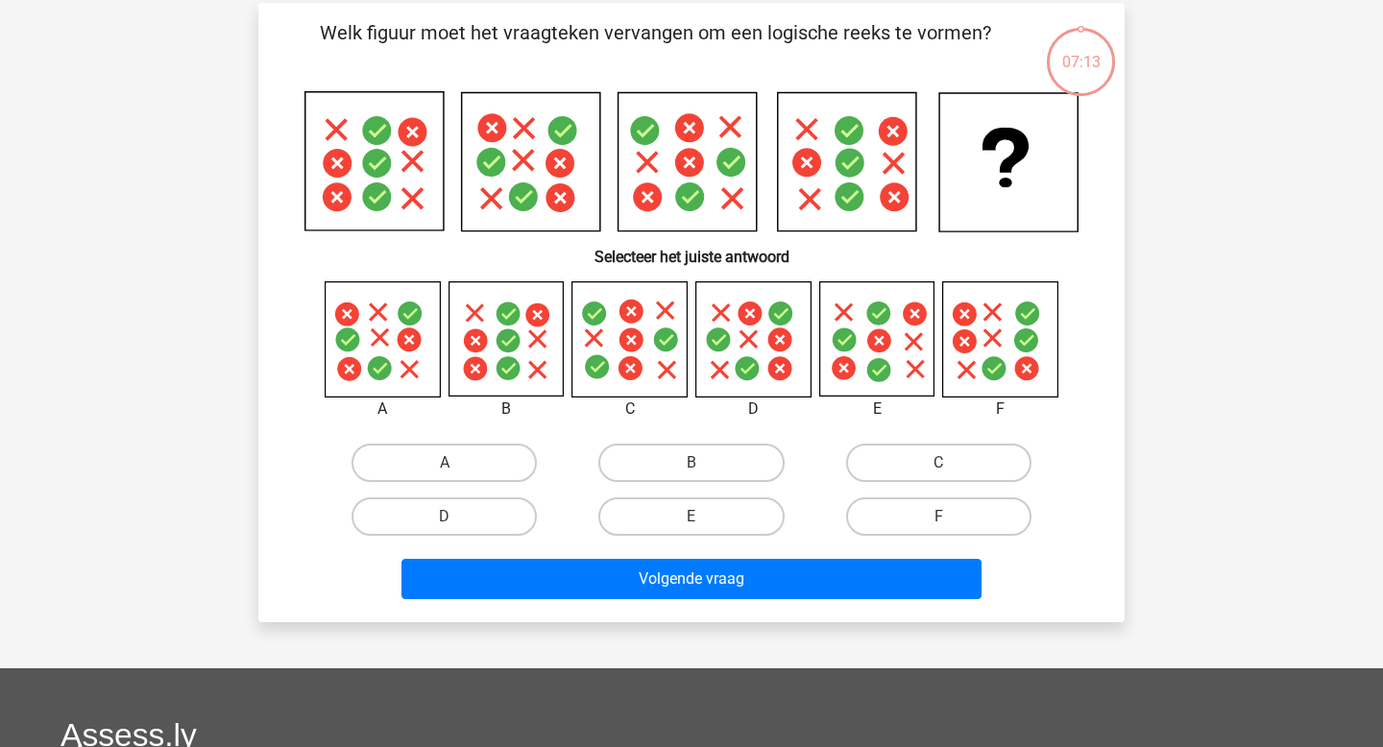
scroll to position [88, 0]
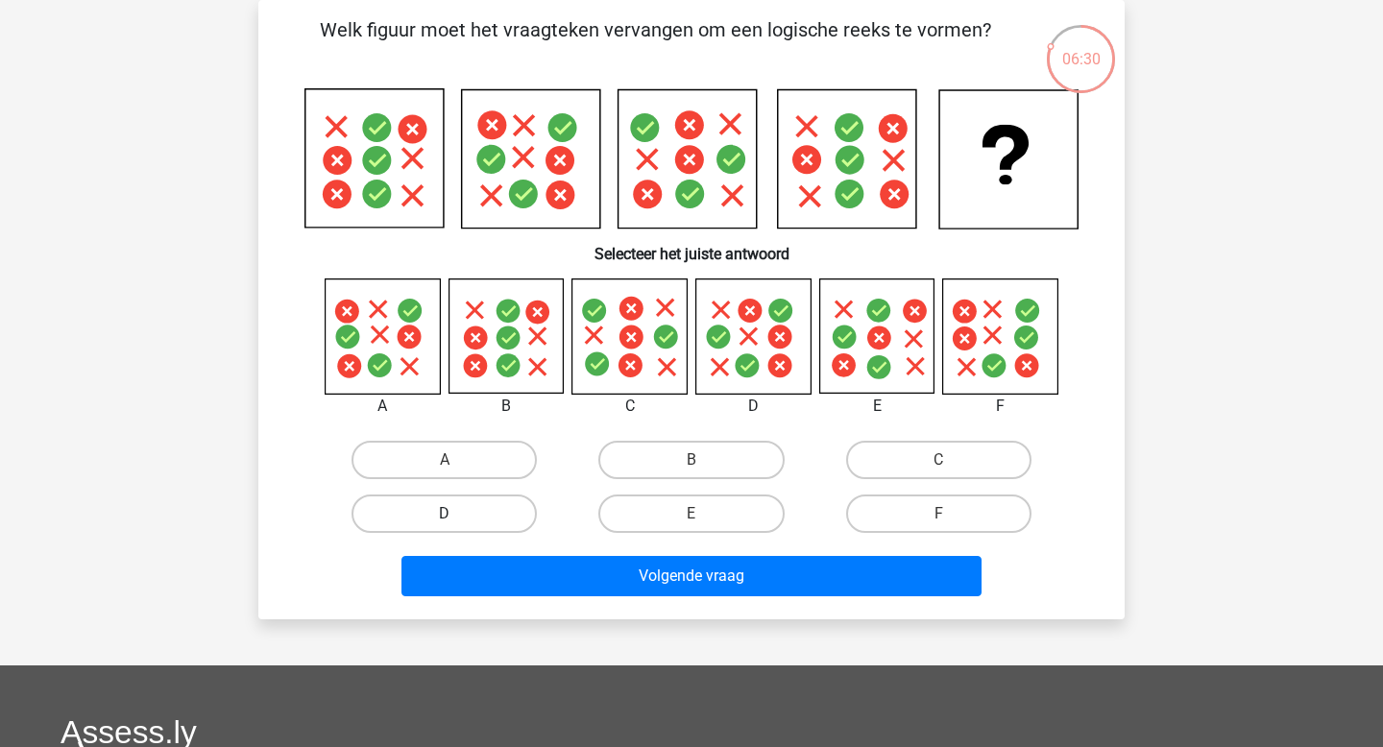
click at [443, 509] on label "D" at bounding box center [443, 513] width 185 height 38
click at [445, 514] on input "D" at bounding box center [451, 520] width 12 height 12
radio input "true"
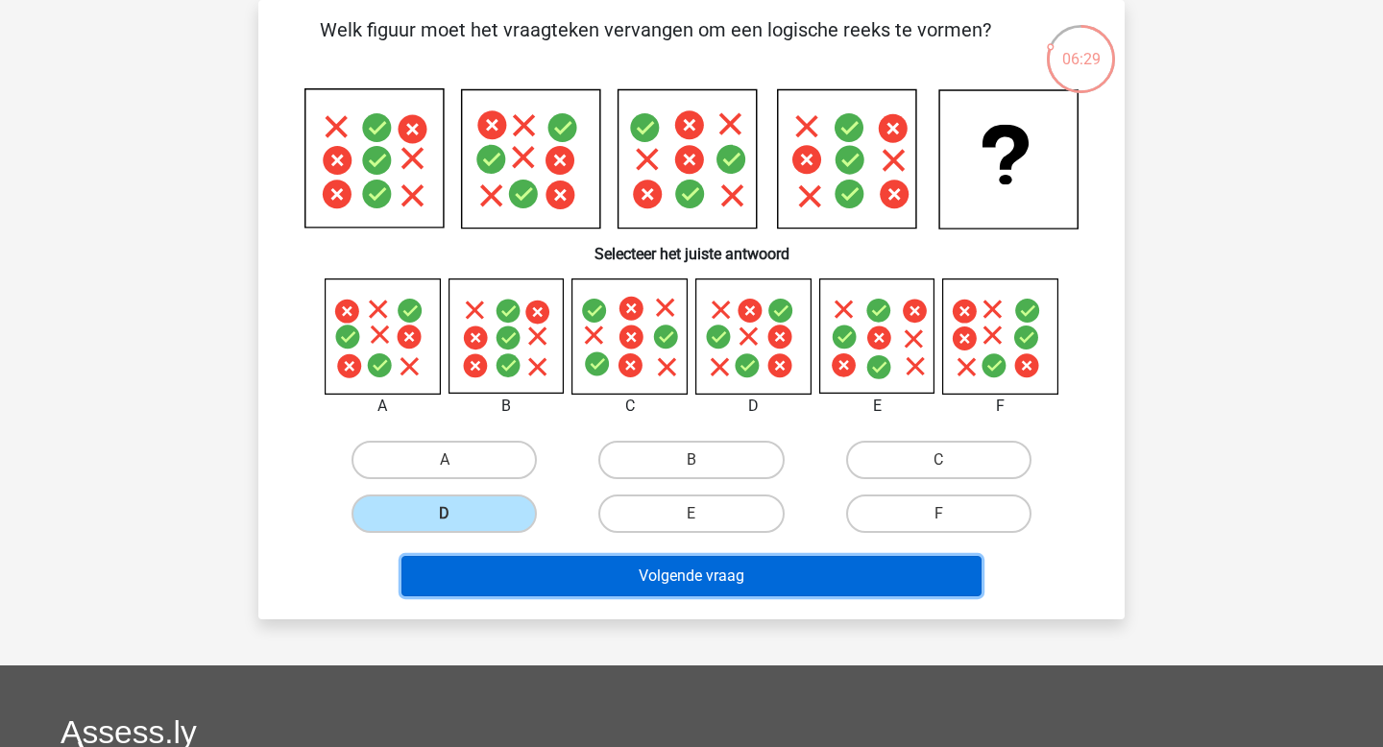
click at [442, 587] on button "Volgende vraag" at bounding box center [691, 576] width 581 height 40
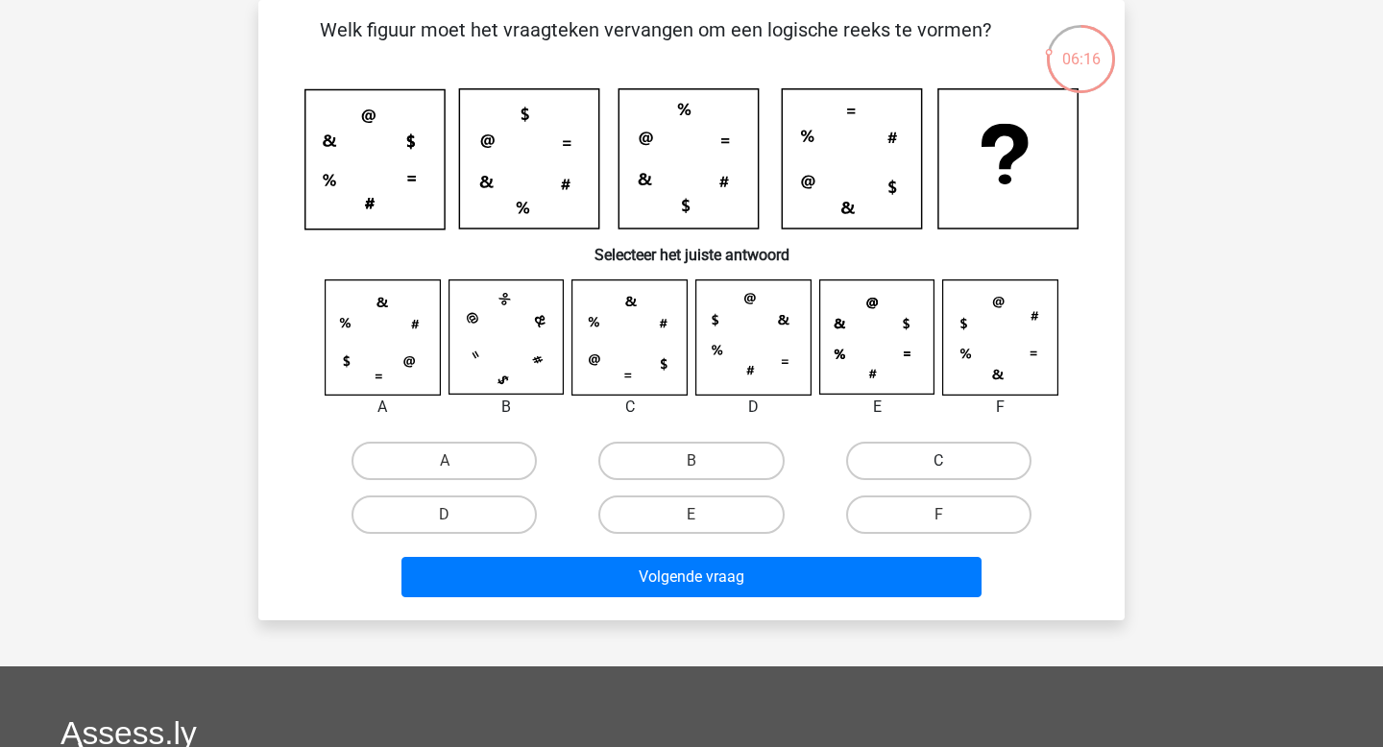
click at [902, 450] on label "C" at bounding box center [938, 461] width 185 height 38
click at [938, 461] on input "C" at bounding box center [944, 467] width 12 height 12
radio input "true"
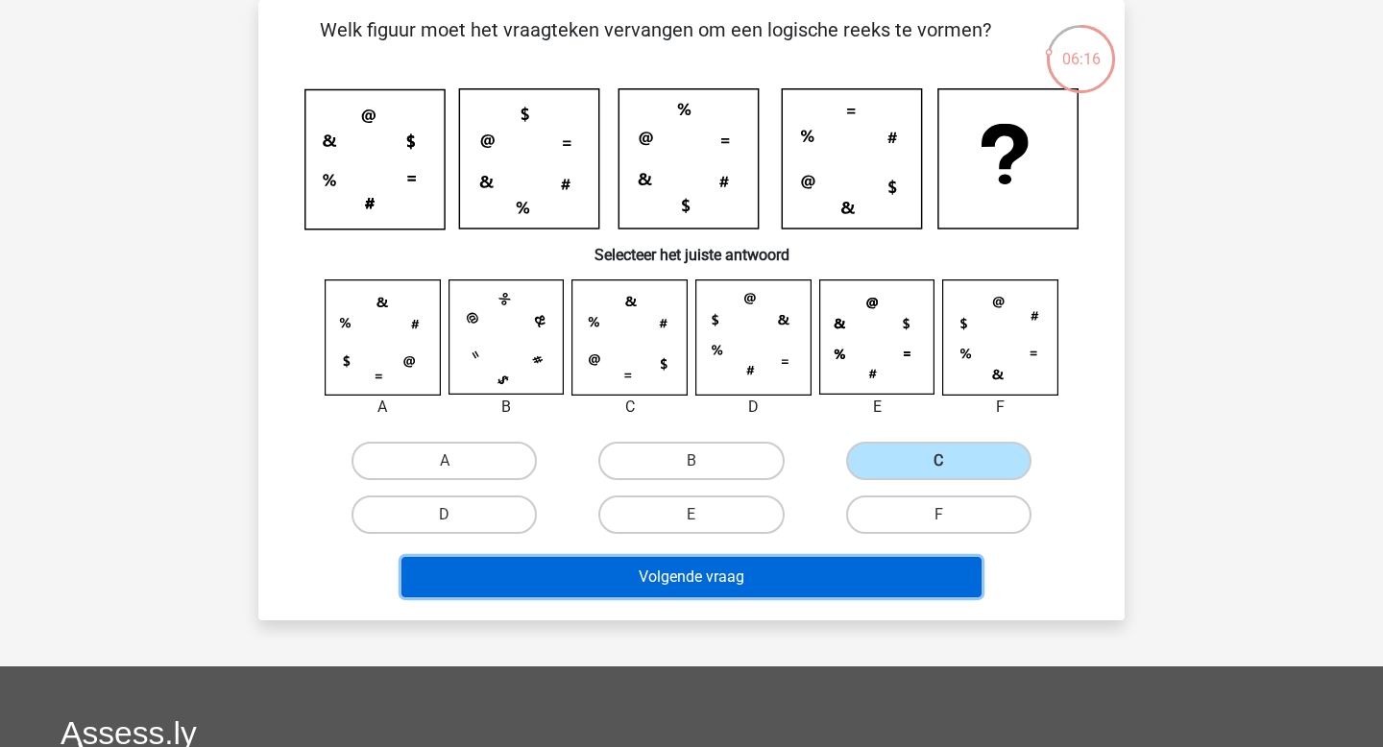
click at [813, 575] on button "Volgende vraag" at bounding box center [691, 577] width 581 height 40
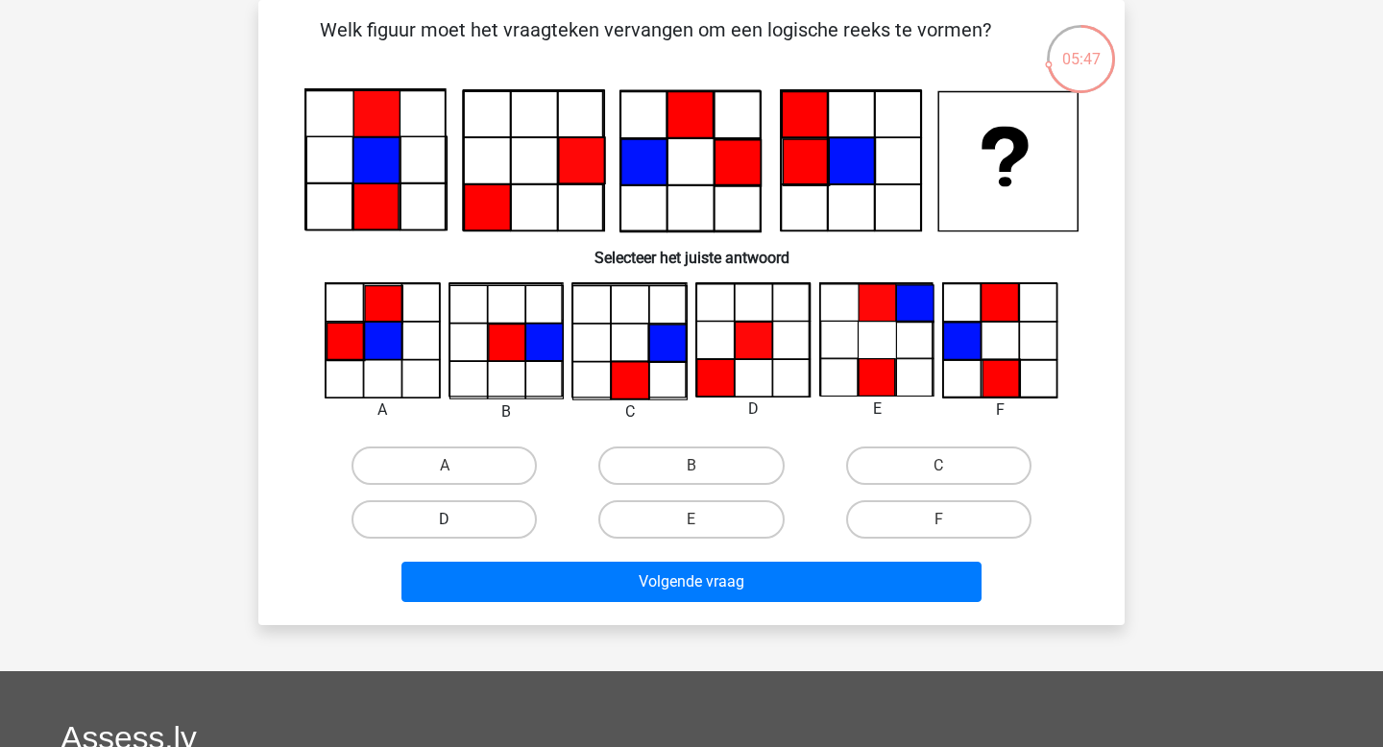
click at [448, 516] on label "D" at bounding box center [443, 519] width 185 height 38
click at [448, 519] on input "D" at bounding box center [451, 525] width 12 height 12
radio input "true"
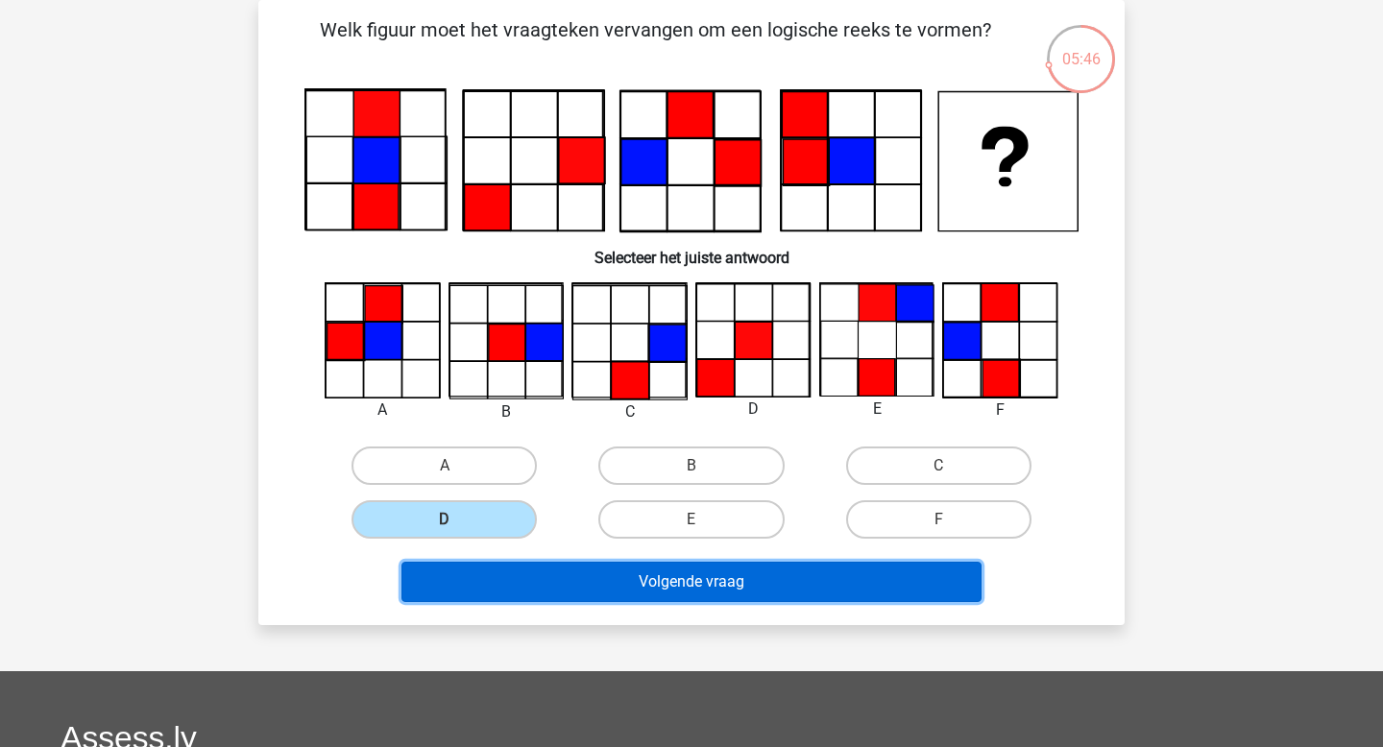
click at [498, 578] on button "Volgende vraag" at bounding box center [691, 582] width 581 height 40
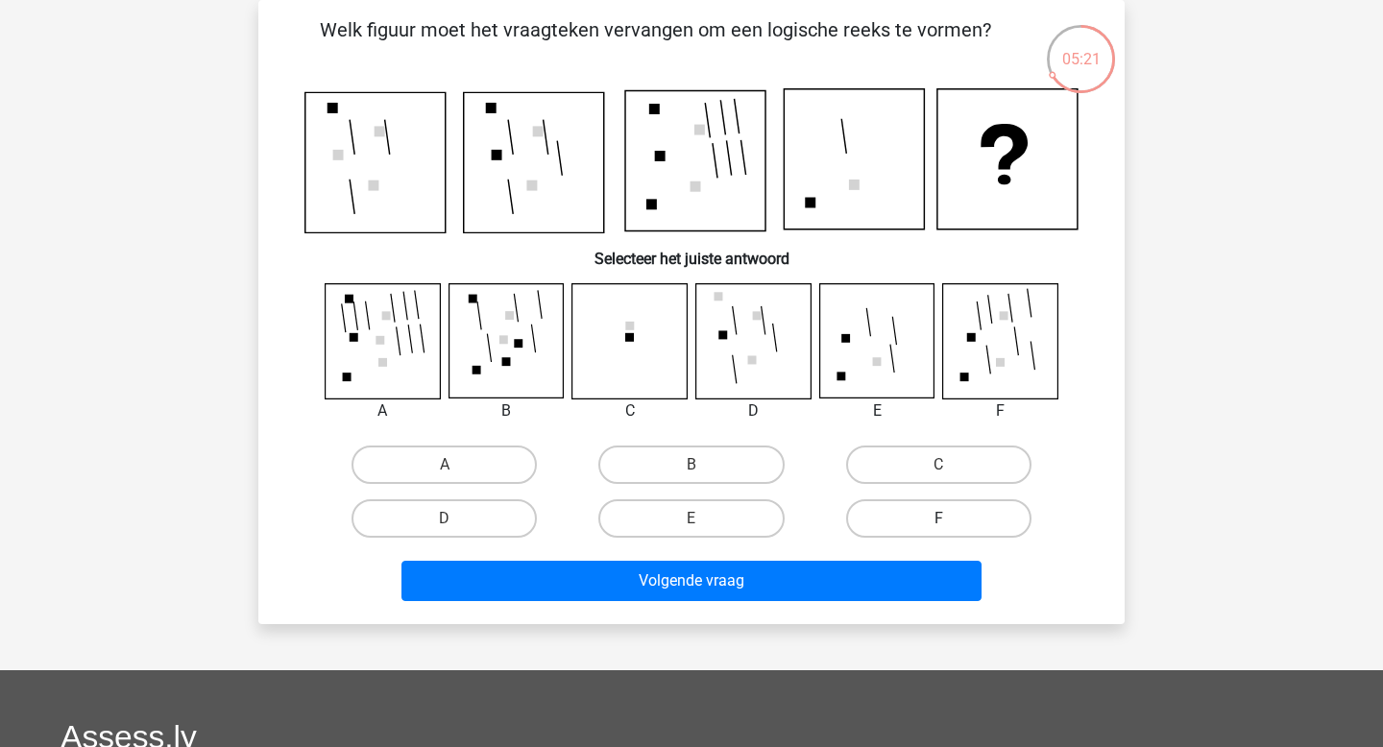
click at [926, 506] on label "F" at bounding box center [938, 518] width 185 height 38
click at [938, 519] on input "F" at bounding box center [944, 525] width 12 height 12
radio input "true"
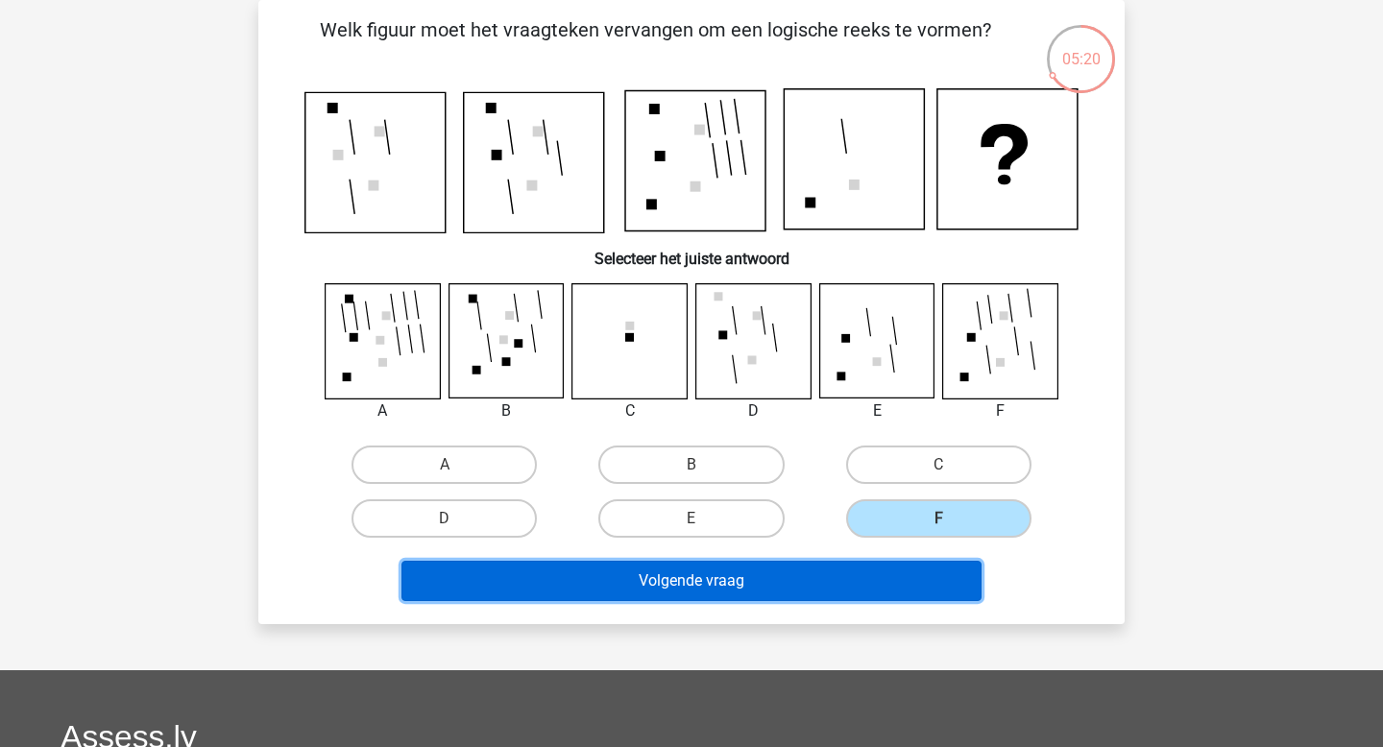
click at [860, 567] on button "Volgende vraag" at bounding box center [691, 581] width 581 height 40
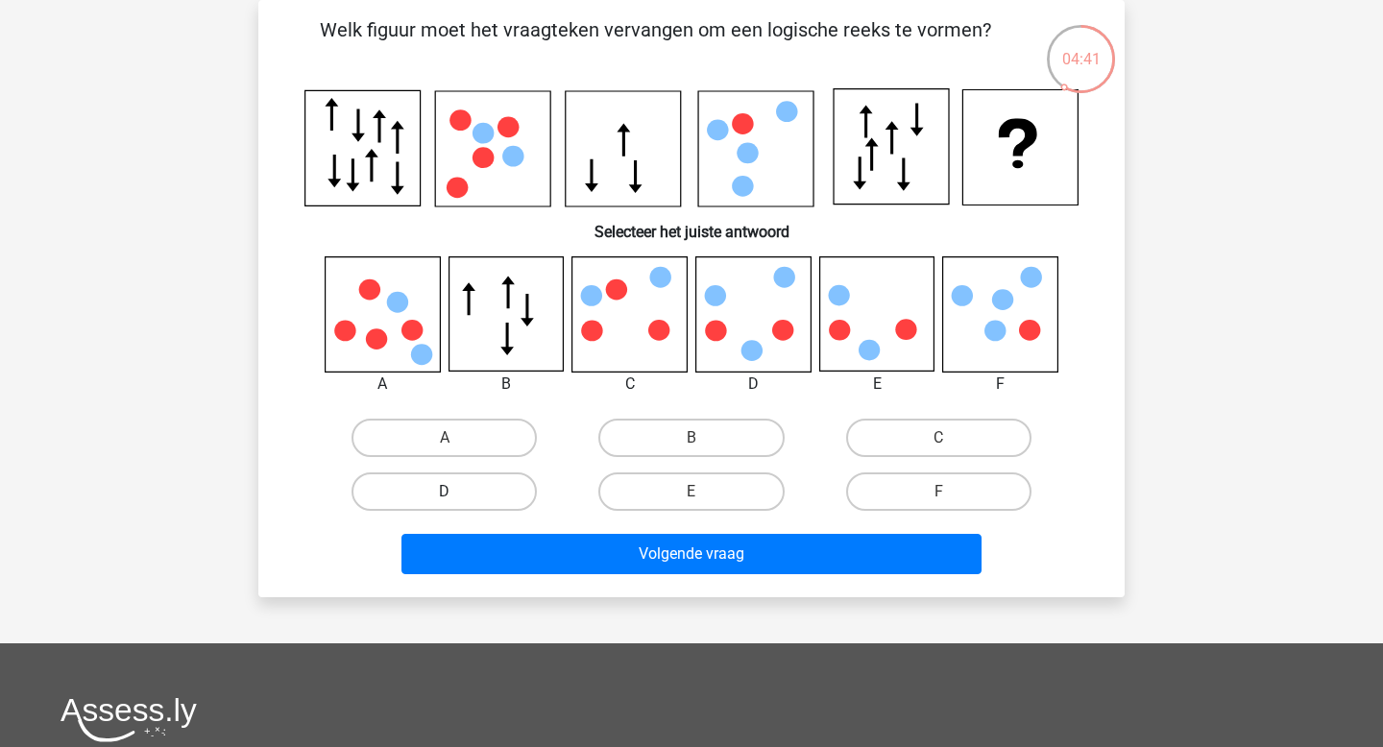
click at [488, 504] on label "D" at bounding box center [443, 491] width 185 height 38
click at [457, 504] on input "D" at bounding box center [451, 498] width 12 height 12
radio input "true"
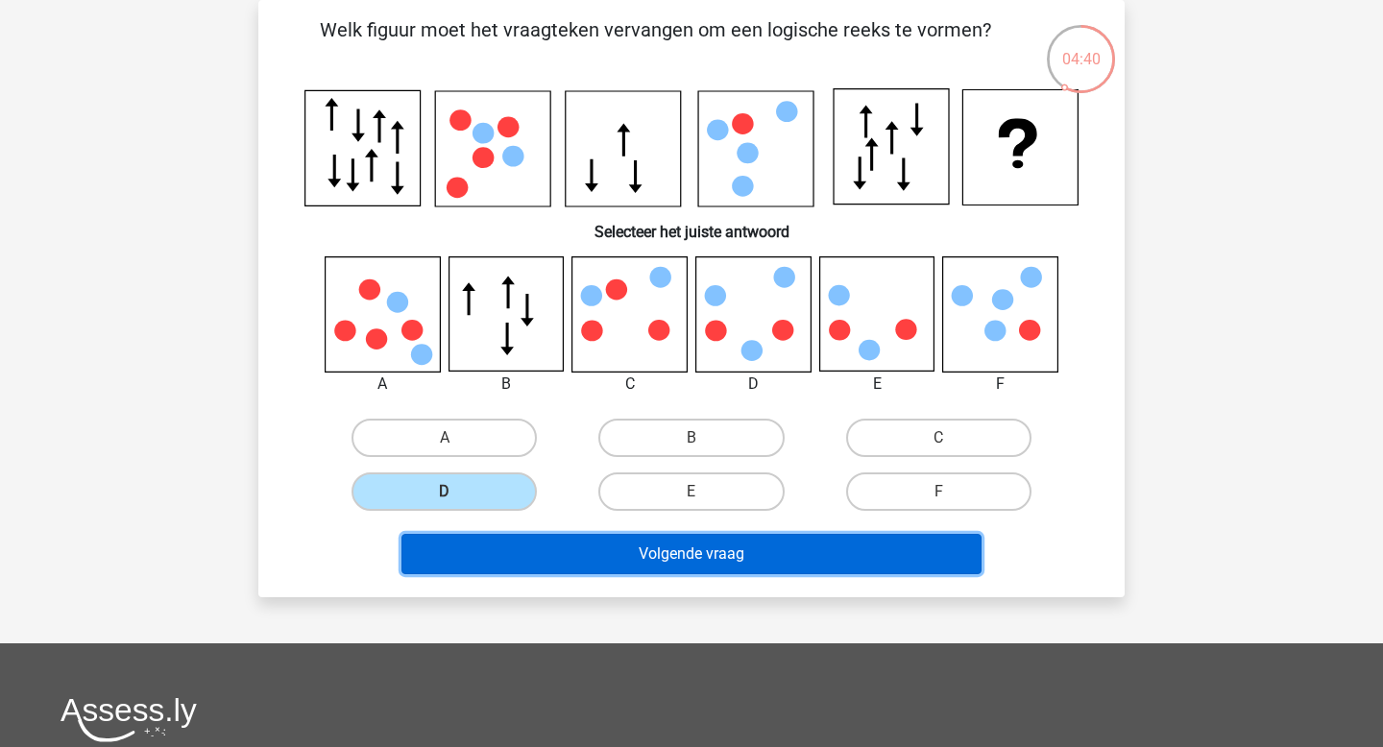
click at [465, 567] on button "Volgende vraag" at bounding box center [691, 554] width 581 height 40
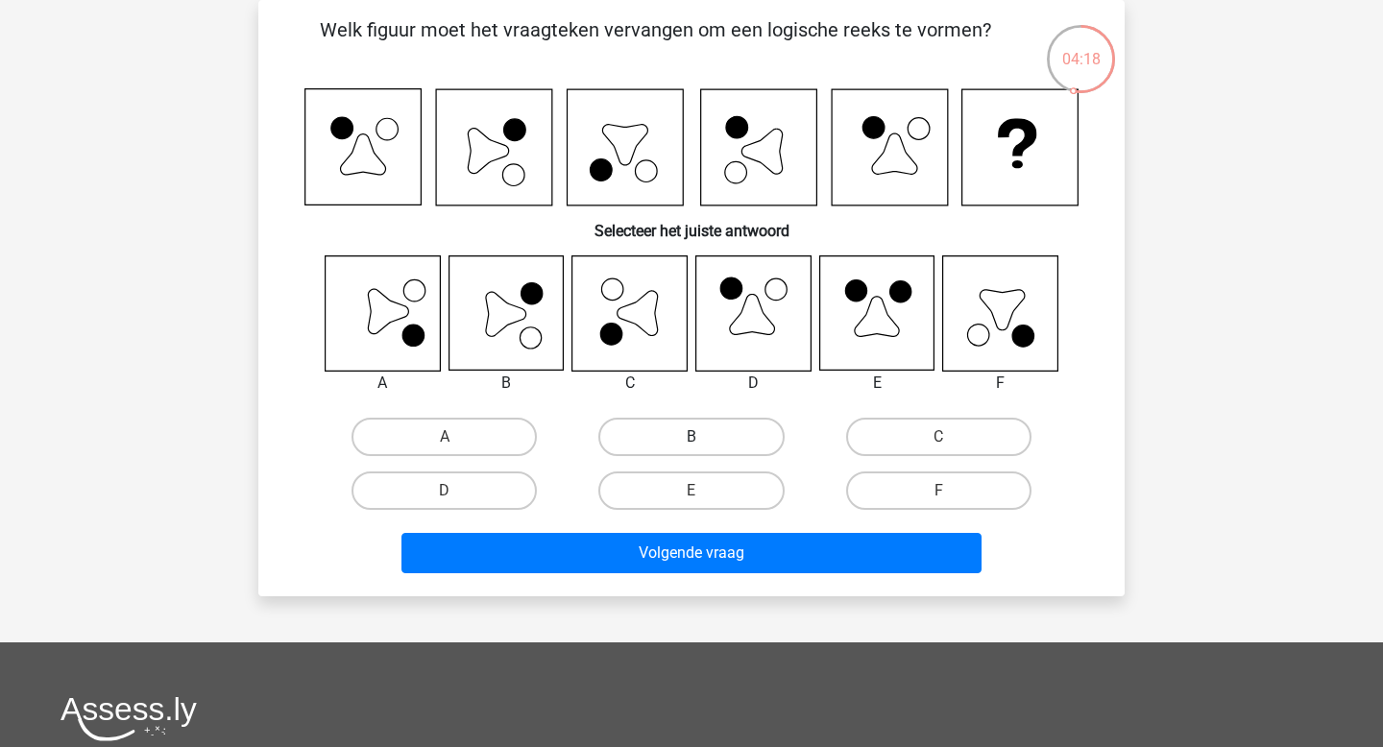
click at [683, 449] on label "B" at bounding box center [690, 437] width 185 height 38
click at [691, 449] on input "B" at bounding box center [697, 443] width 12 height 12
radio input "true"
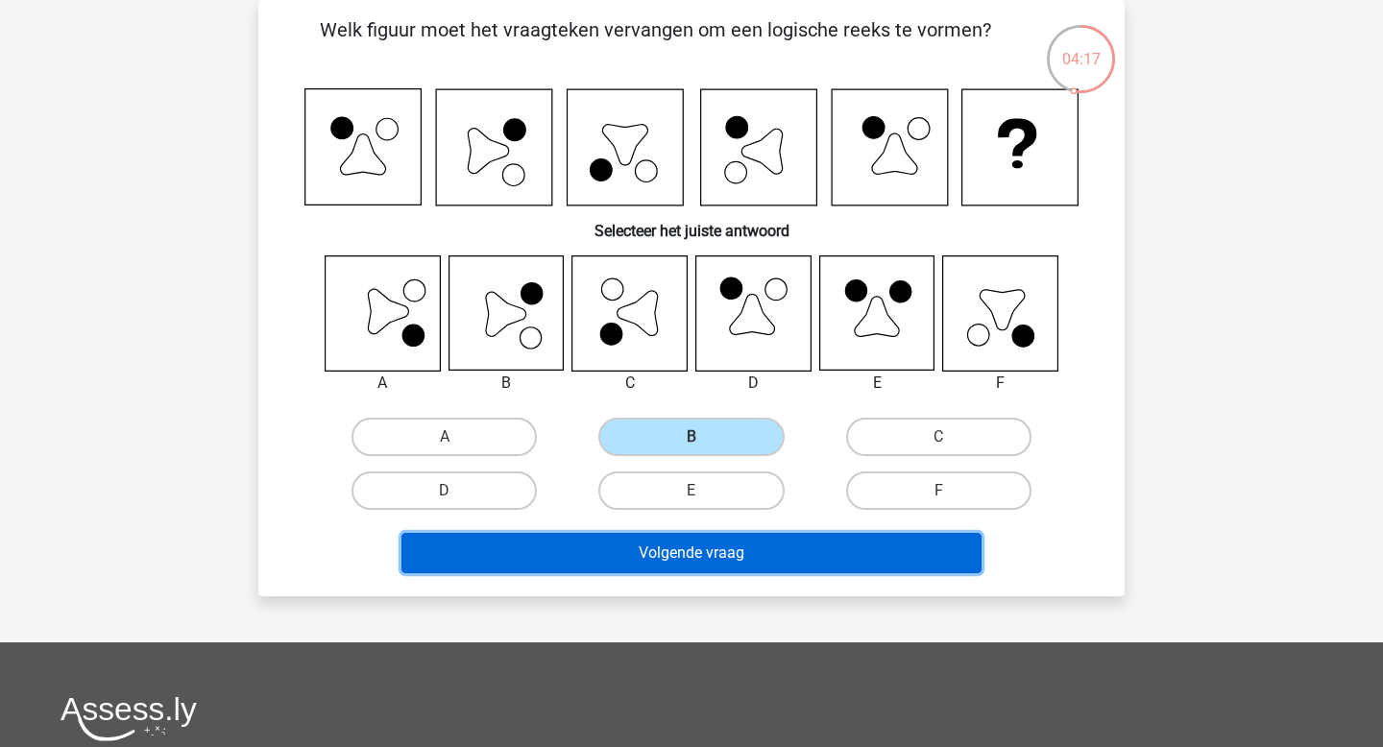
click at [606, 570] on button "Volgende vraag" at bounding box center [691, 553] width 581 height 40
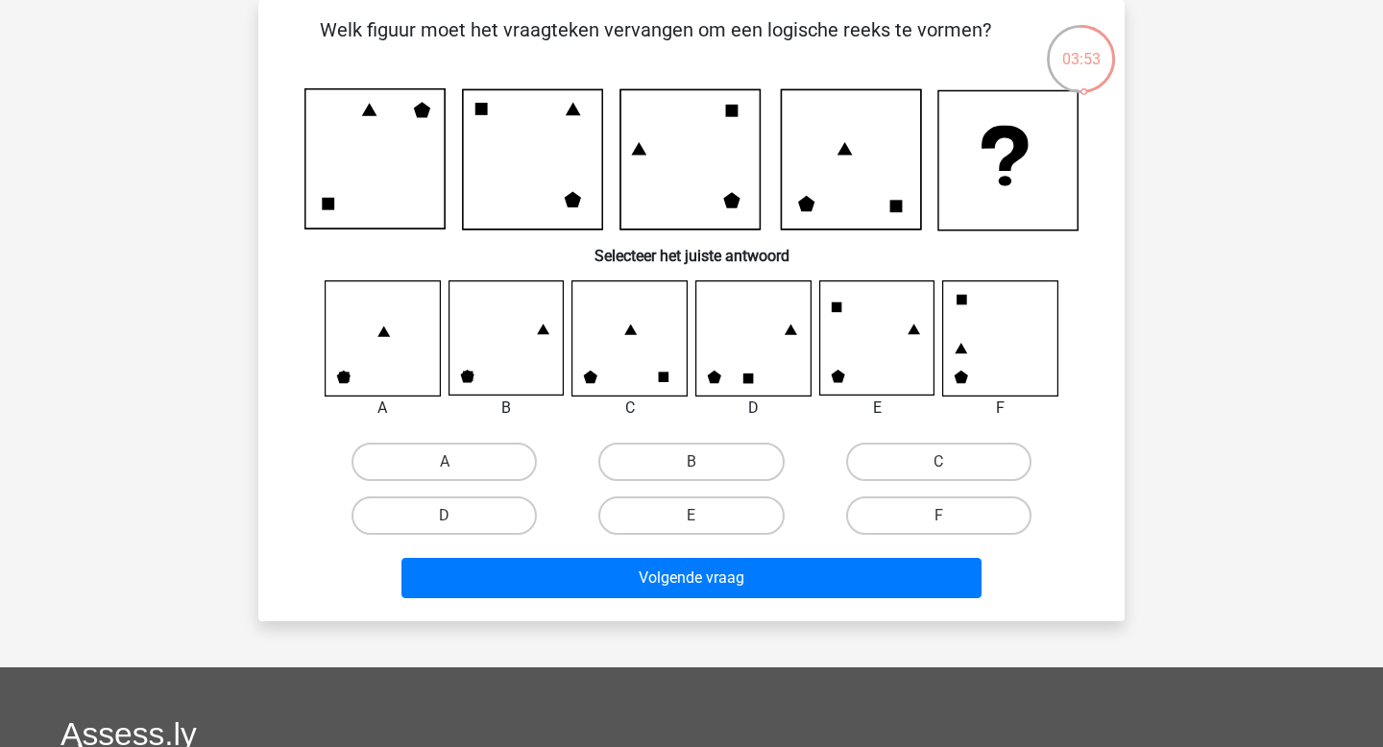
click at [697, 520] on input "E" at bounding box center [697, 522] width 12 height 12
radio input "true"
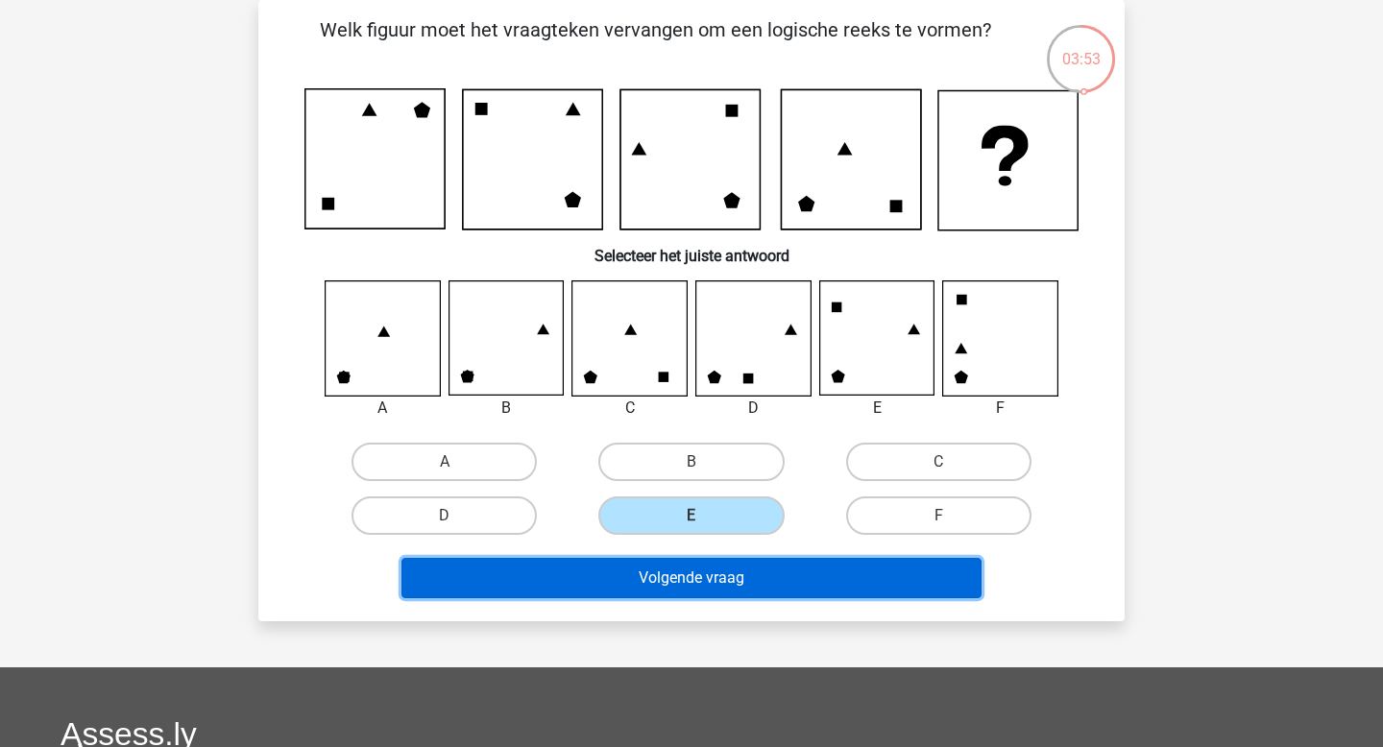
click at [671, 572] on button "Volgende vraag" at bounding box center [691, 578] width 581 height 40
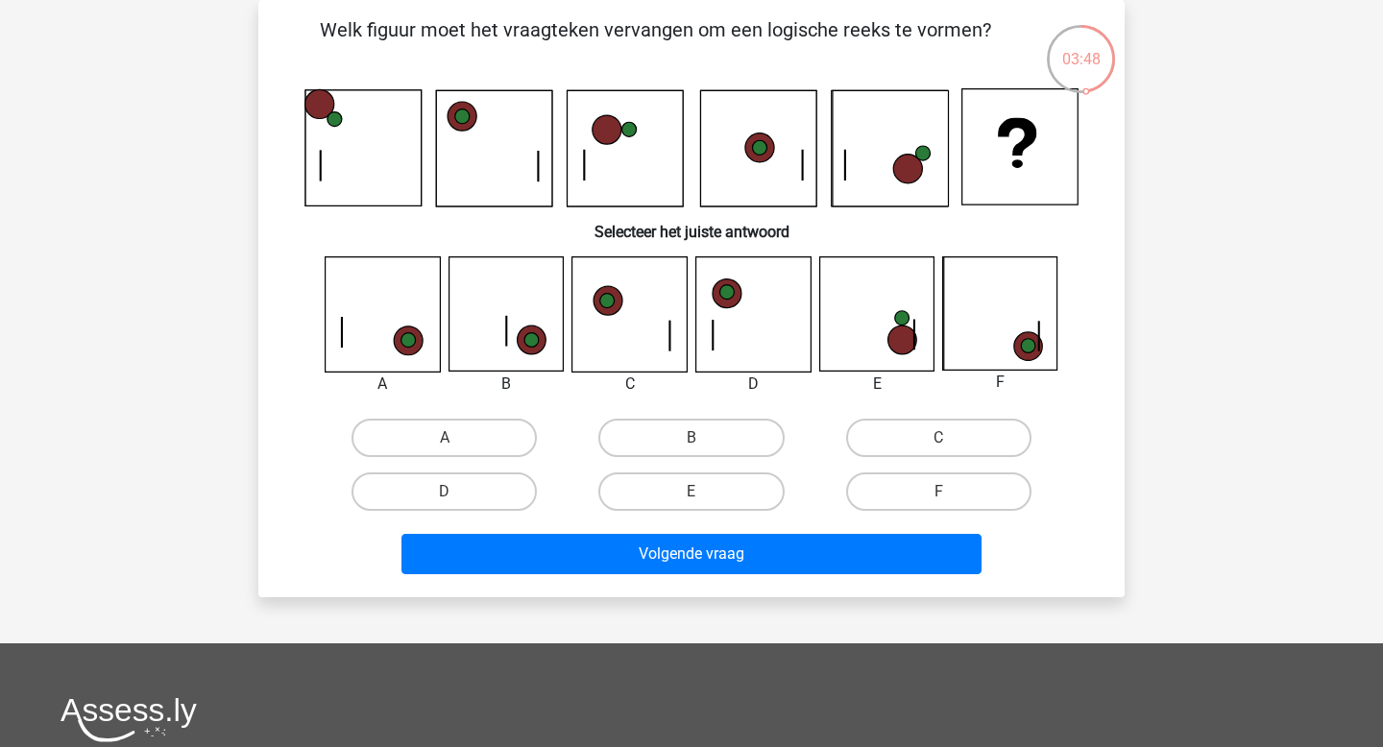
click at [699, 496] on input "E" at bounding box center [697, 498] width 12 height 12
radio input "true"
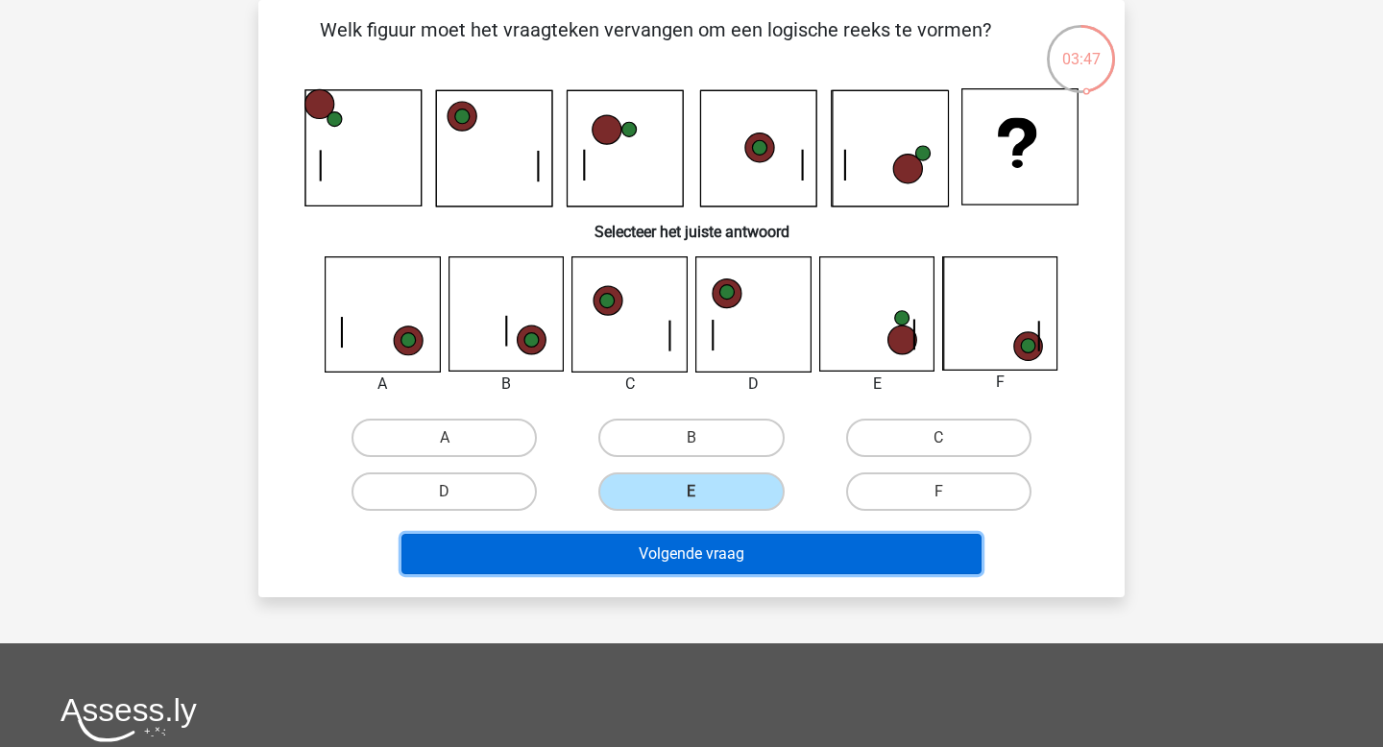
click at [658, 565] on button "Volgende vraag" at bounding box center [691, 554] width 581 height 40
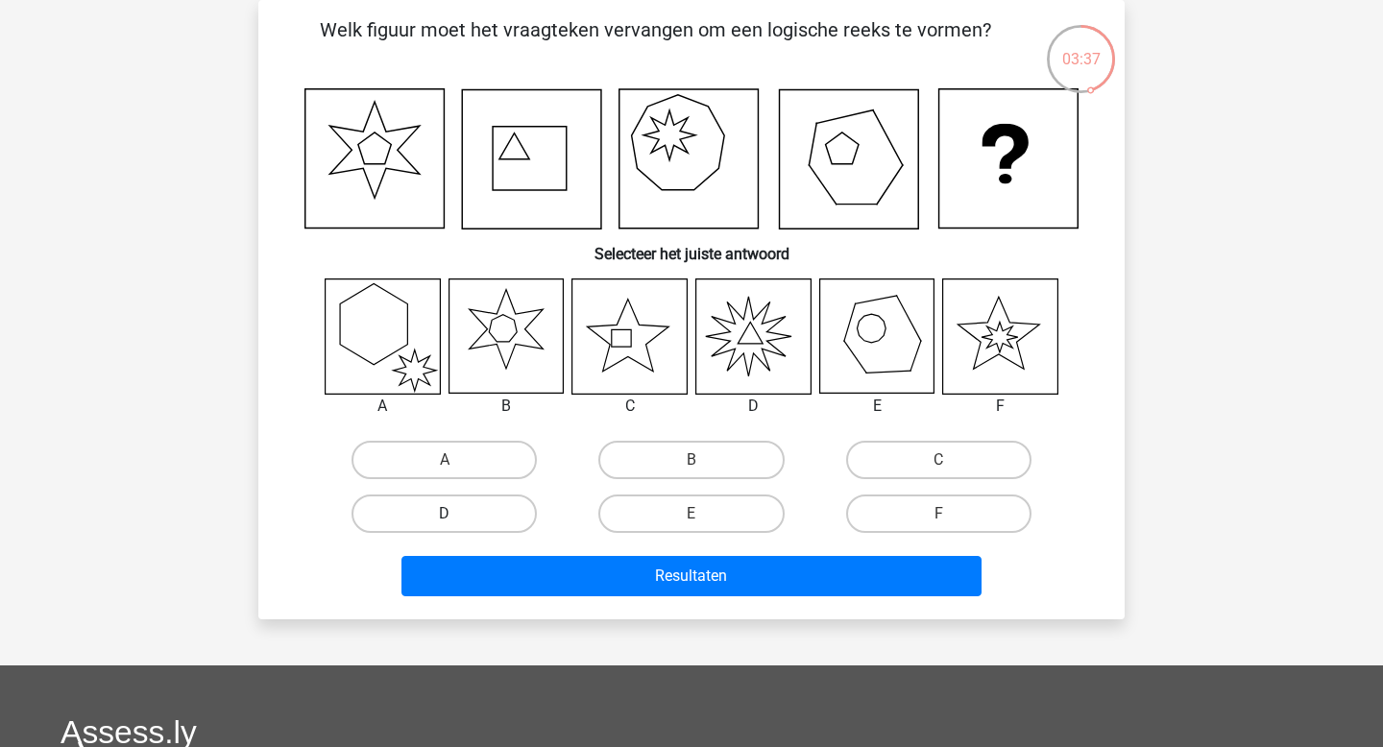
click at [502, 517] on label "D" at bounding box center [443, 513] width 185 height 38
click at [457, 517] on input "D" at bounding box center [451, 520] width 12 height 12
radio input "true"
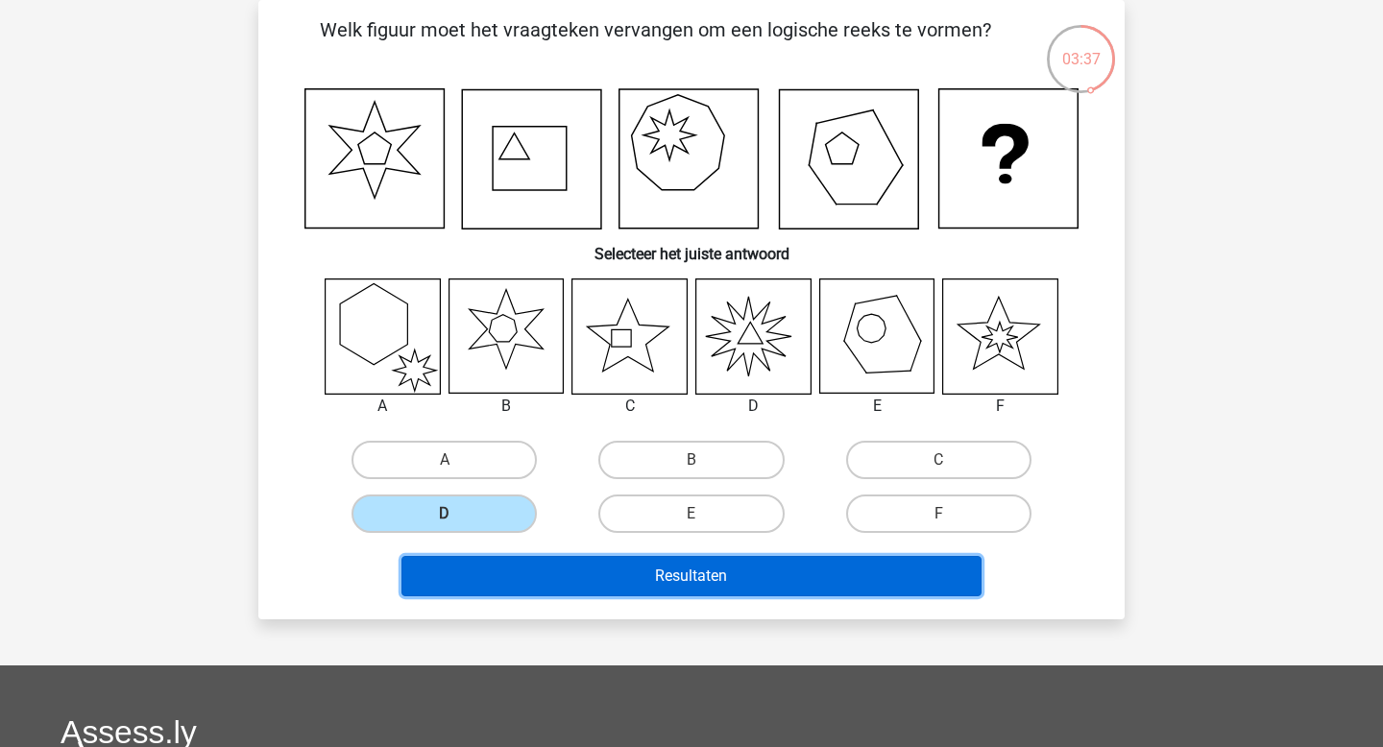
click at [486, 569] on button "Resultaten" at bounding box center [691, 576] width 581 height 40
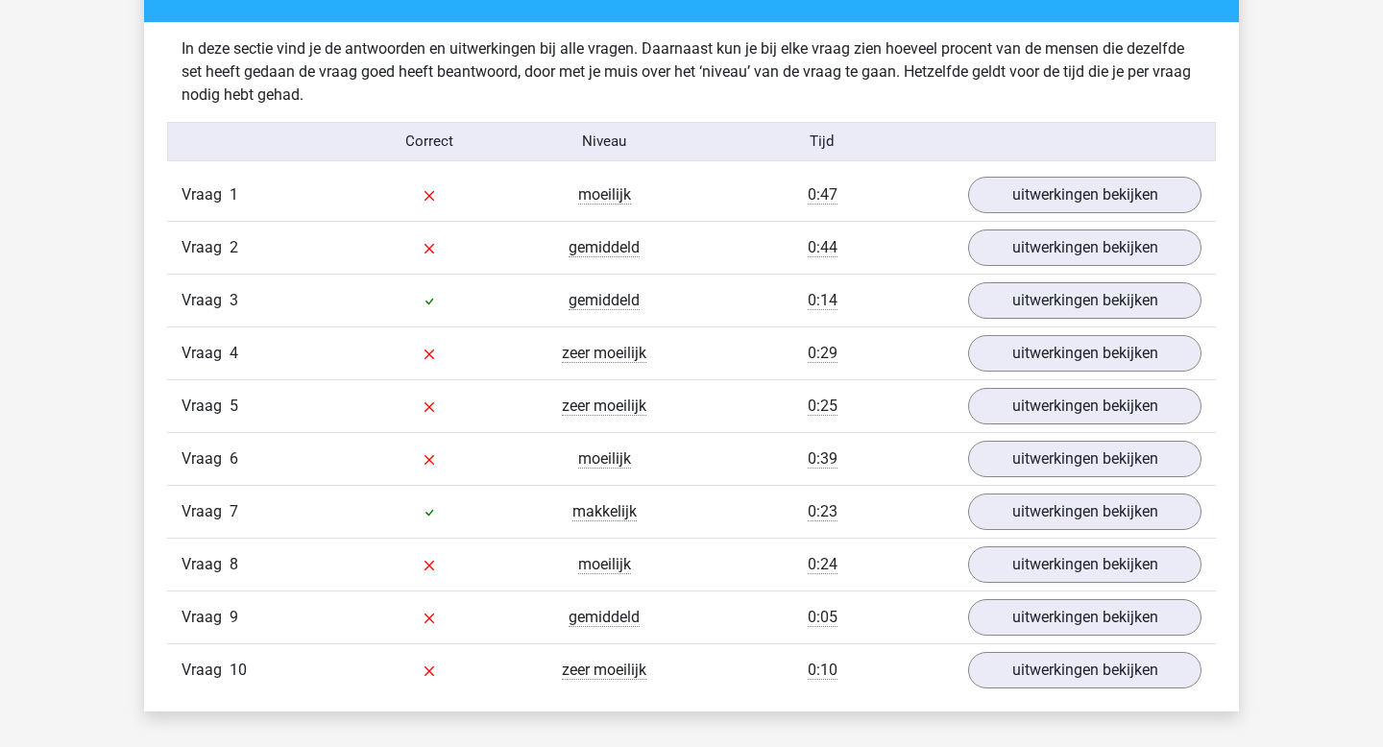
scroll to position [1504, 0]
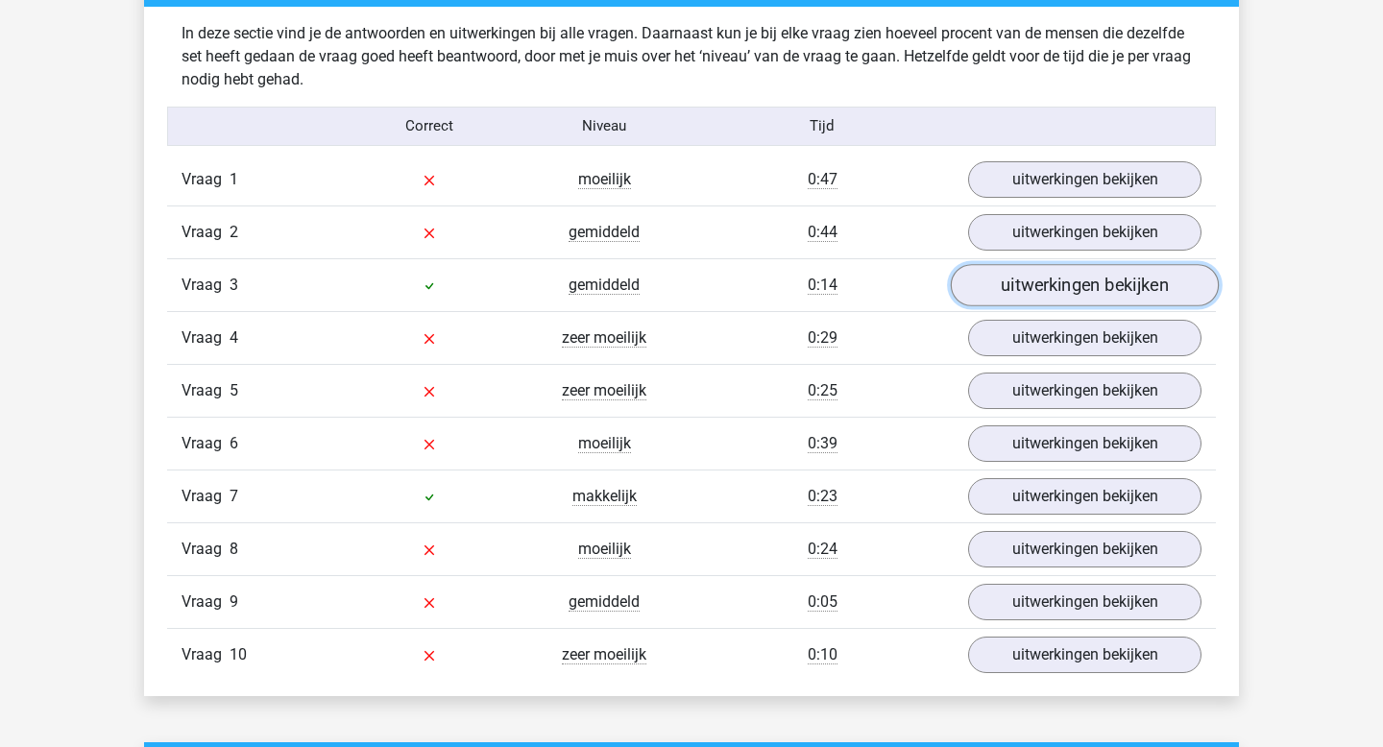
click at [1045, 283] on link "uitwerkingen bekijken" at bounding box center [1085, 285] width 268 height 42
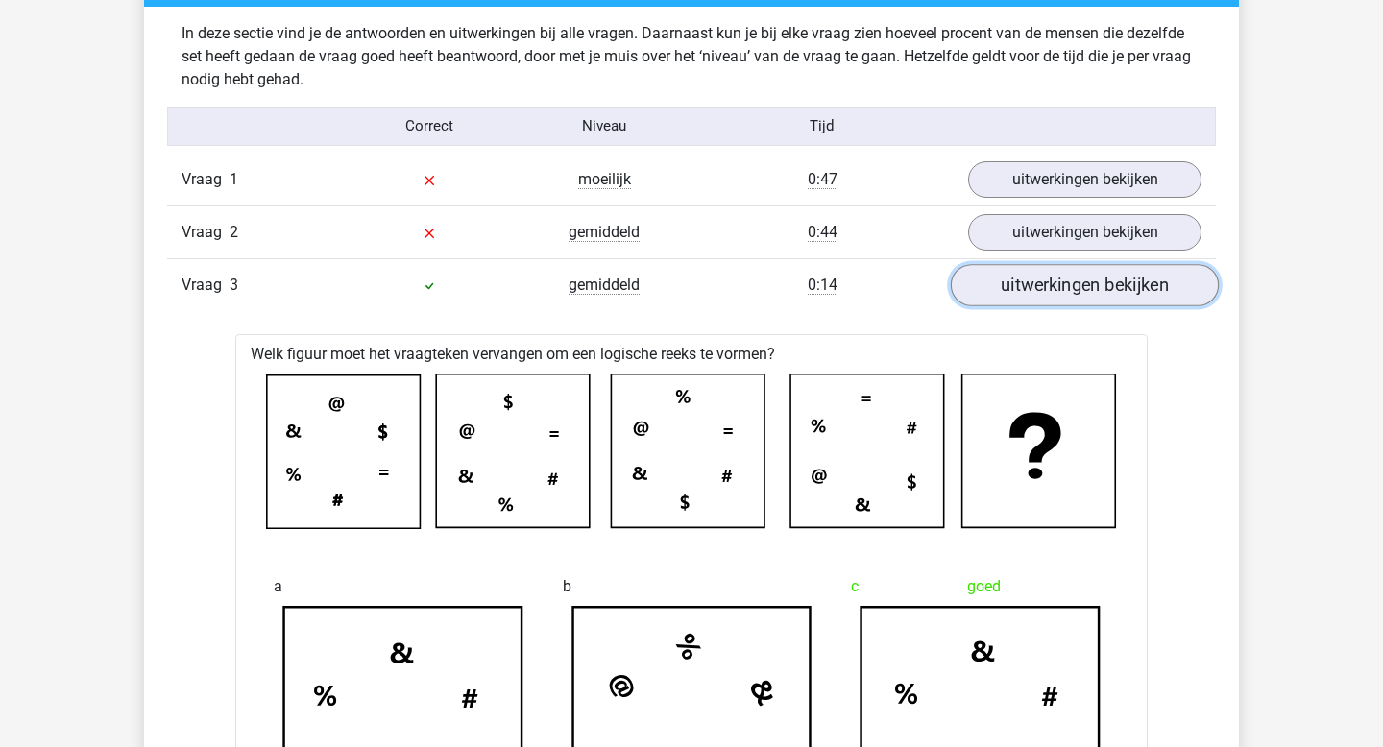
click at [1045, 283] on link "uitwerkingen bekijken" at bounding box center [1085, 285] width 268 height 42
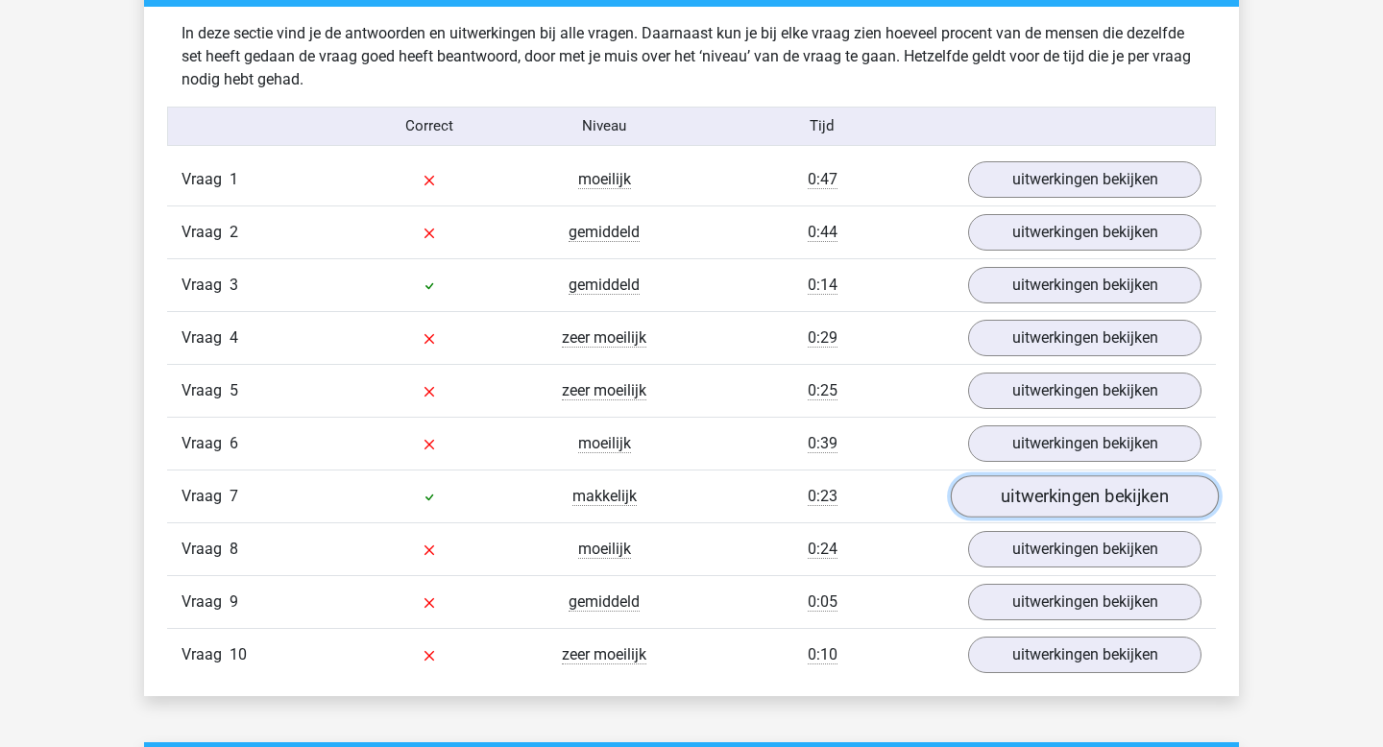
click at [1017, 484] on link "uitwerkingen bekijken" at bounding box center [1085, 496] width 268 height 42
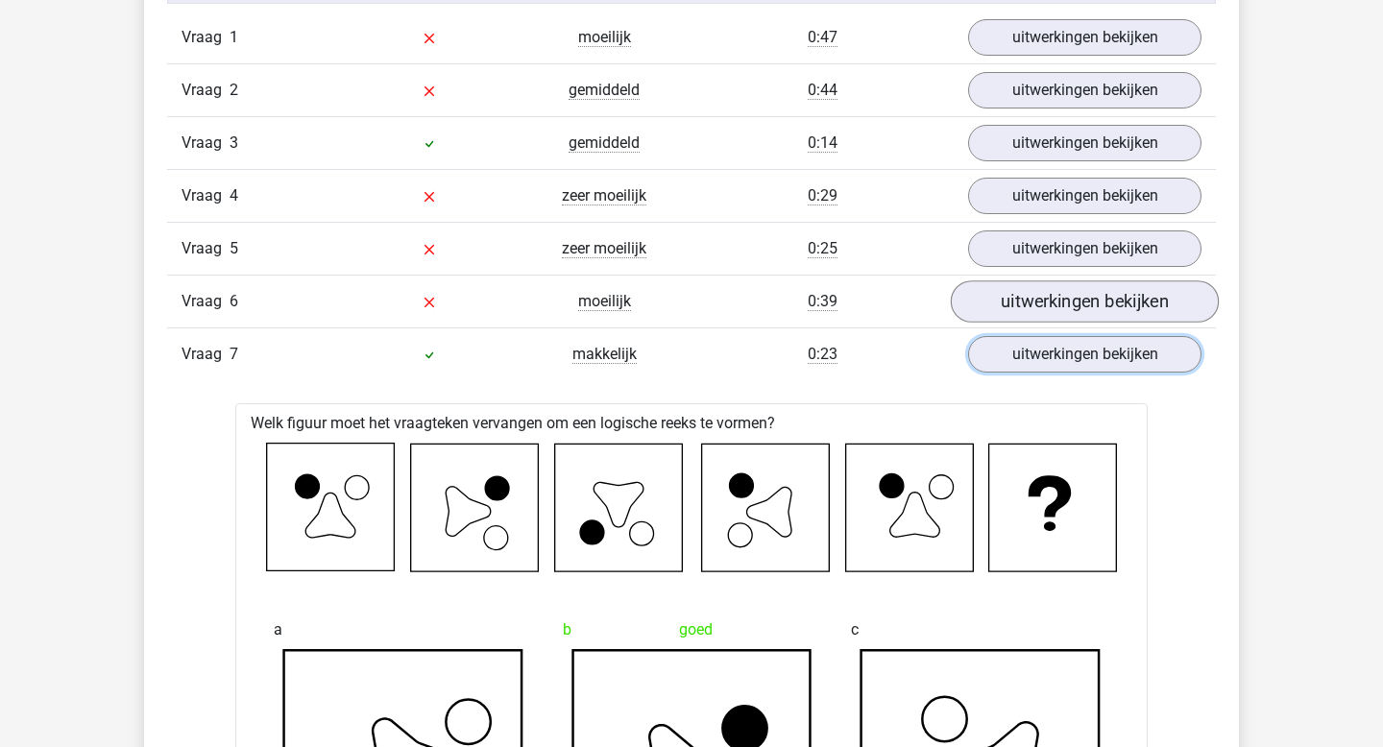
scroll to position [1649, 0]
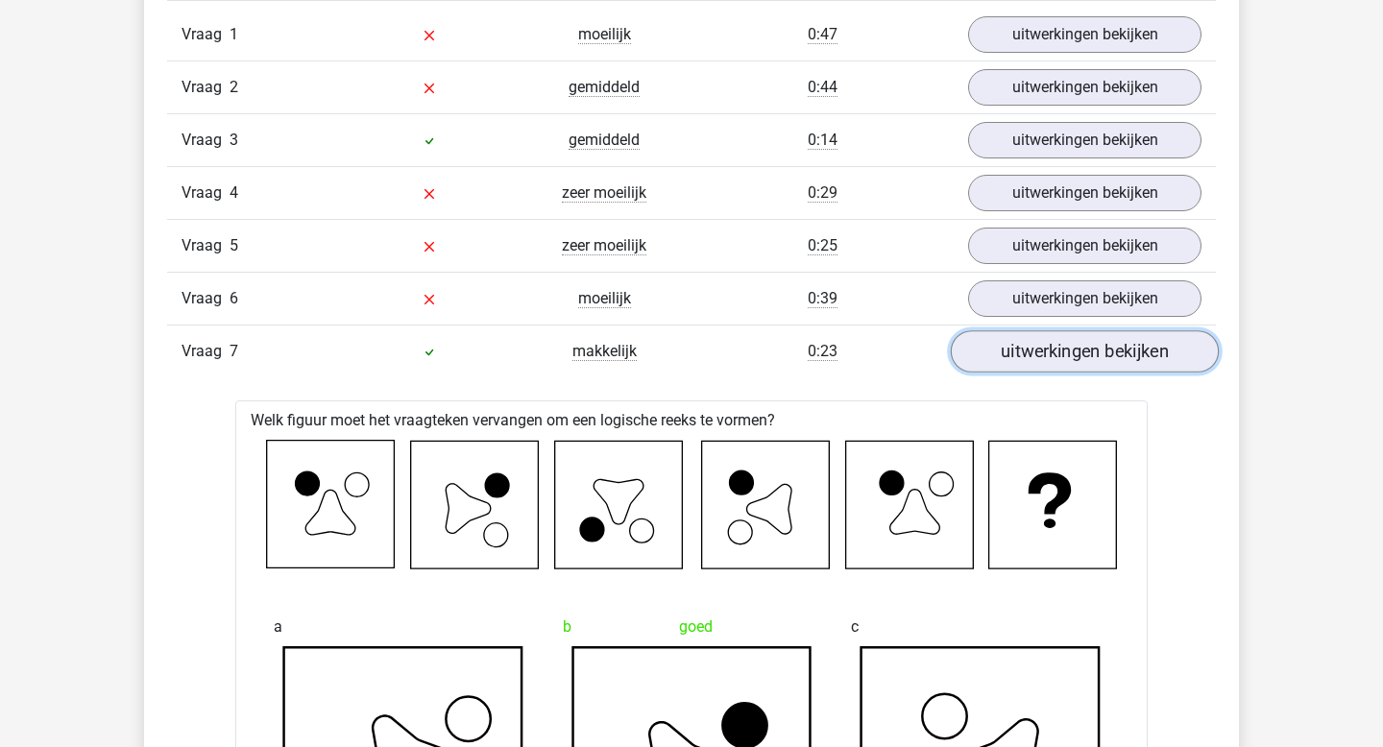
click at [1052, 339] on link "uitwerkingen bekijken" at bounding box center [1085, 351] width 268 height 42
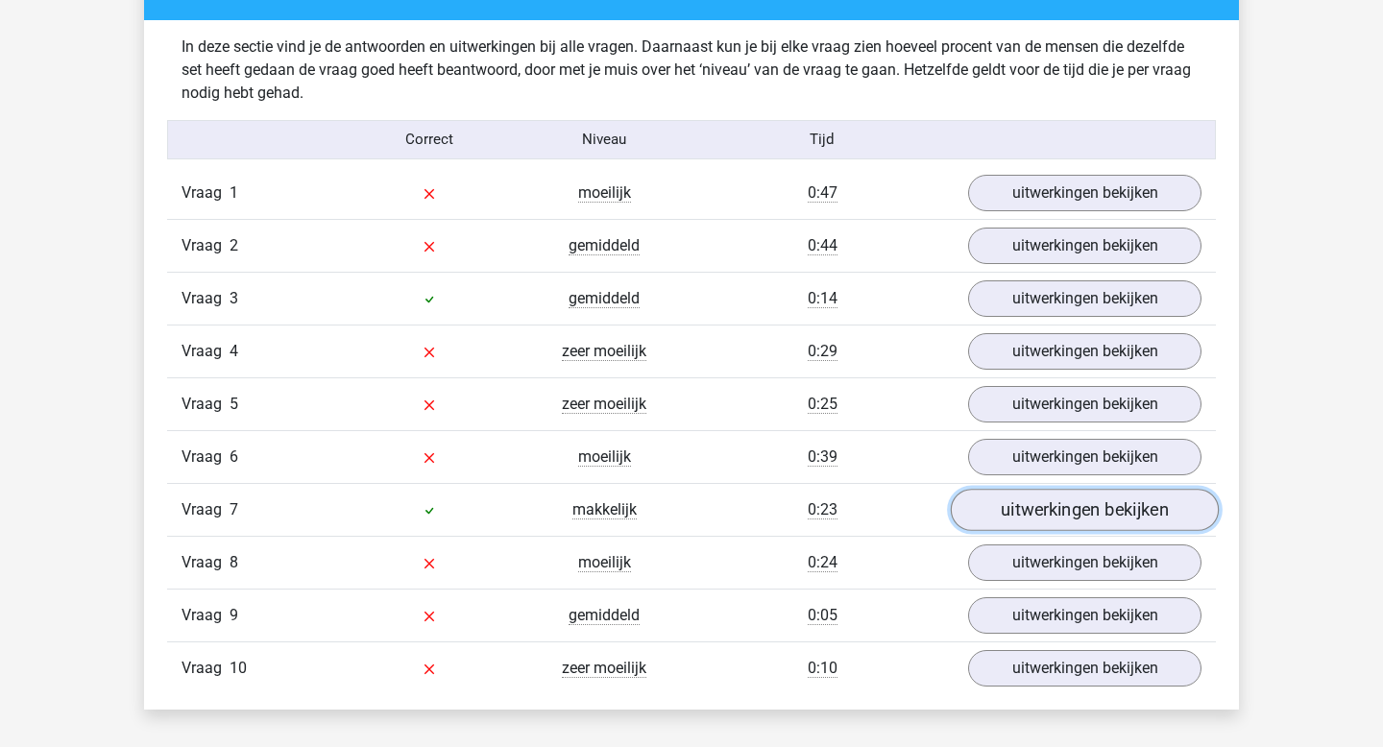
scroll to position [1476, 0]
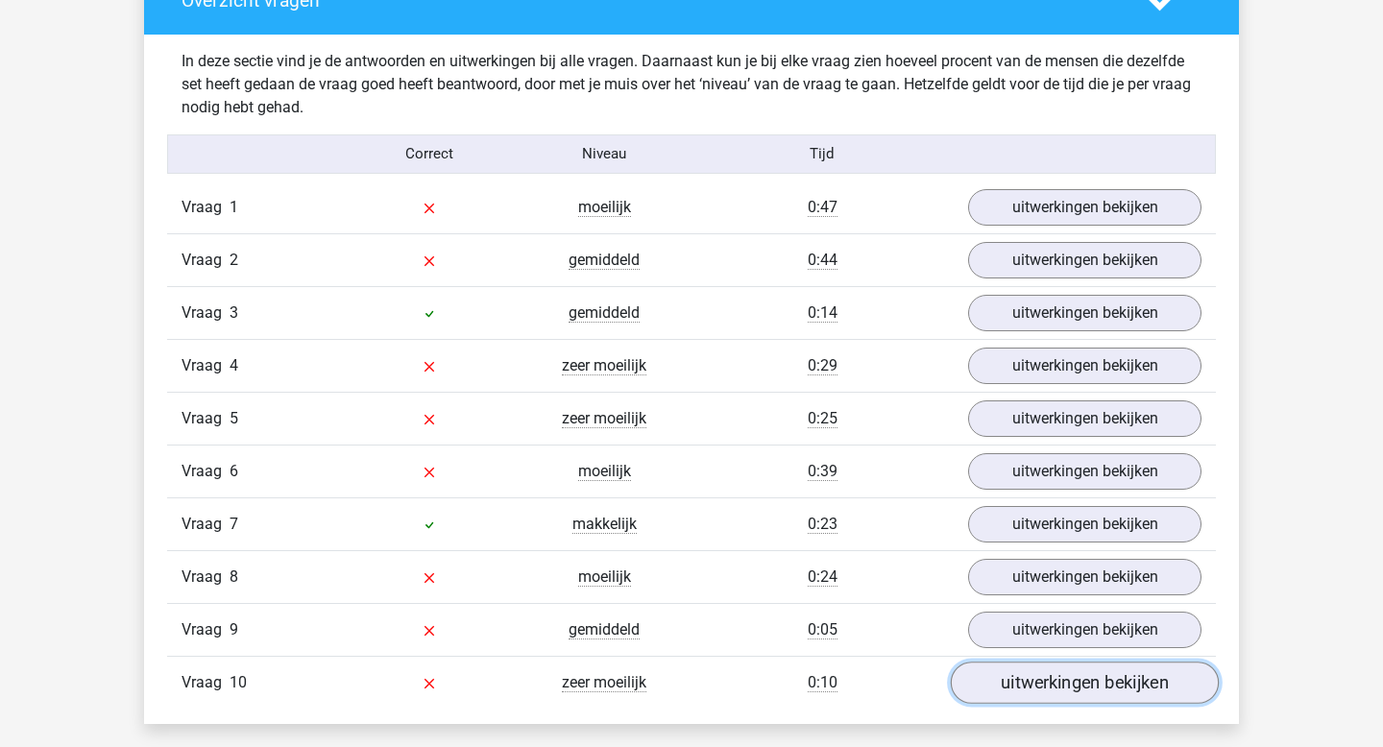
click at [1042, 687] on link "uitwerkingen bekijken" at bounding box center [1085, 683] width 268 height 42
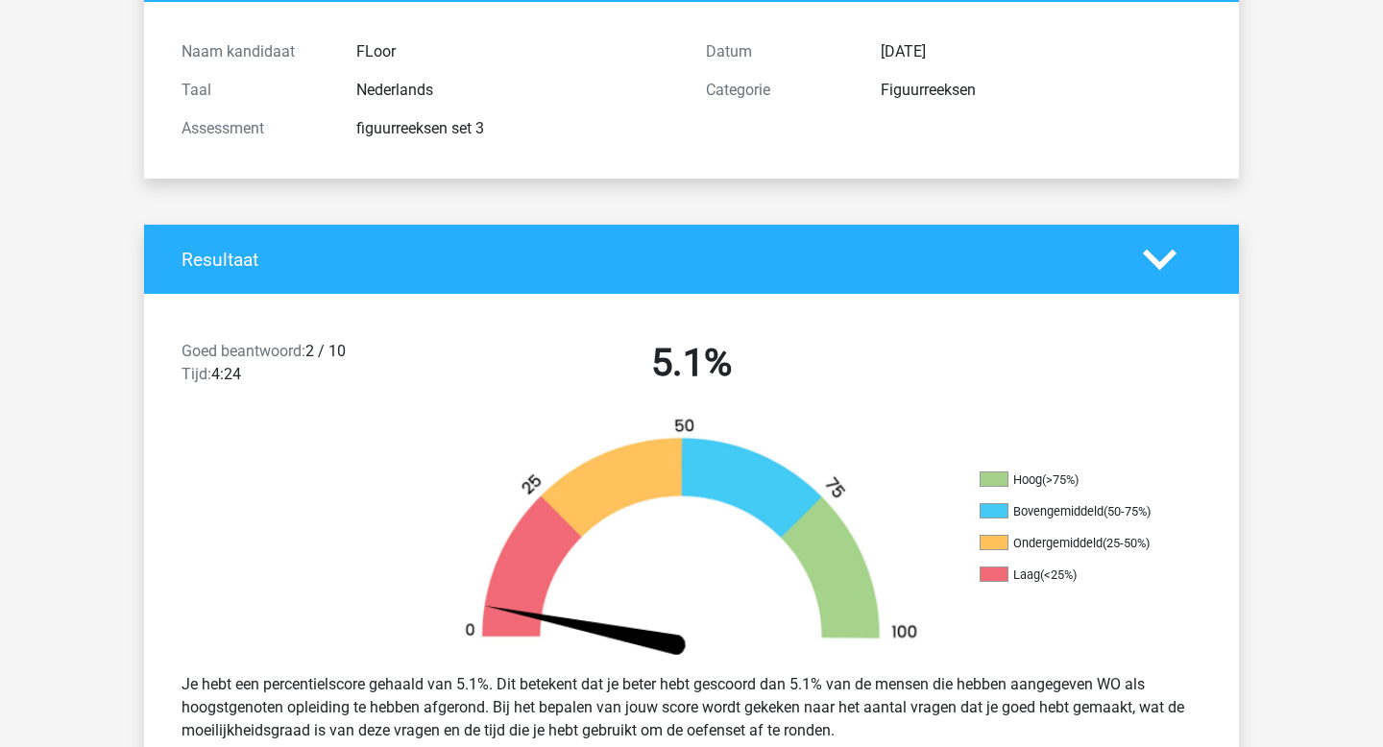
scroll to position [64, 0]
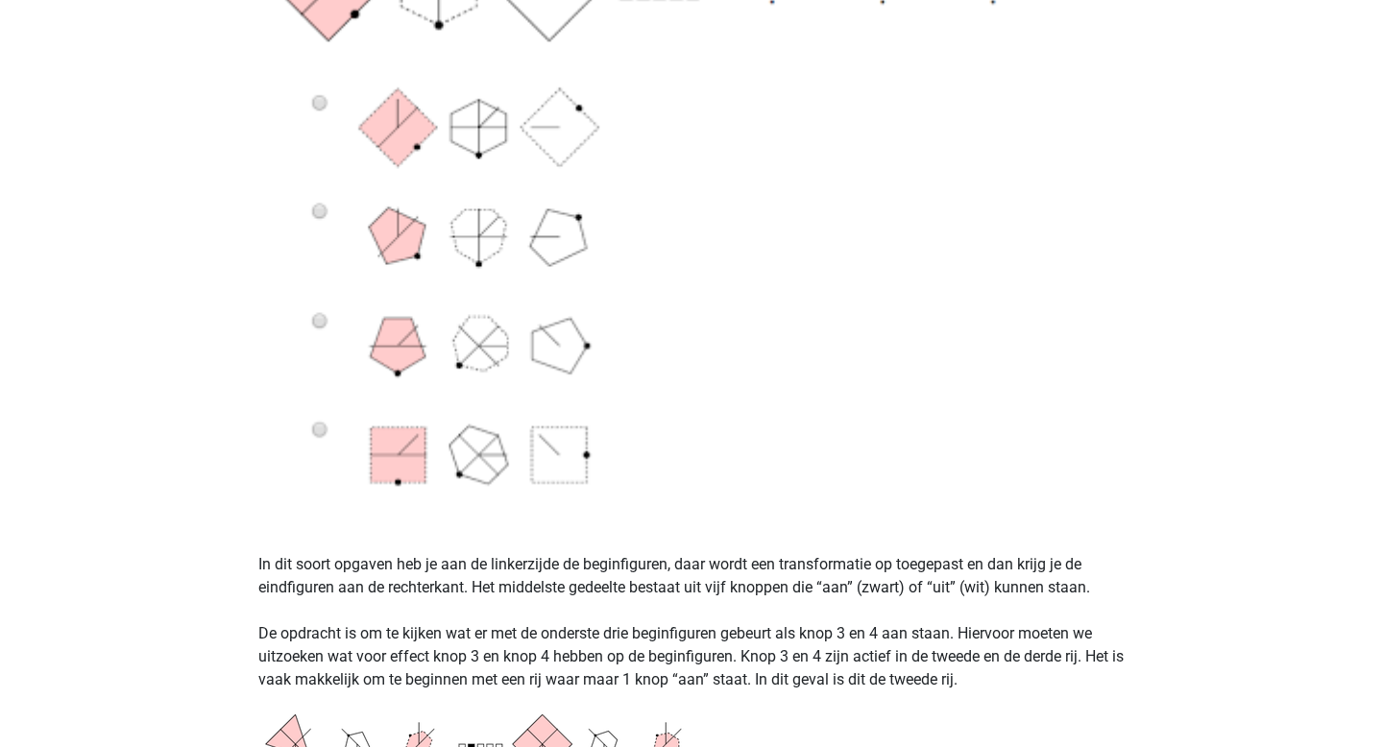
scroll to position [968, 0]
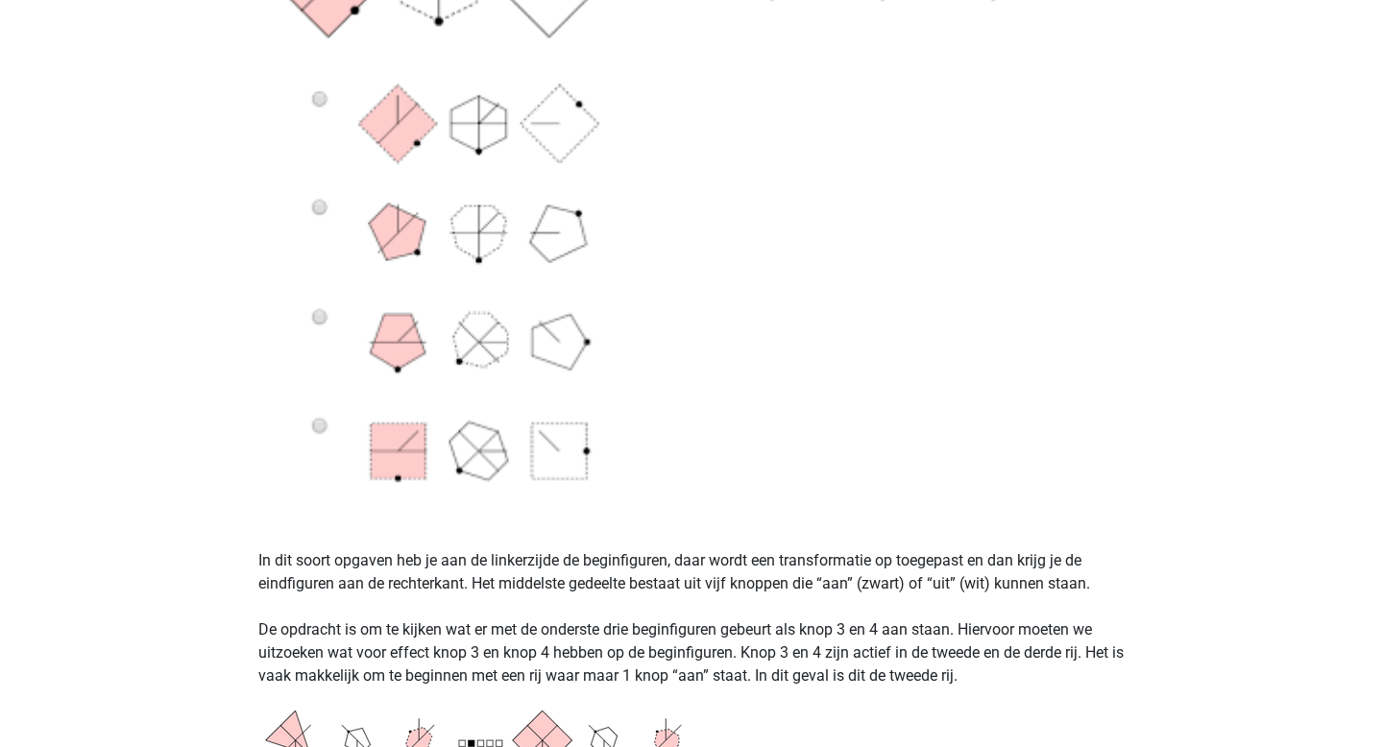
click at [327, 429] on img at bounding box center [691, 18] width 866 height 985
click at [323, 428] on img at bounding box center [691, 18] width 866 height 985
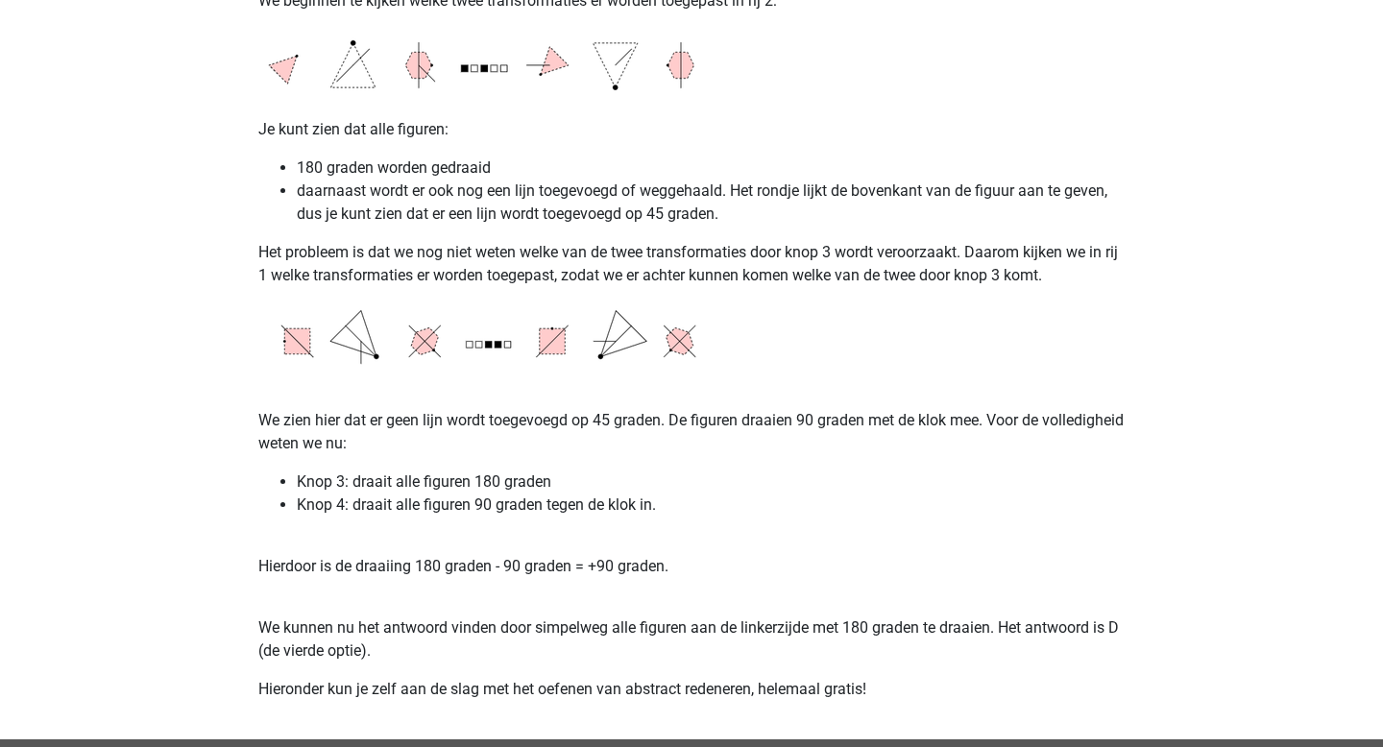
scroll to position [3213, 0]
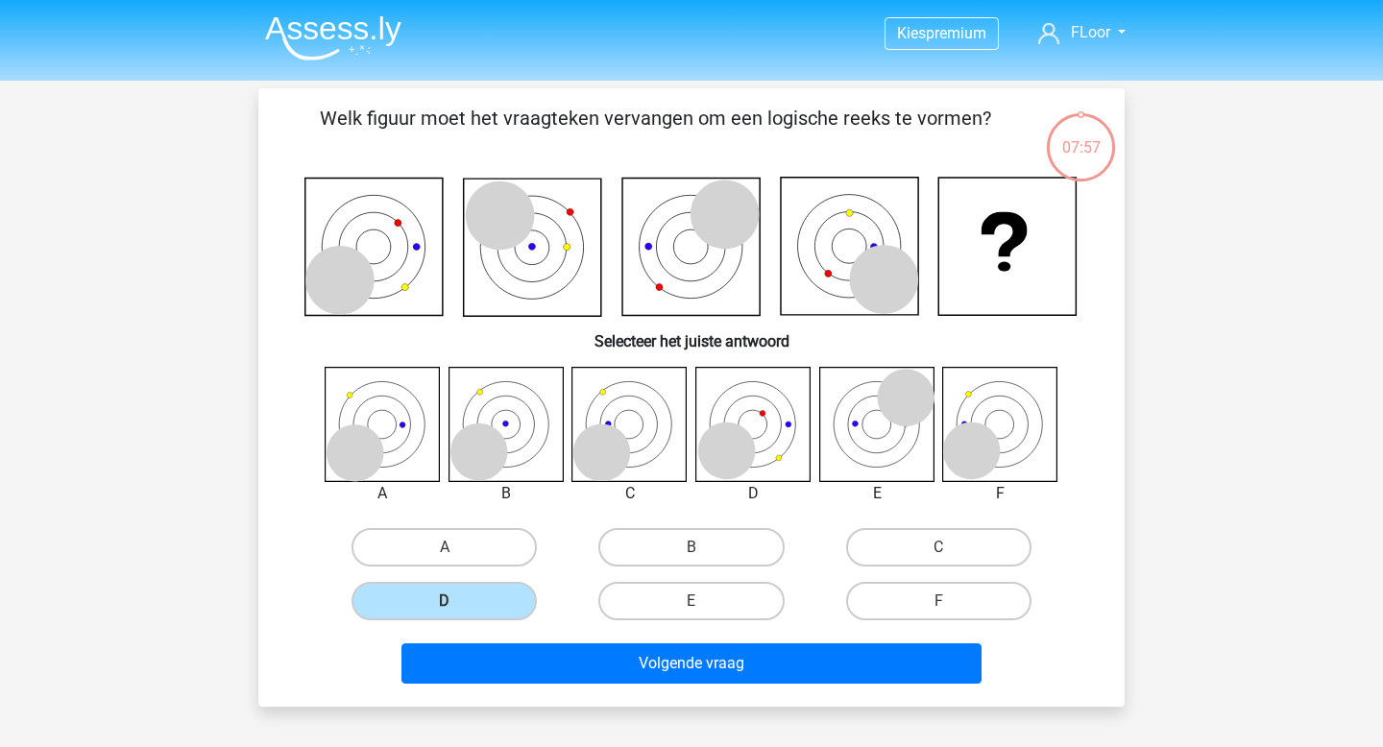
click at [328, 11] on li at bounding box center [326, 34] width 152 height 53
click at [337, 43] on img at bounding box center [333, 37] width 136 height 45
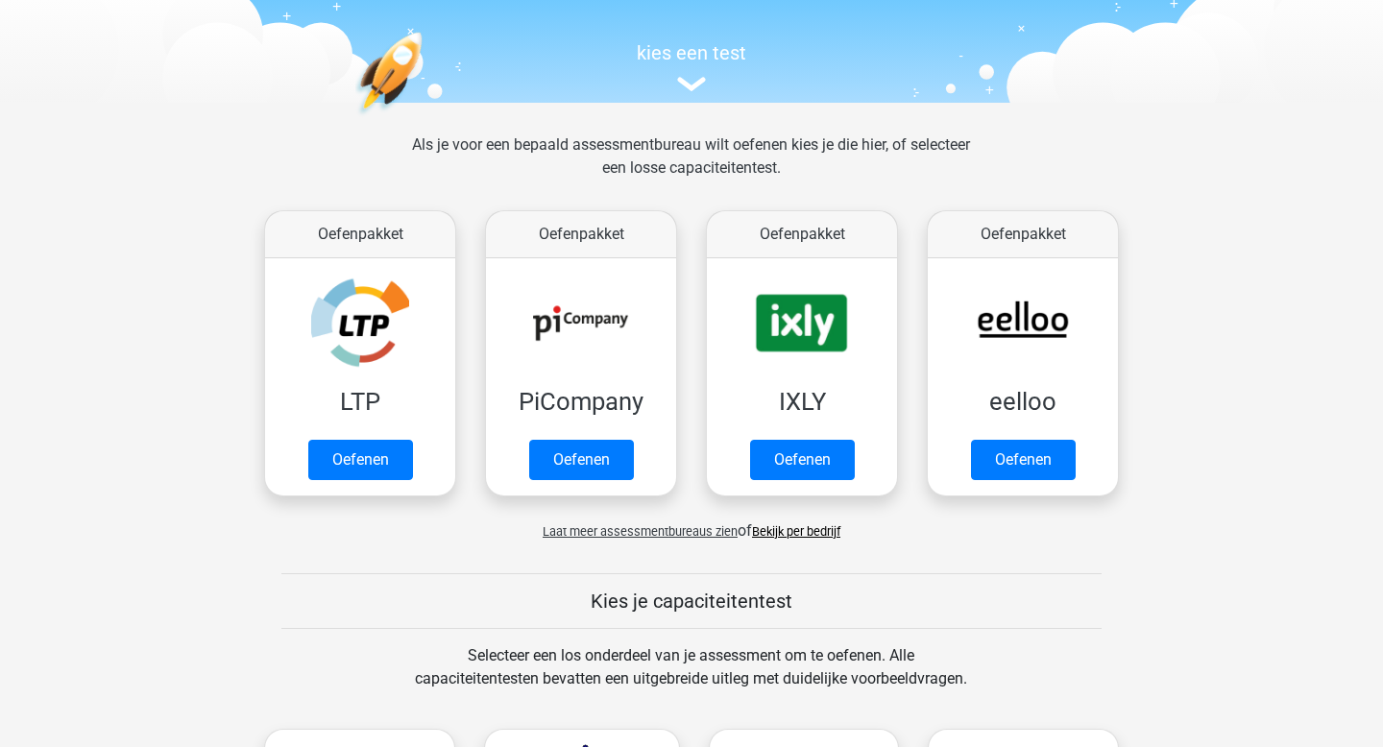
scroll to position [184, 0]
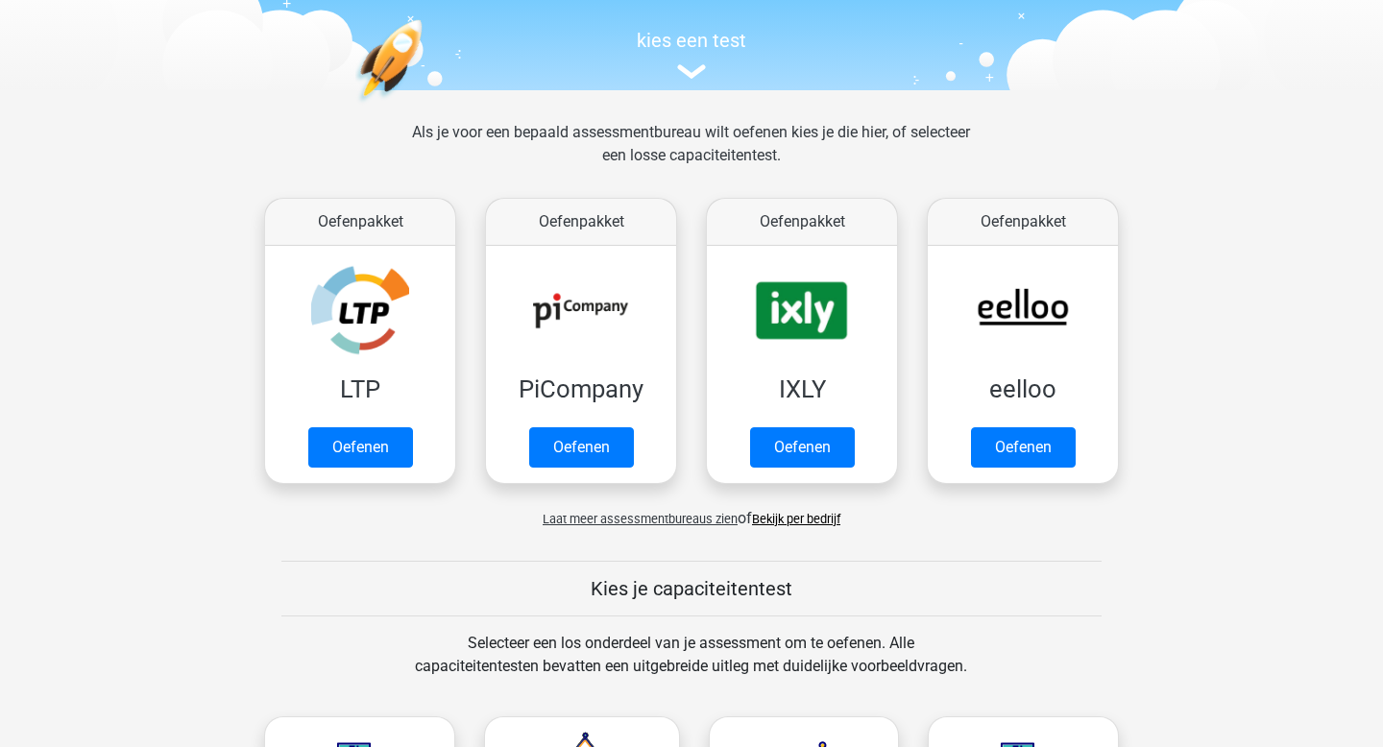
click at [814, 519] on link "Bekijk per bedrijf" at bounding box center [796, 519] width 88 height 14
click at [558, 527] on div "Laat meer assessmentbureaus zien of Bekijk per bedrijf" at bounding box center [691, 511] width 883 height 38
click at [545, 516] on span "Laat meer assessmentbureaus zien" at bounding box center [640, 519] width 195 height 14
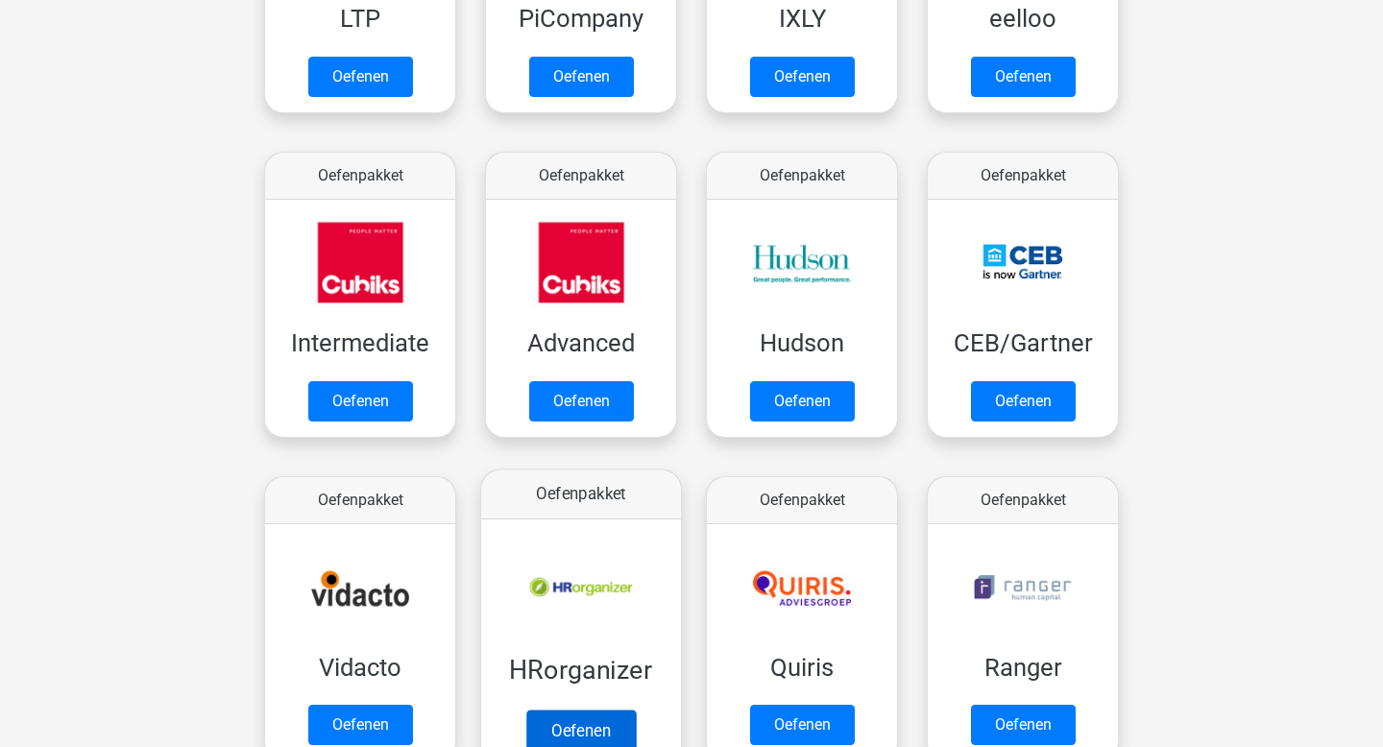
scroll to position [565, 0]
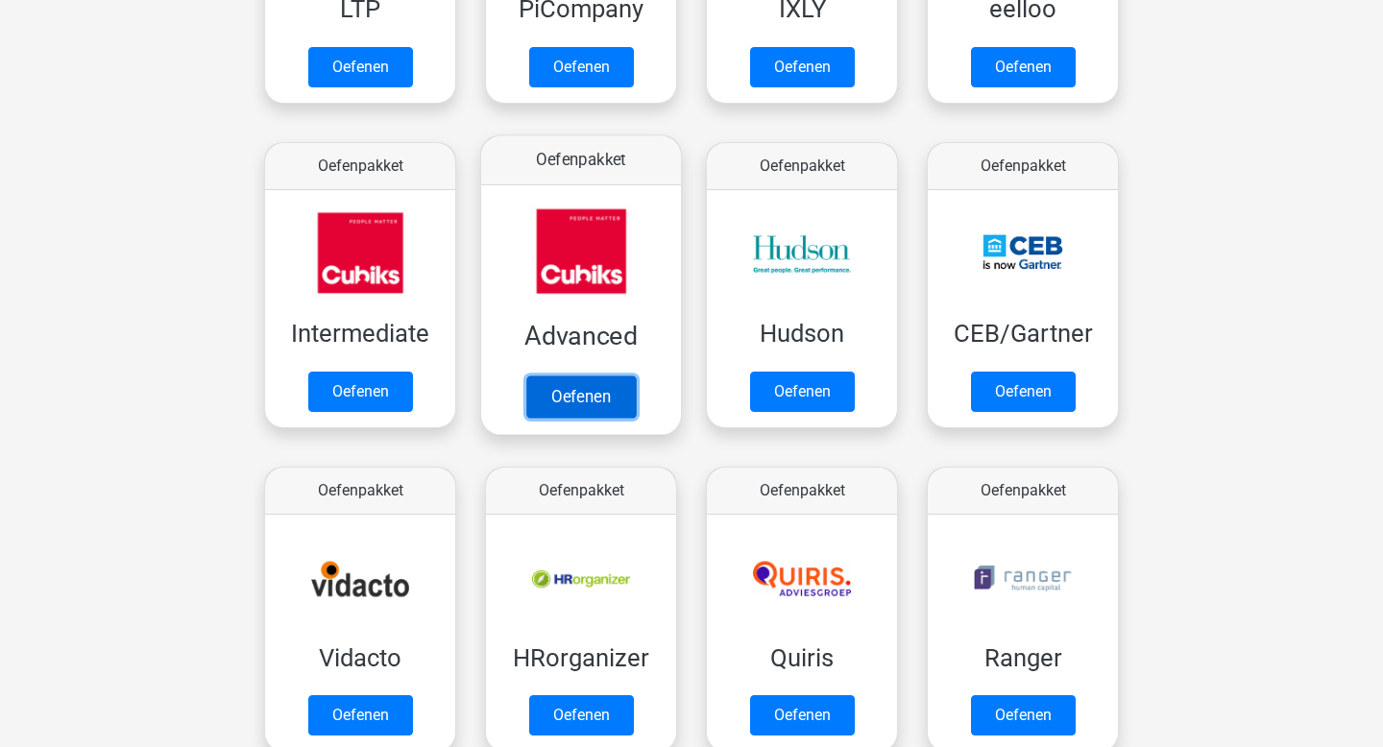
click at [594, 395] on link "Oefenen" at bounding box center [580, 396] width 109 height 42
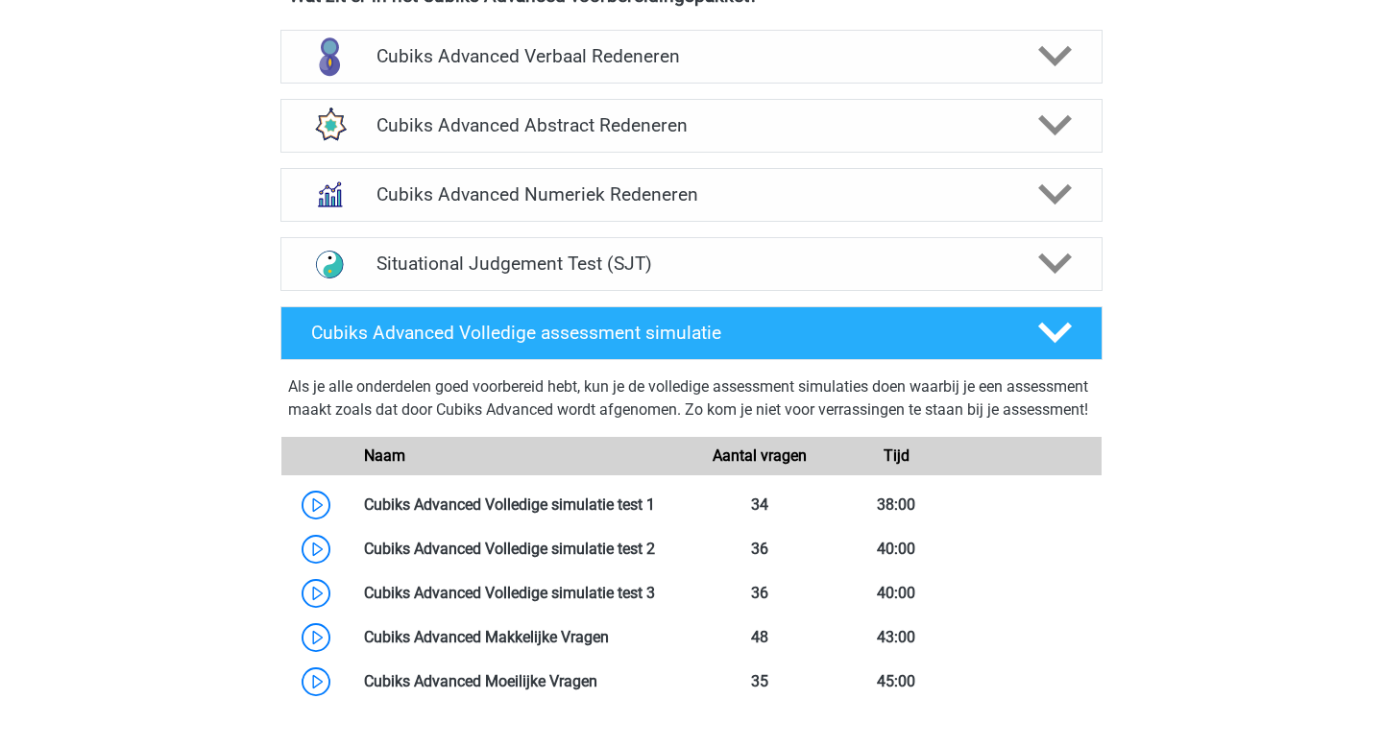
scroll to position [1272, 0]
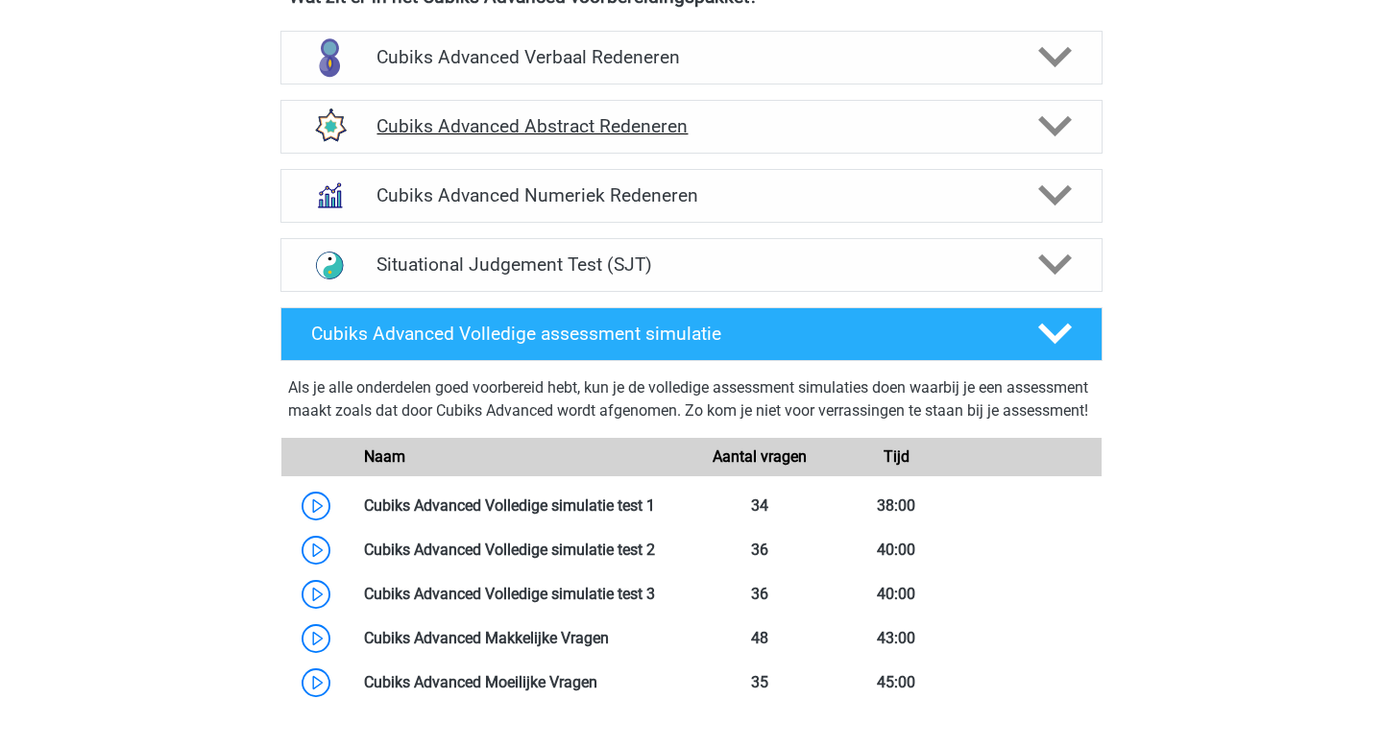
click at [688, 139] on div "Cubiks Advanced Abstract Redeneren" at bounding box center [691, 127] width 822 height 54
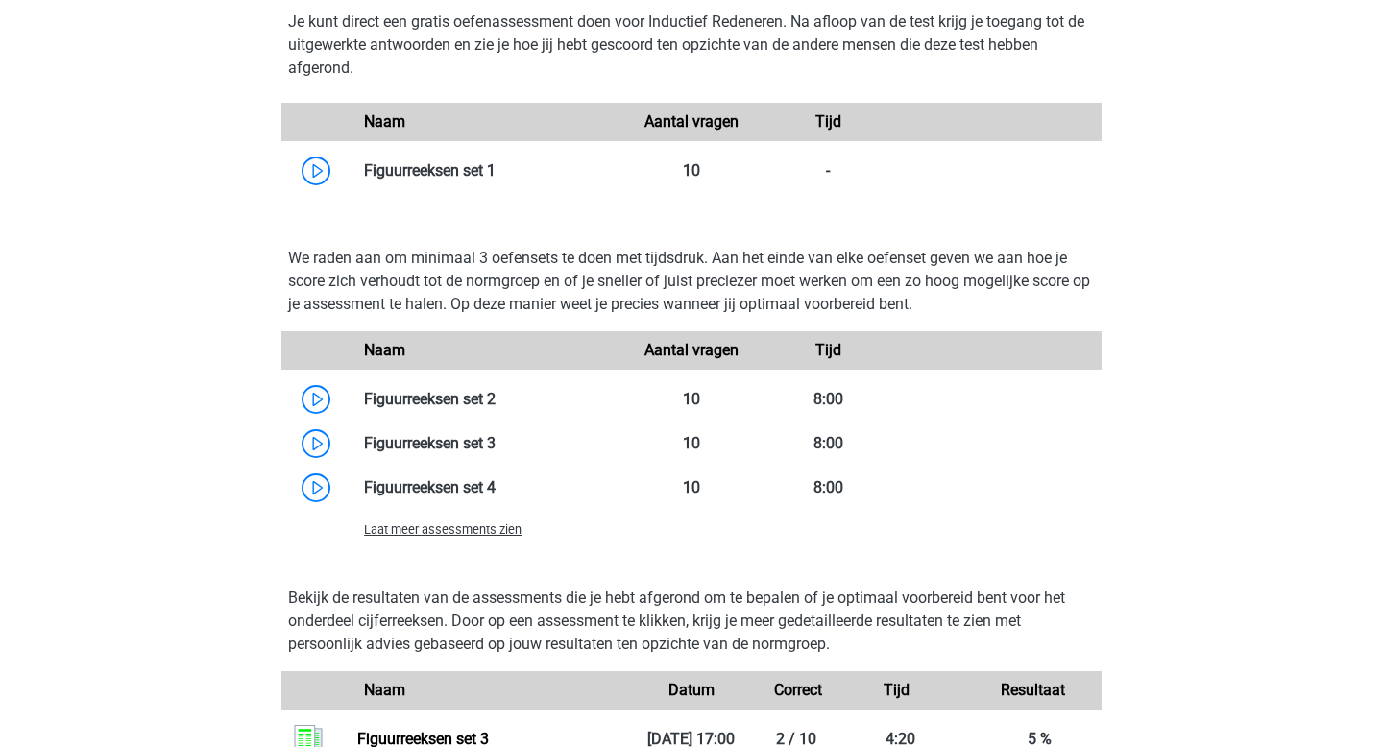
scroll to position [1548, 0]
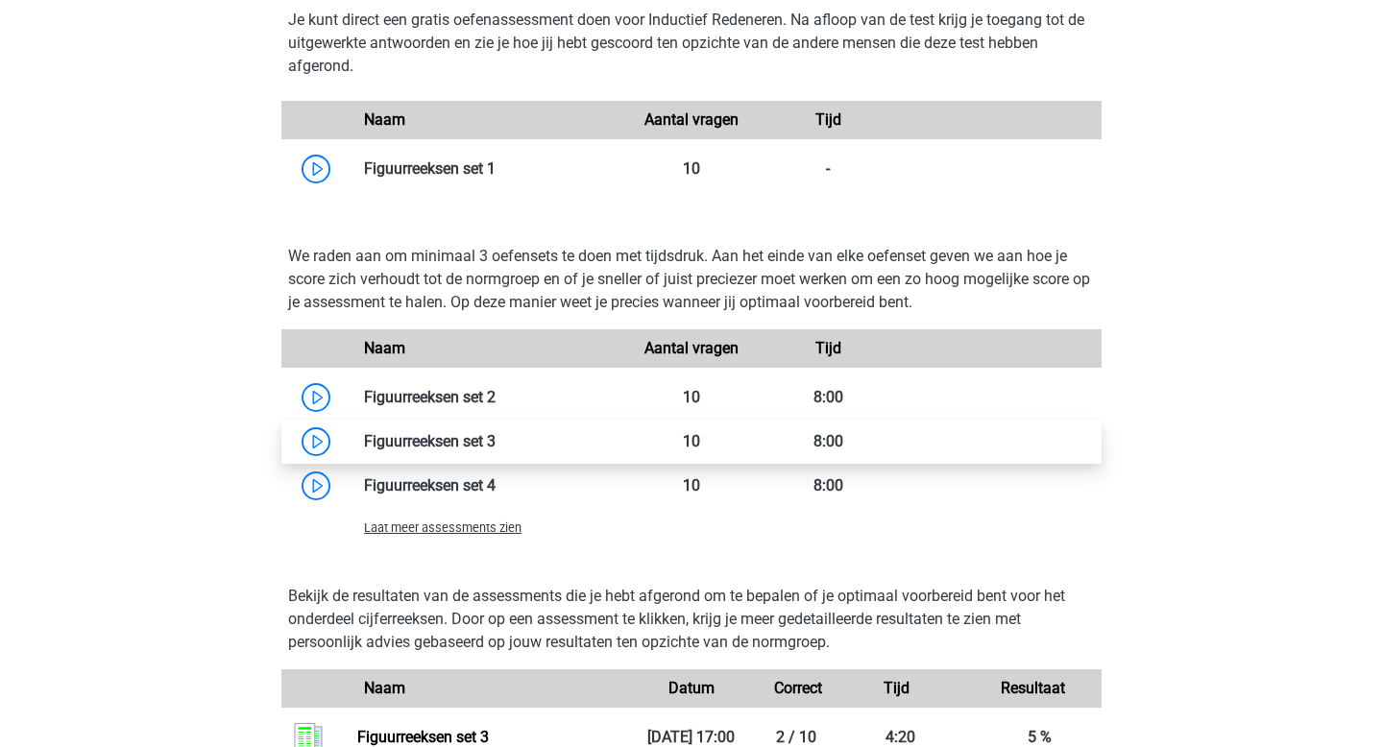
click at [495, 444] on link at bounding box center [495, 441] width 0 height 18
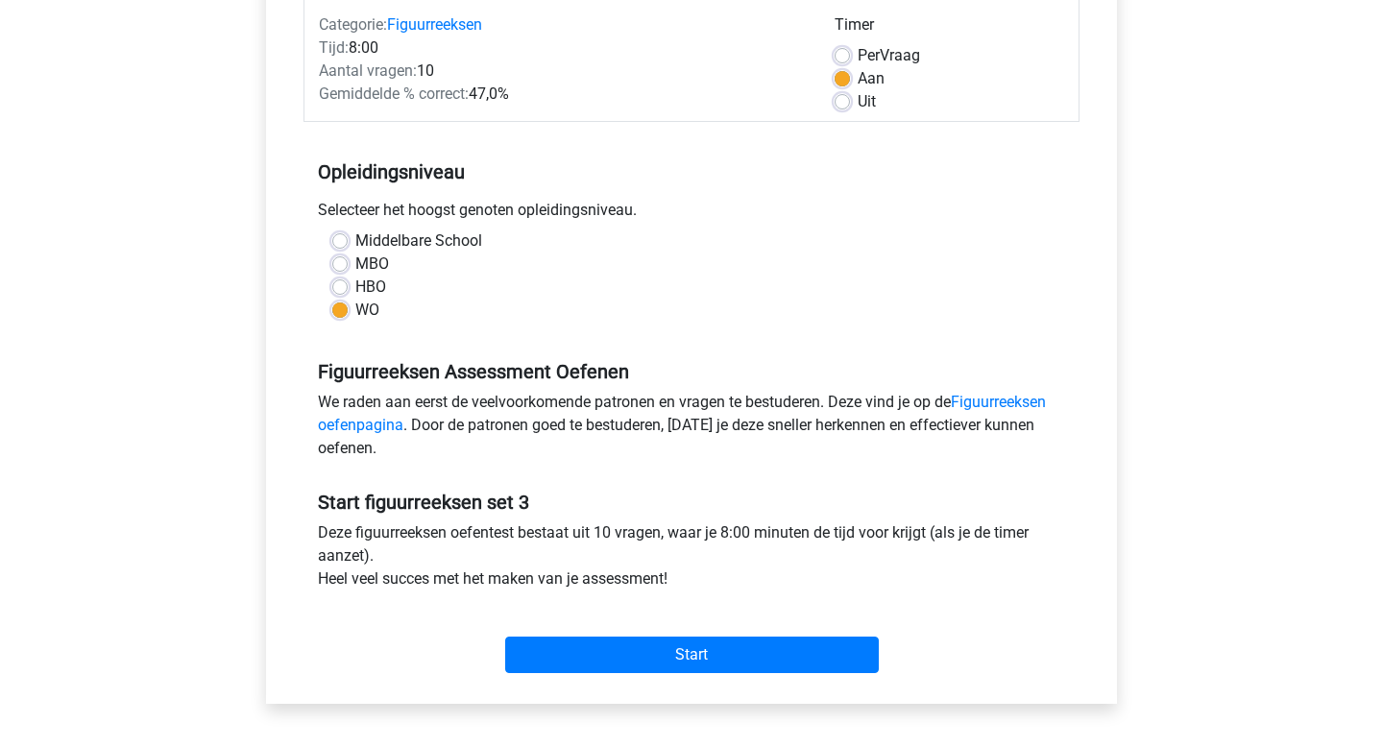
scroll to position [224, 0]
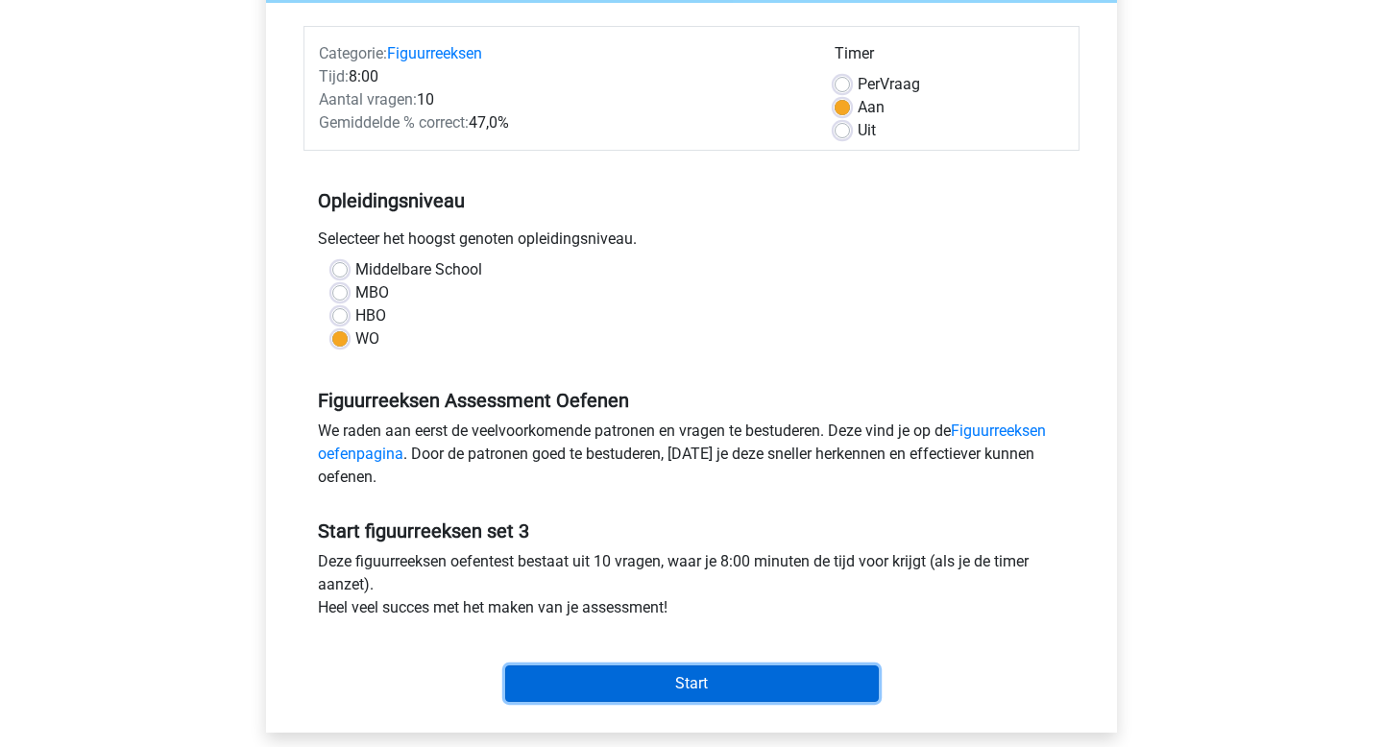
click at [600, 676] on input "Start" at bounding box center [692, 683] width 374 height 36
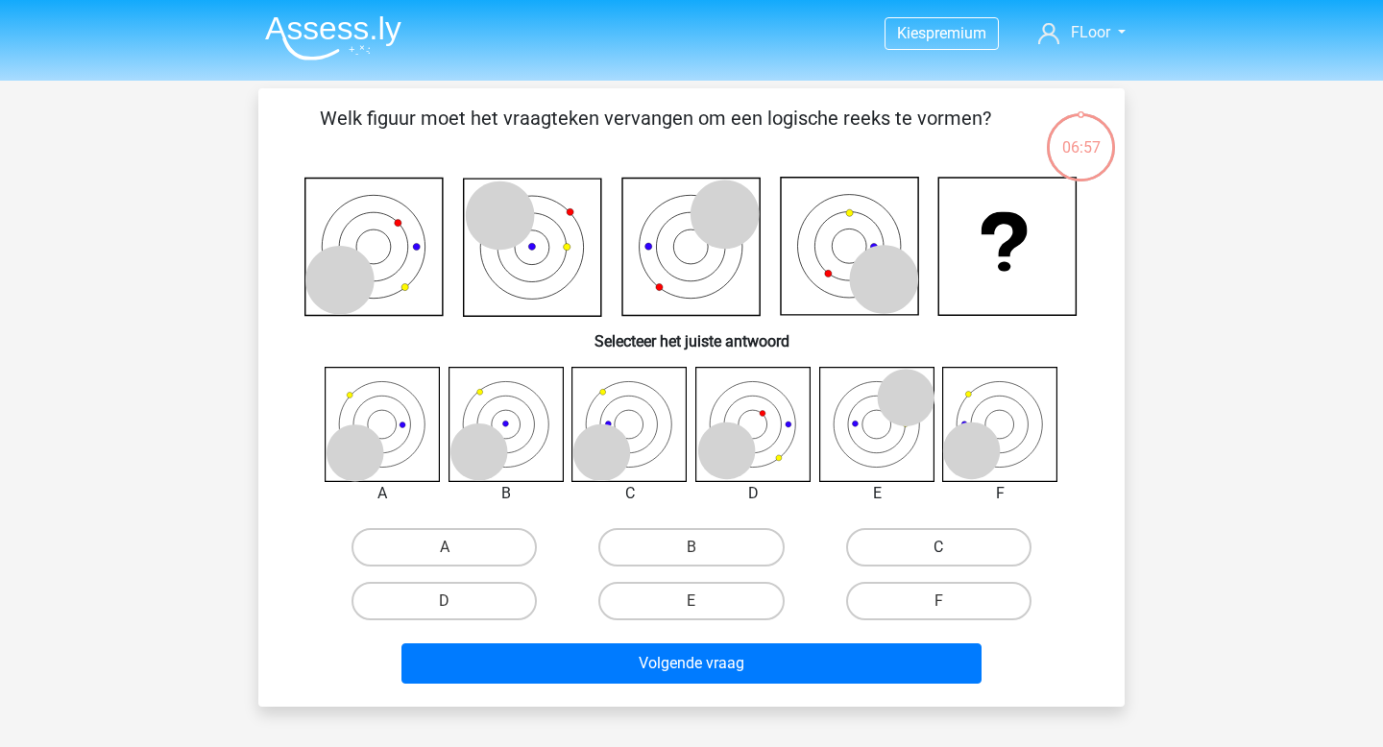
click at [972, 532] on label "C" at bounding box center [938, 547] width 185 height 38
click at [951, 547] on input "C" at bounding box center [944, 553] width 12 height 12
radio input "true"
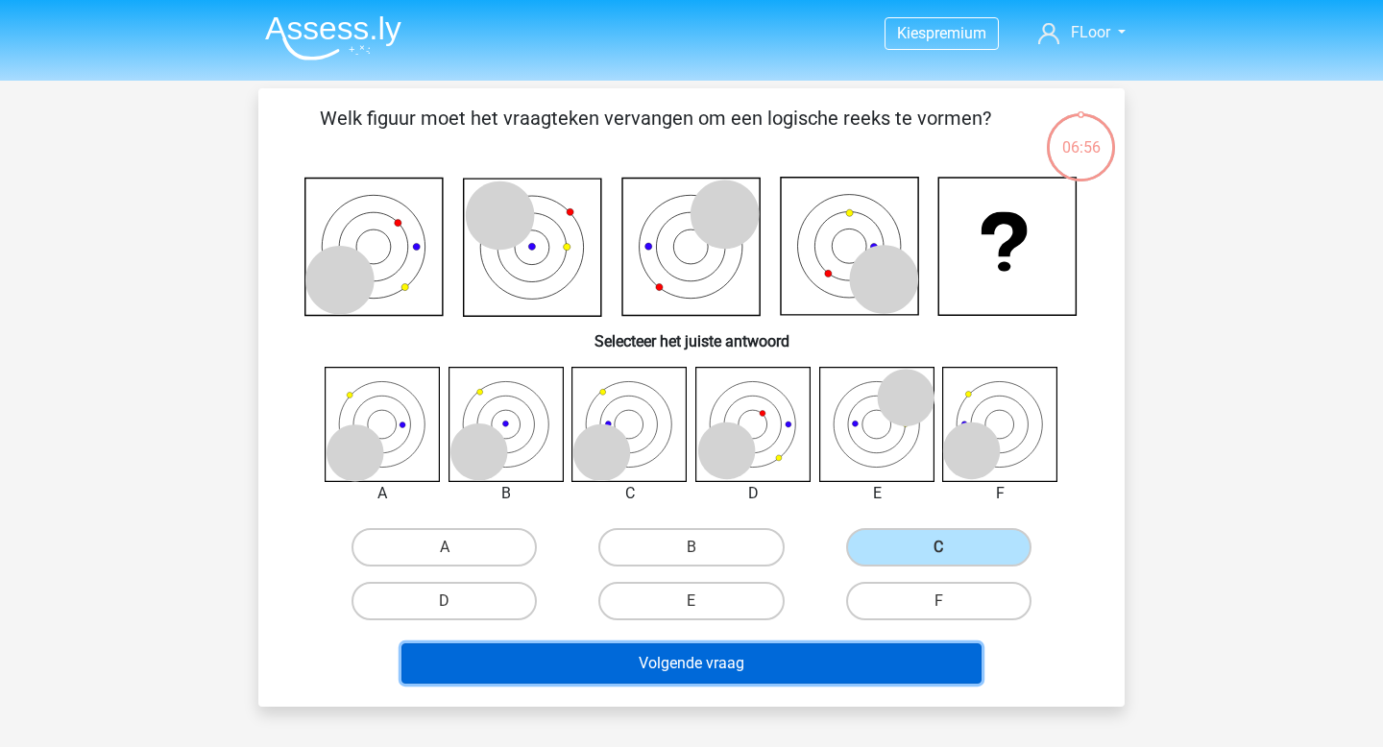
click at [855, 660] on button "Volgende vraag" at bounding box center [691, 663] width 581 height 40
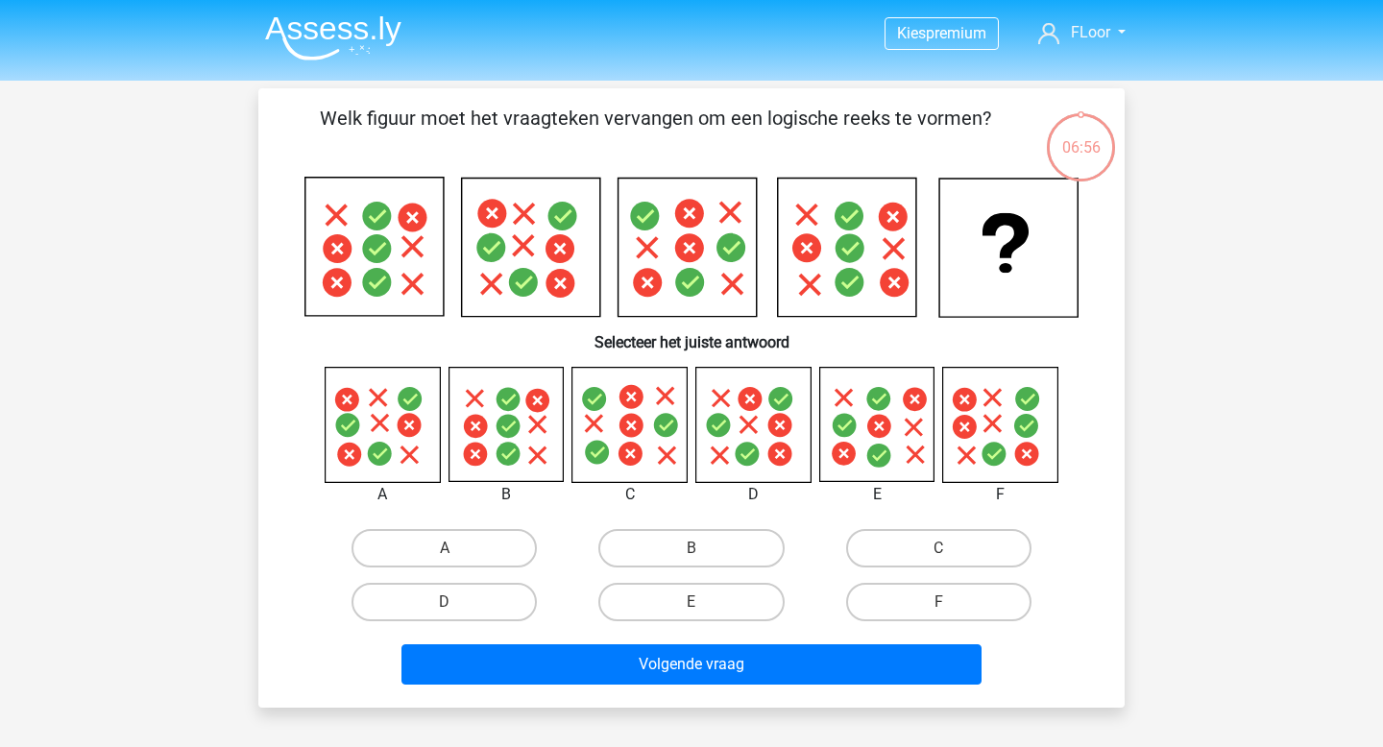
scroll to position [88, 0]
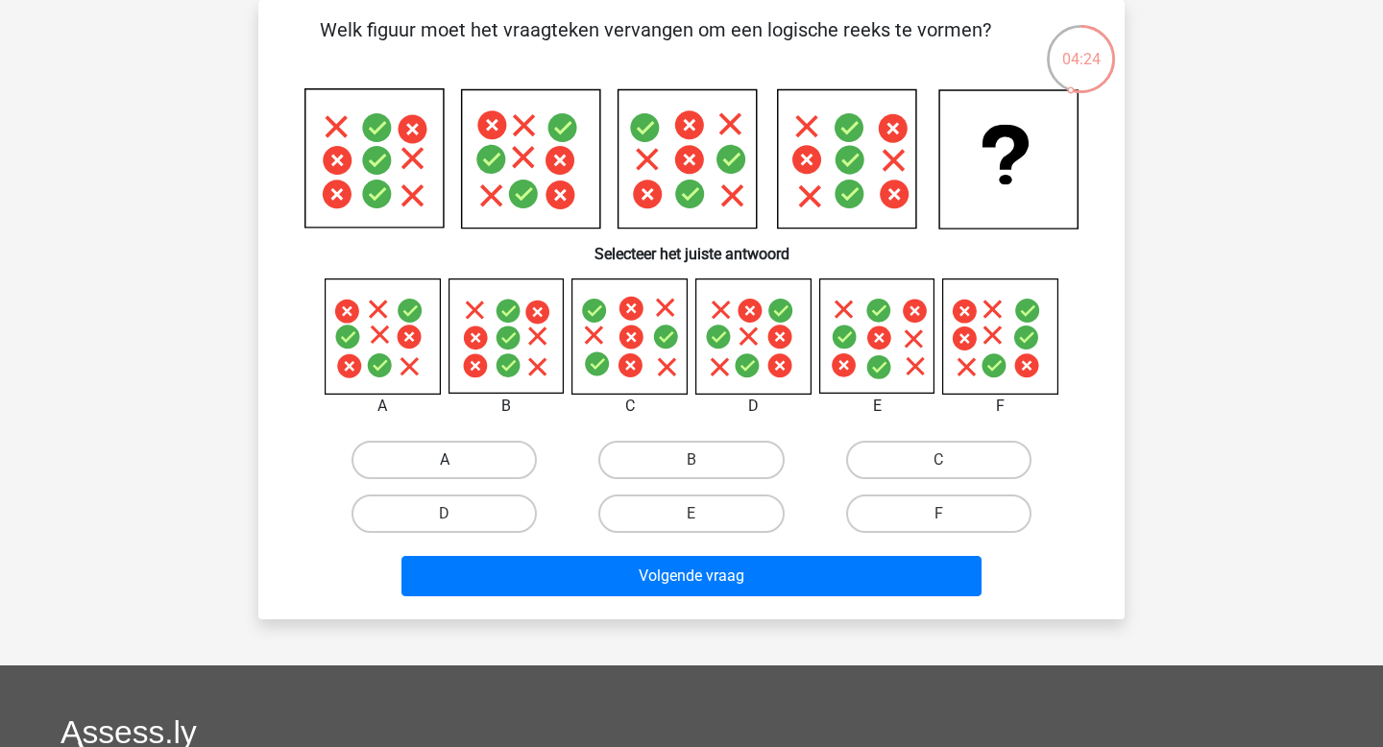
click at [500, 462] on label "A" at bounding box center [443, 460] width 185 height 38
click at [457, 462] on input "A" at bounding box center [451, 466] width 12 height 12
radio input "true"
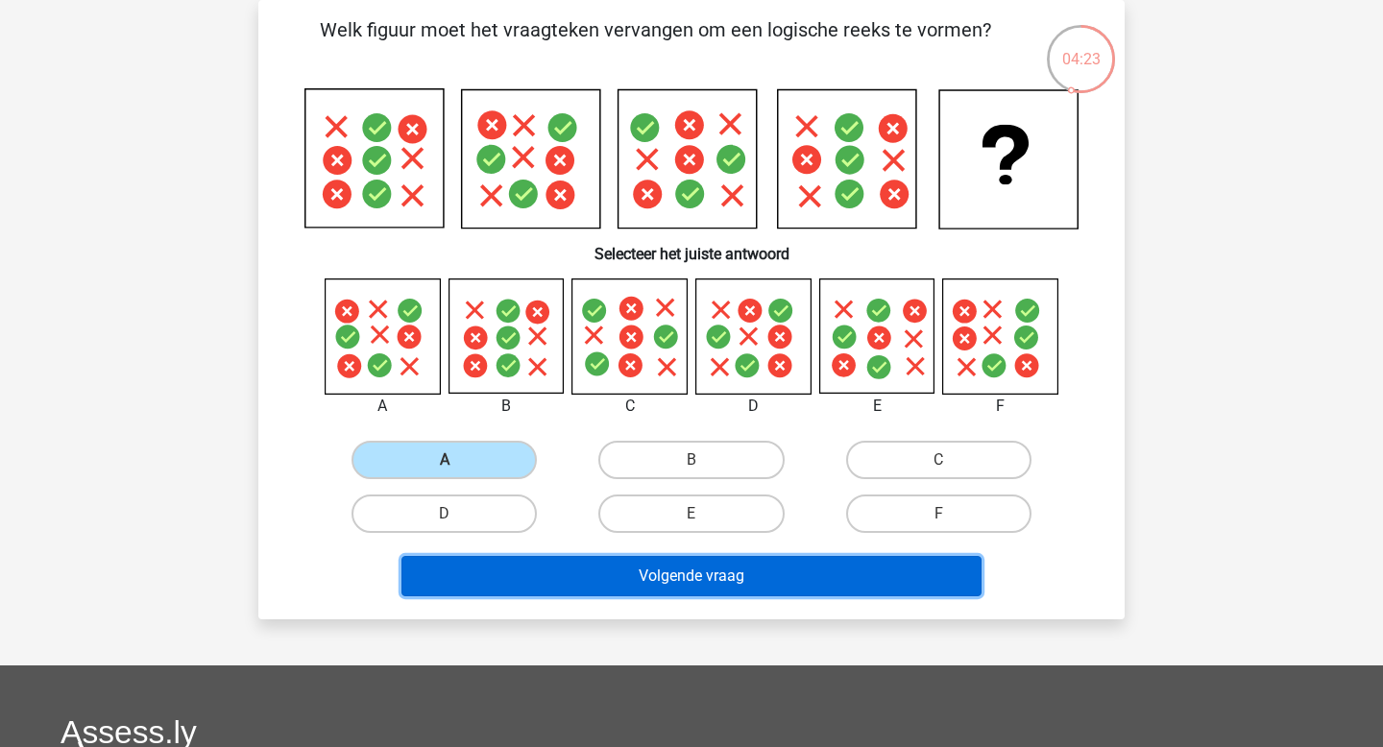
click at [507, 581] on button "Volgende vraag" at bounding box center [691, 576] width 581 height 40
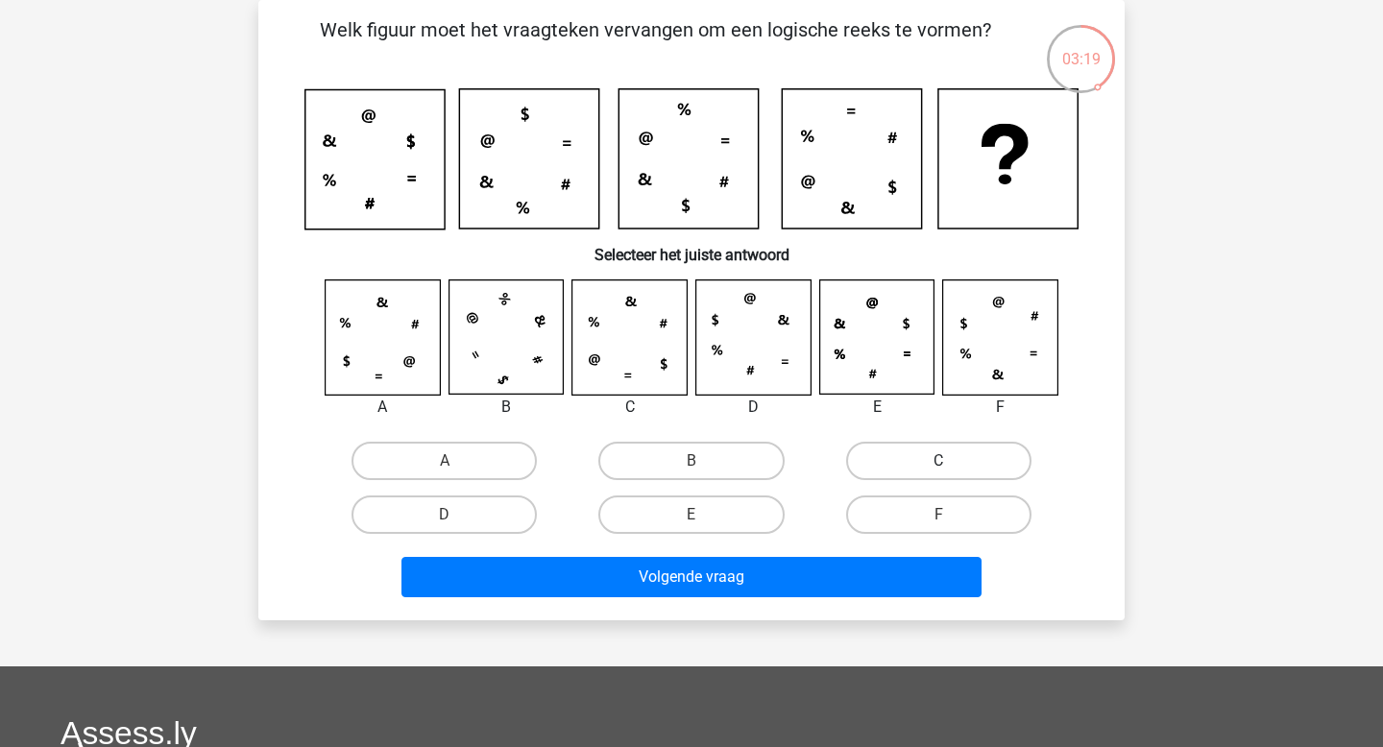
click at [904, 455] on label "C" at bounding box center [938, 461] width 185 height 38
click at [938, 461] on input "C" at bounding box center [944, 467] width 12 height 12
radio input "true"
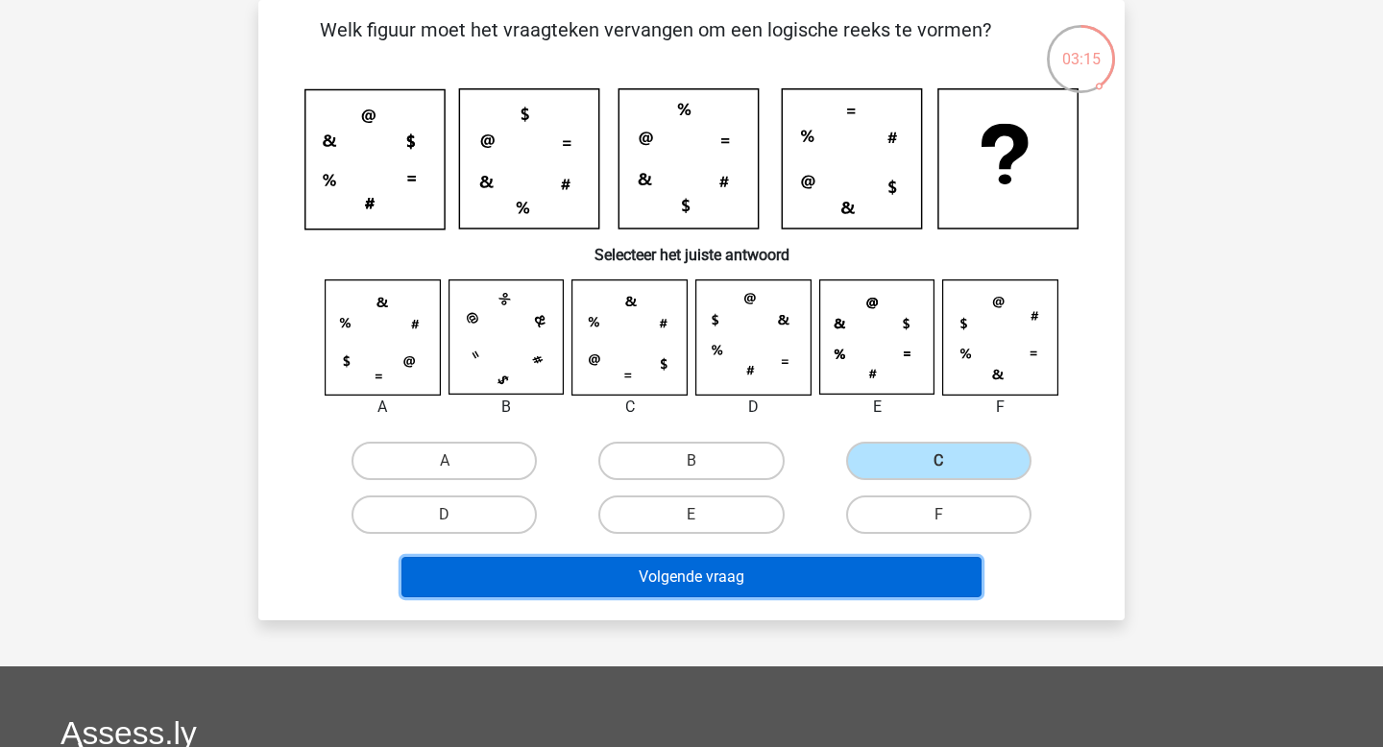
click at [824, 567] on button "Volgende vraag" at bounding box center [691, 577] width 581 height 40
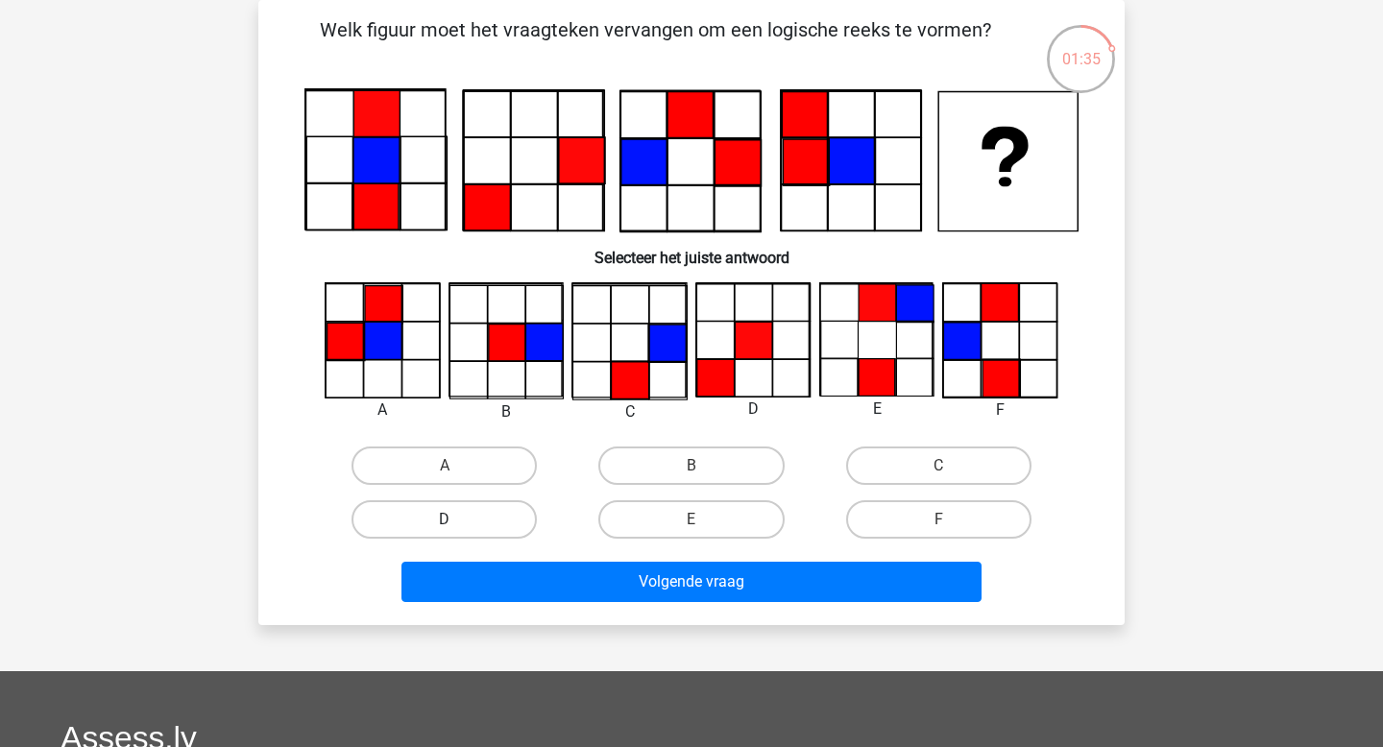
click at [487, 517] on label "D" at bounding box center [443, 519] width 185 height 38
click at [457, 519] on input "D" at bounding box center [451, 525] width 12 height 12
radio input "true"
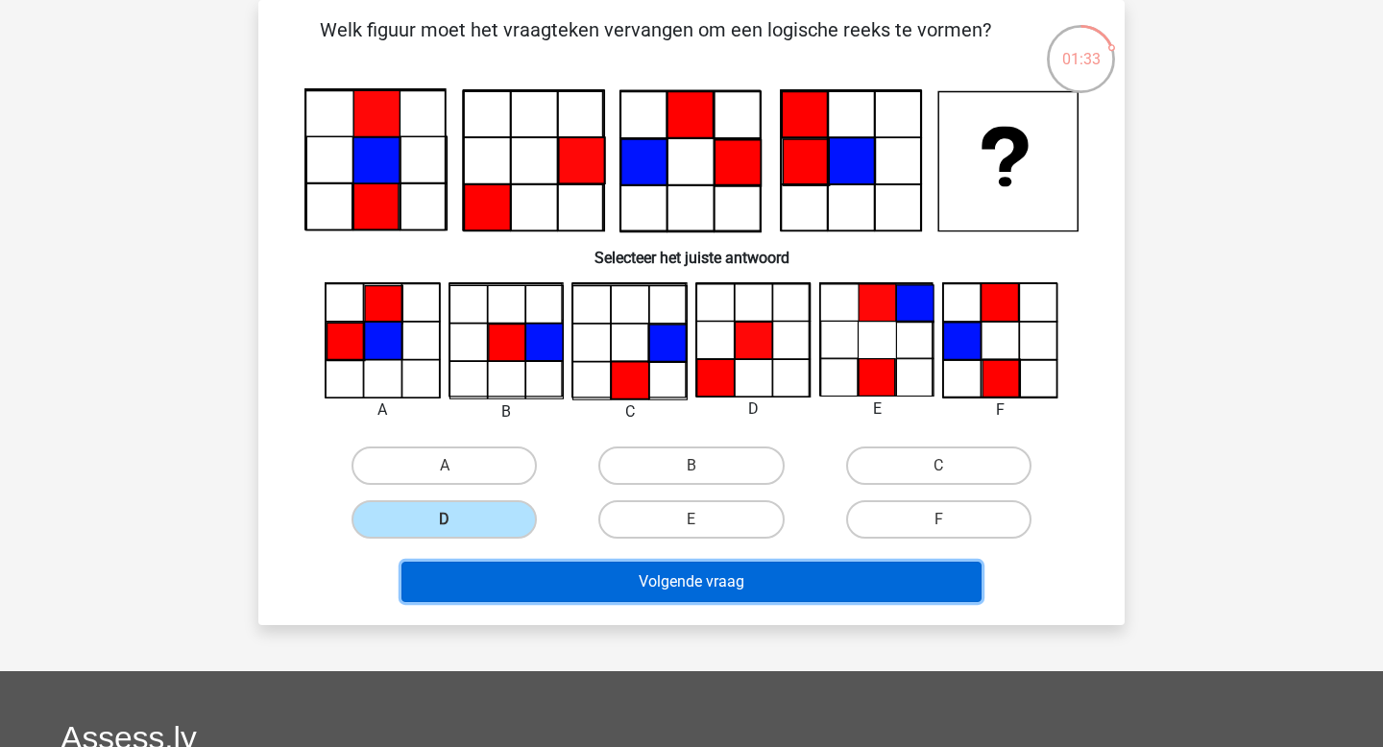
click at [688, 573] on button "Volgende vraag" at bounding box center [691, 582] width 581 height 40
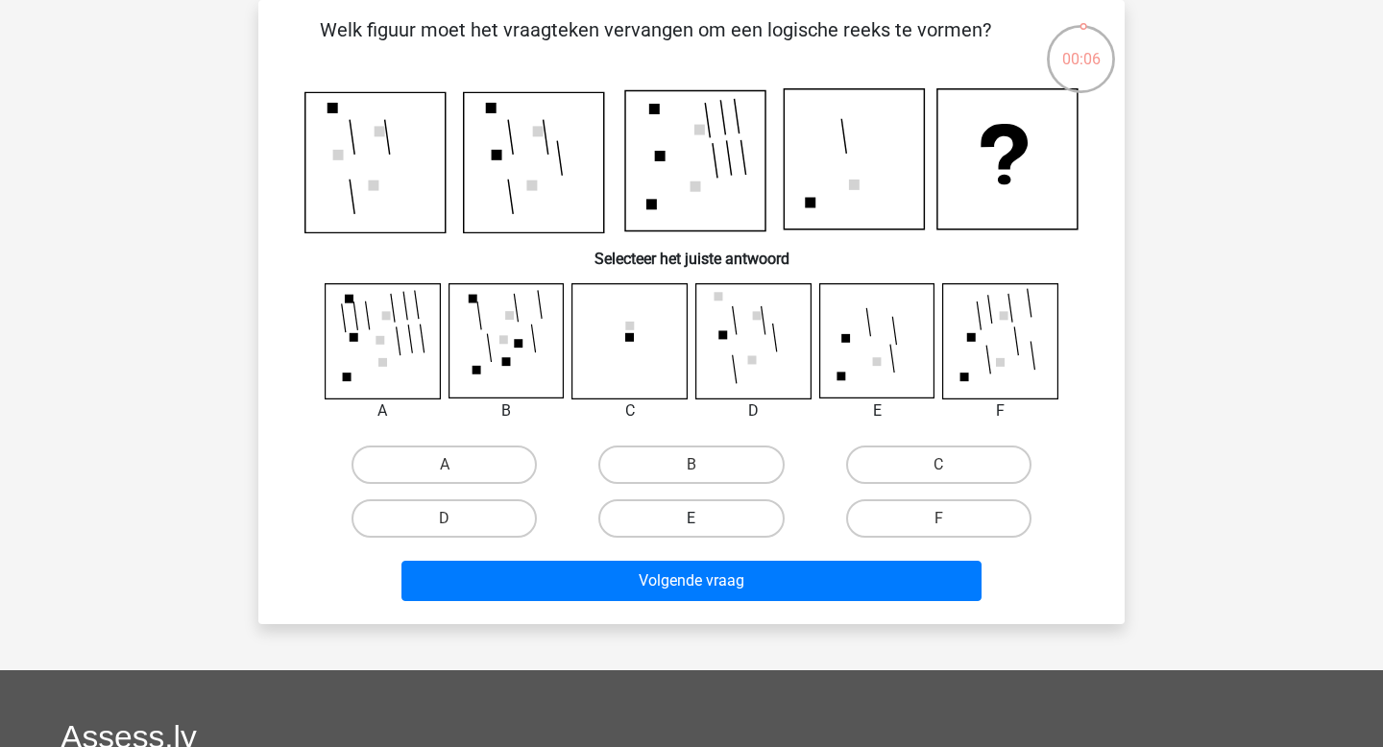
click at [675, 518] on label "E" at bounding box center [690, 518] width 185 height 38
click at [691, 519] on input "E" at bounding box center [697, 525] width 12 height 12
radio input "true"
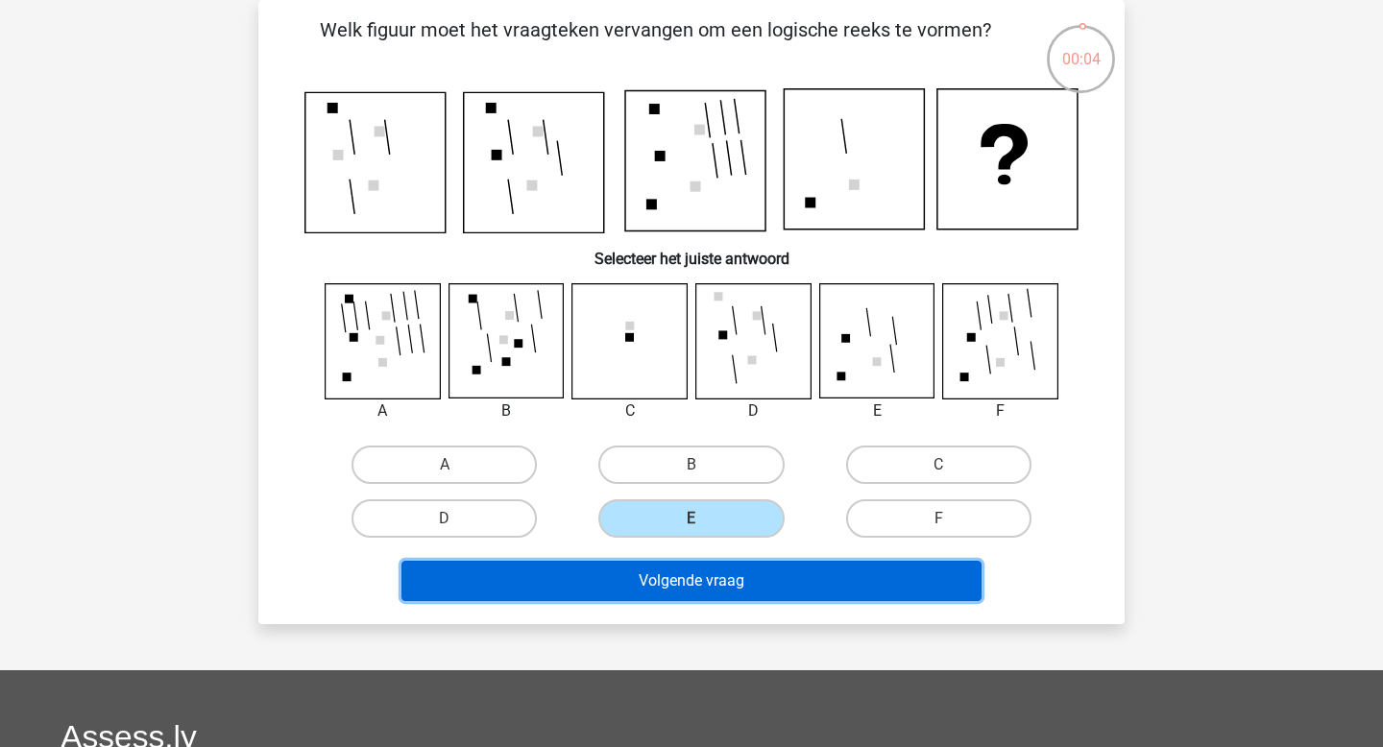
click at [677, 581] on button "Volgende vraag" at bounding box center [691, 581] width 581 height 40
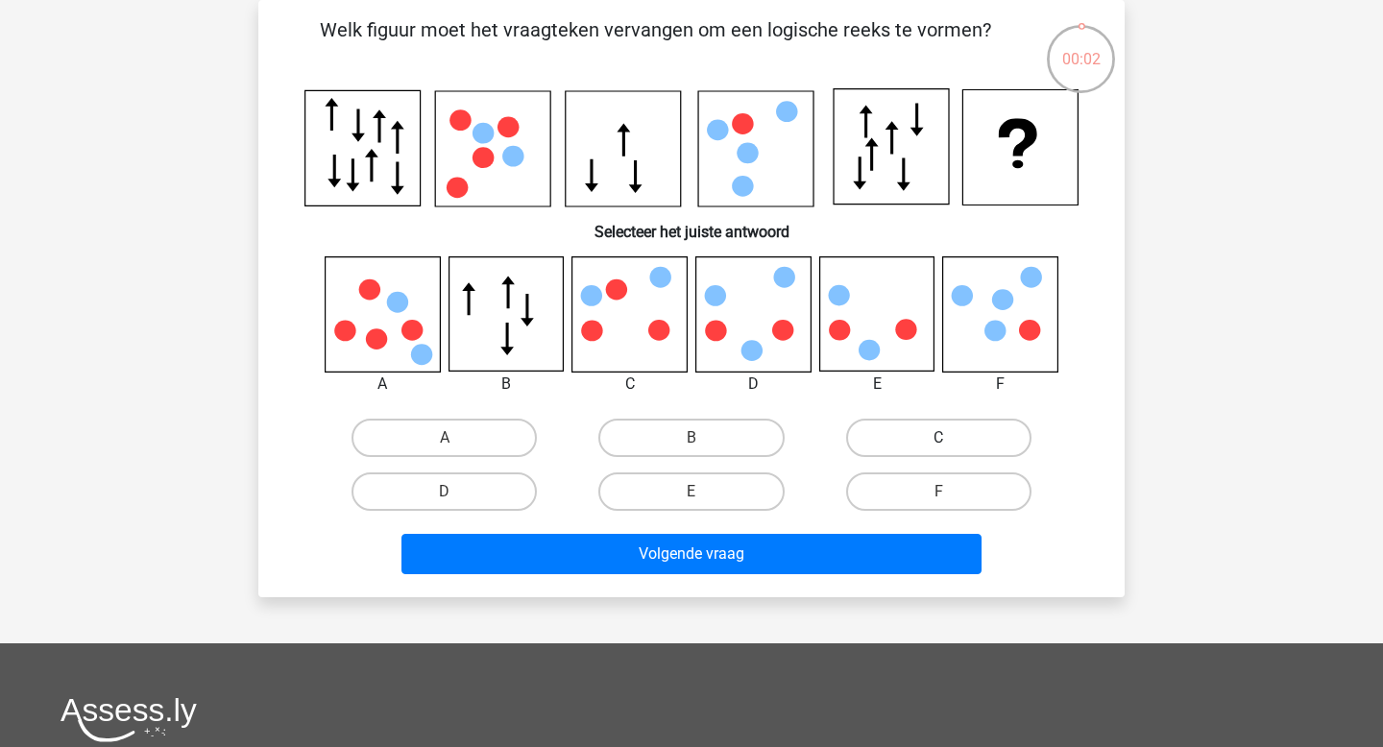
click at [907, 426] on label "C" at bounding box center [938, 438] width 185 height 38
click at [938, 438] on input "C" at bounding box center [944, 444] width 12 height 12
radio input "true"
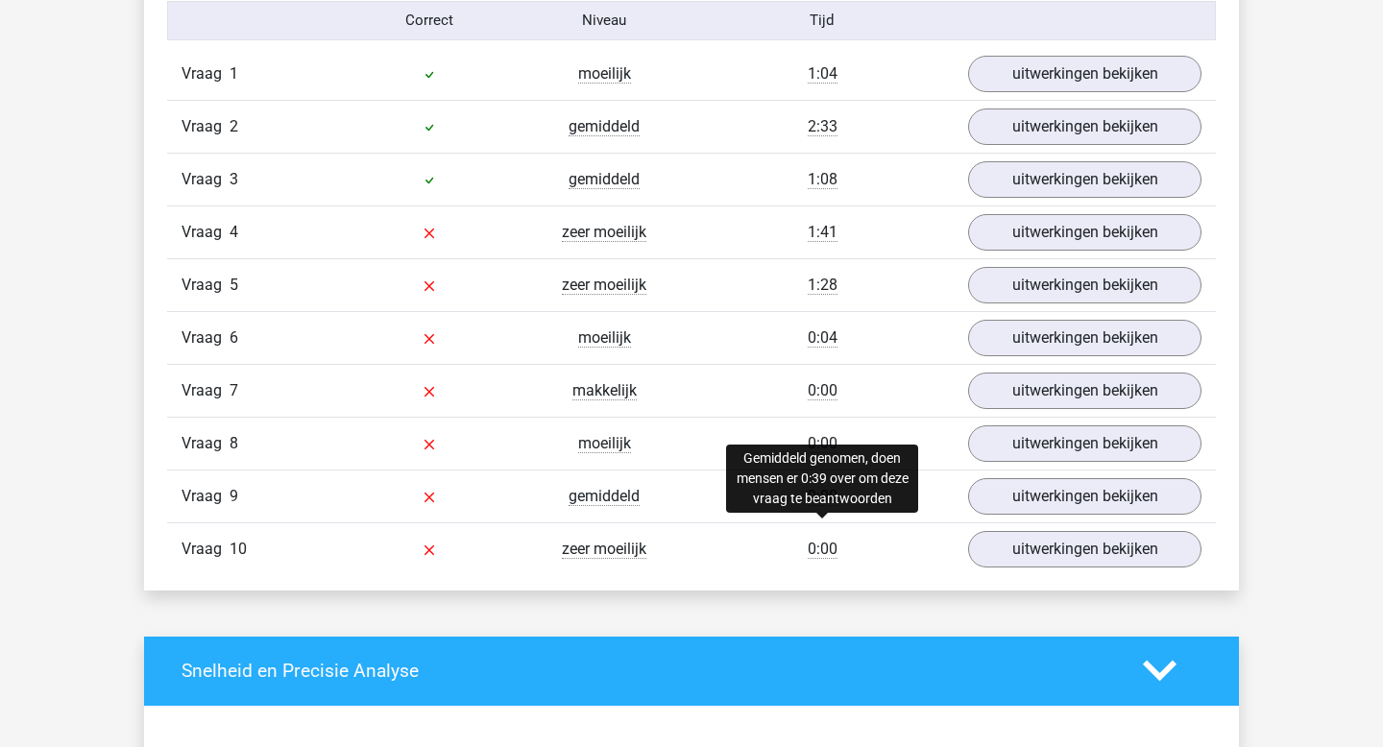
scroll to position [1612, 0]
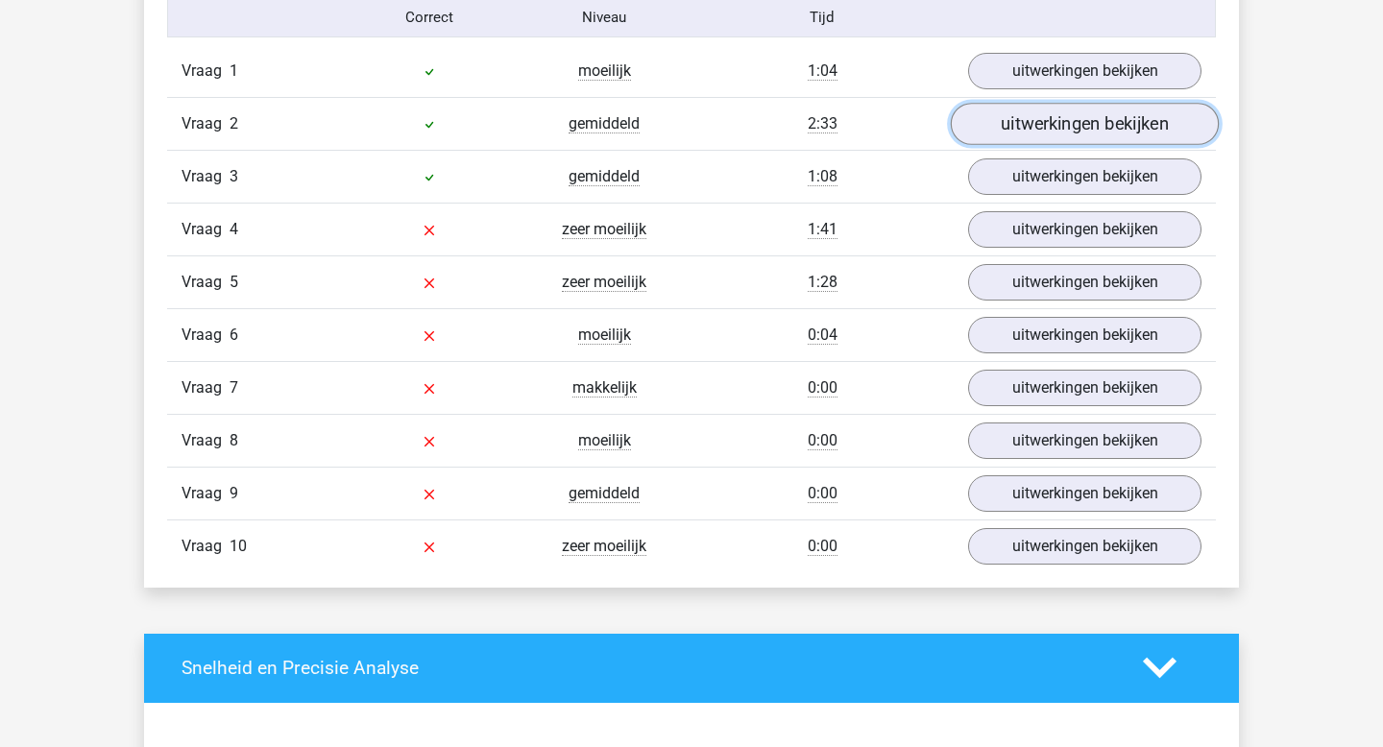
click at [1057, 129] on link "uitwerkingen bekijken" at bounding box center [1085, 124] width 268 height 42
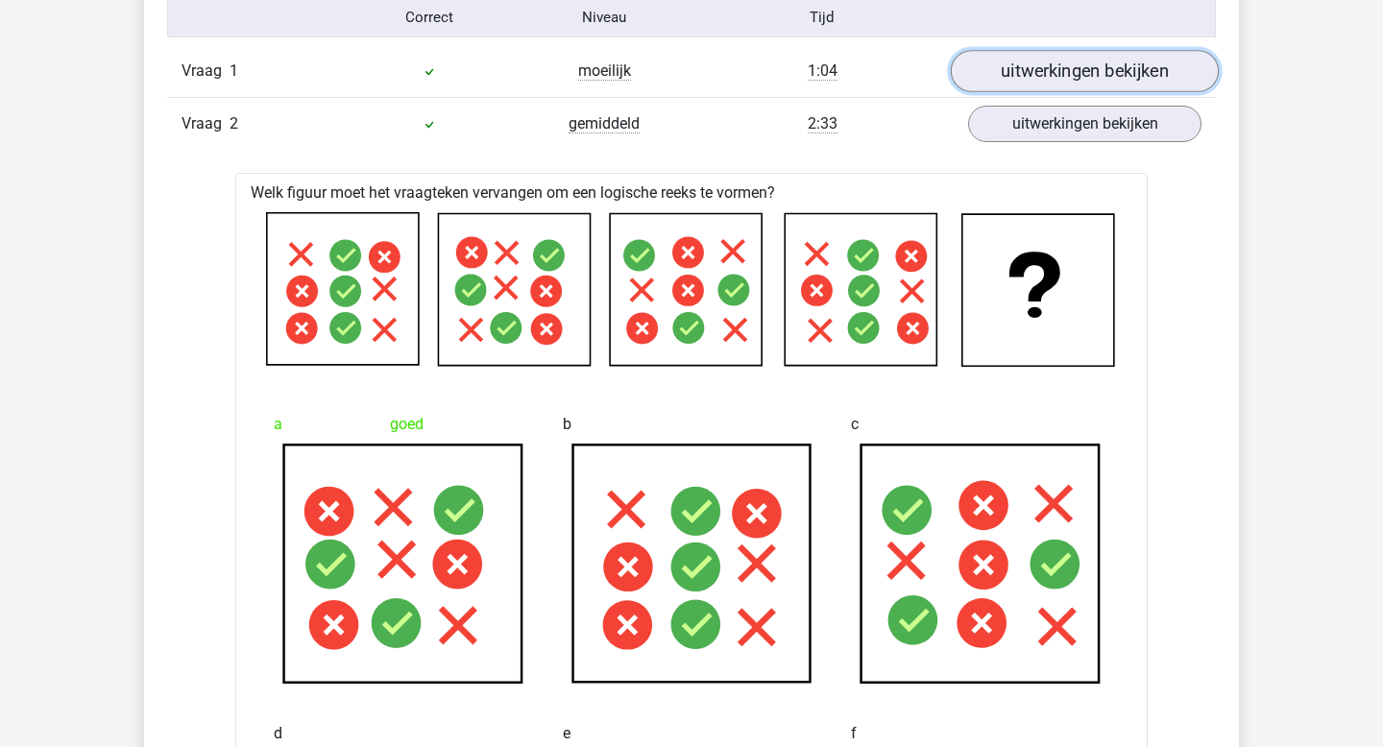
click at [1065, 64] on link "uitwerkingen bekijken" at bounding box center [1085, 71] width 268 height 42
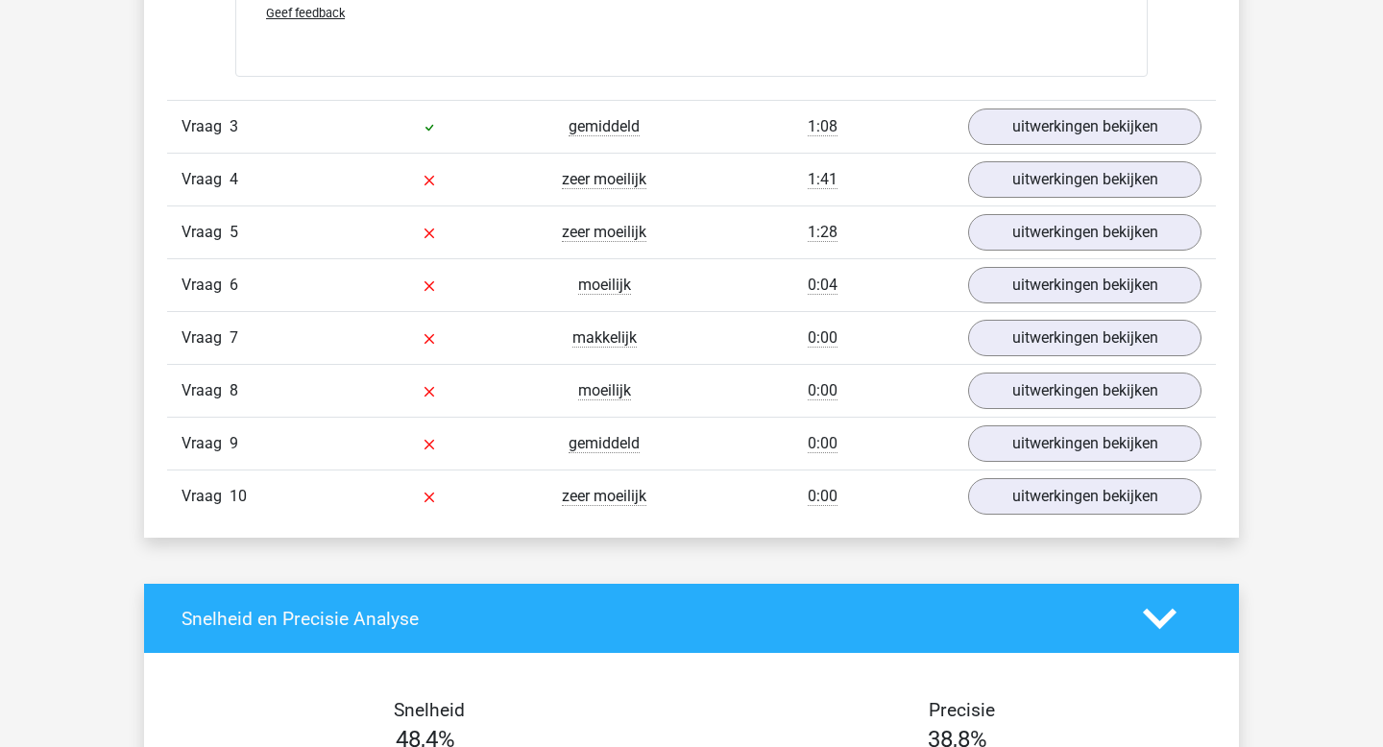
scroll to position [4881, 0]
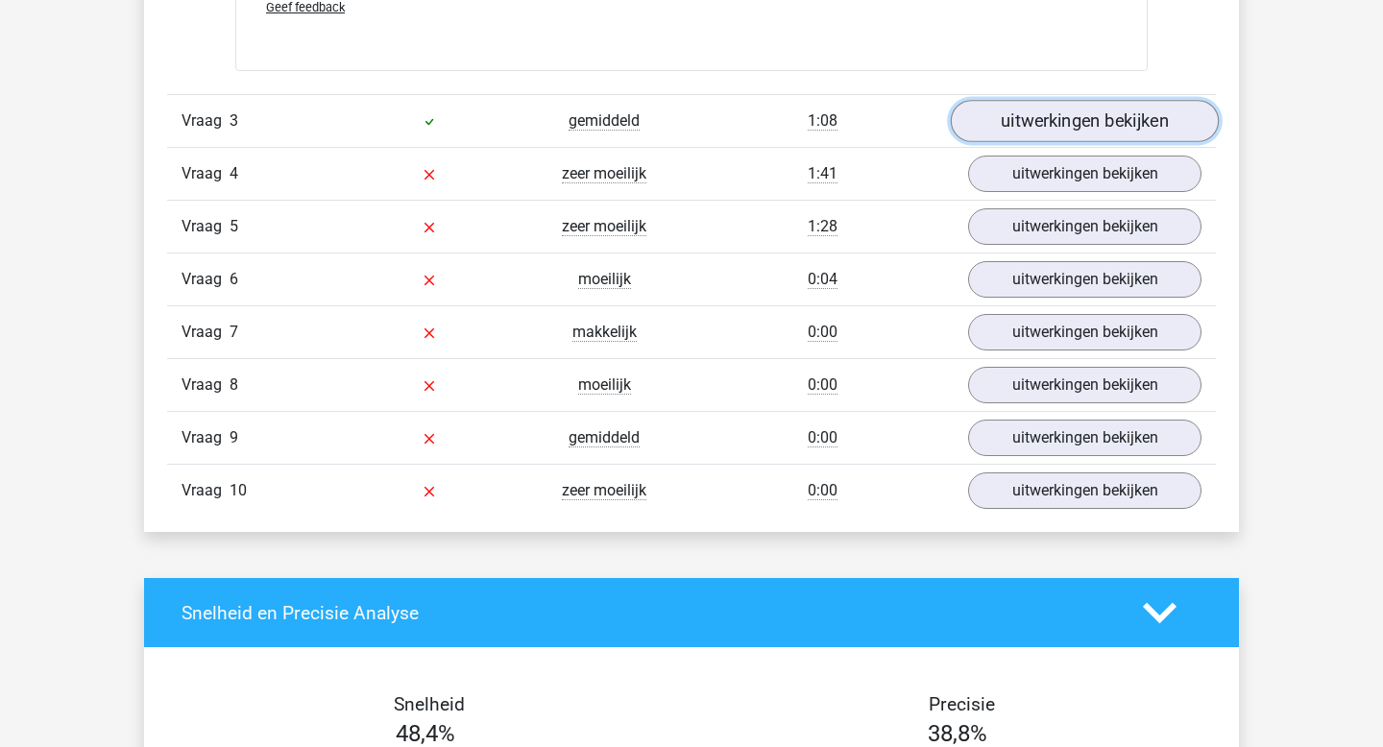
click at [1047, 135] on link "uitwerkingen bekijken" at bounding box center [1085, 122] width 268 height 42
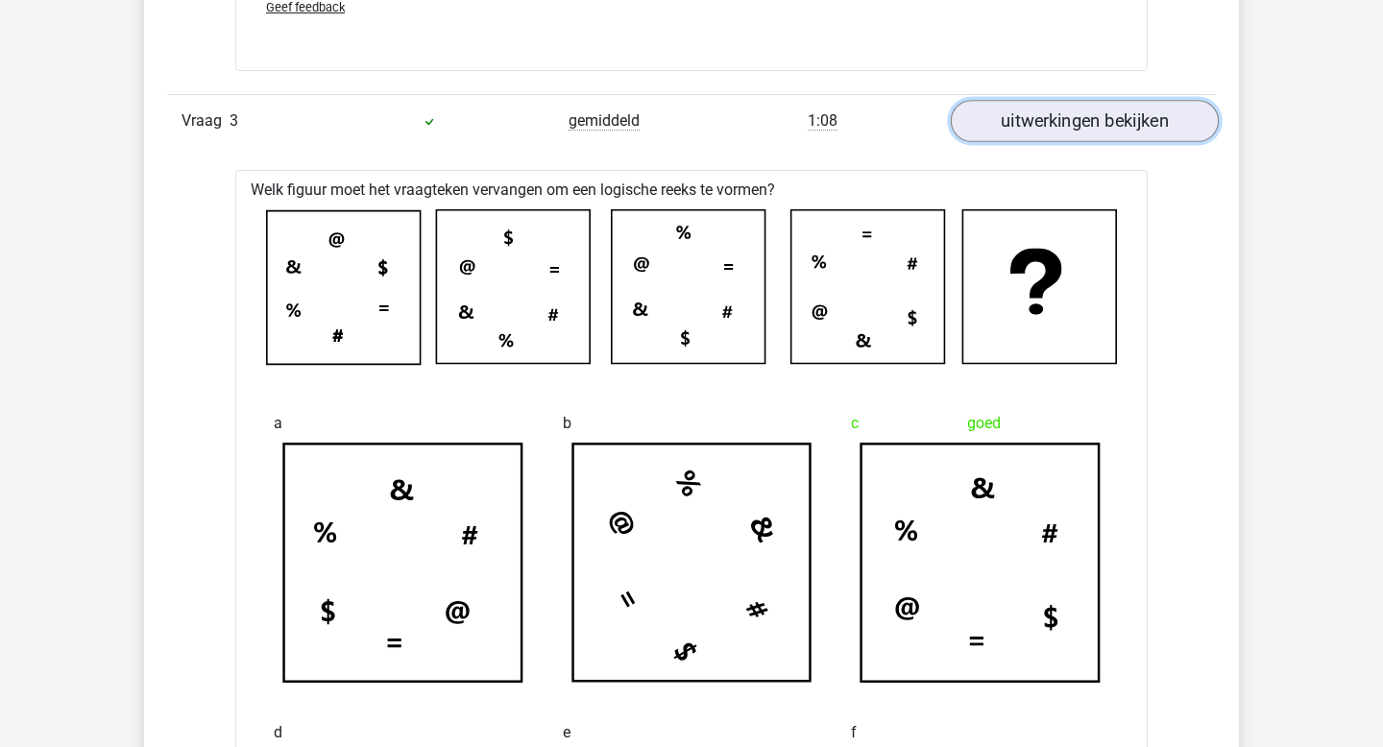
click at [1047, 135] on link "uitwerkingen bekijken" at bounding box center [1085, 122] width 268 height 42
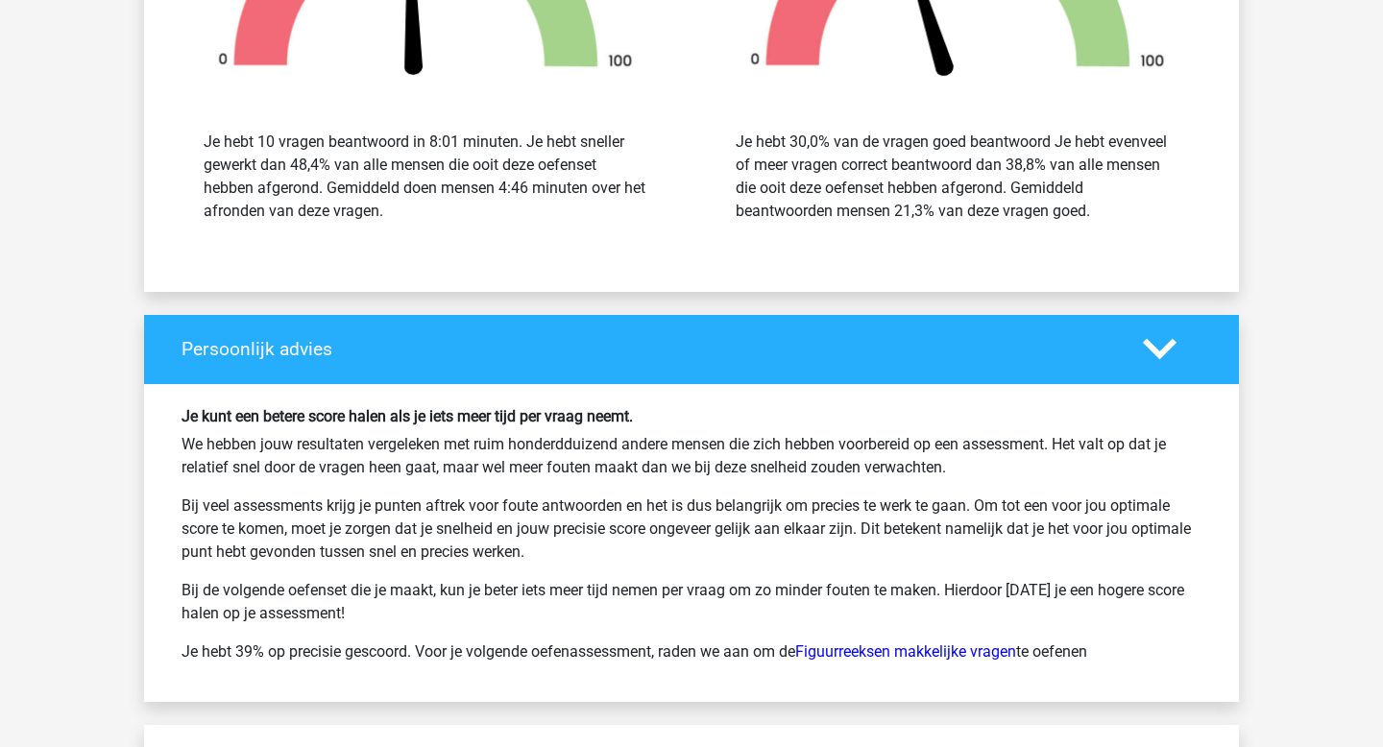
scroll to position [5799, 0]
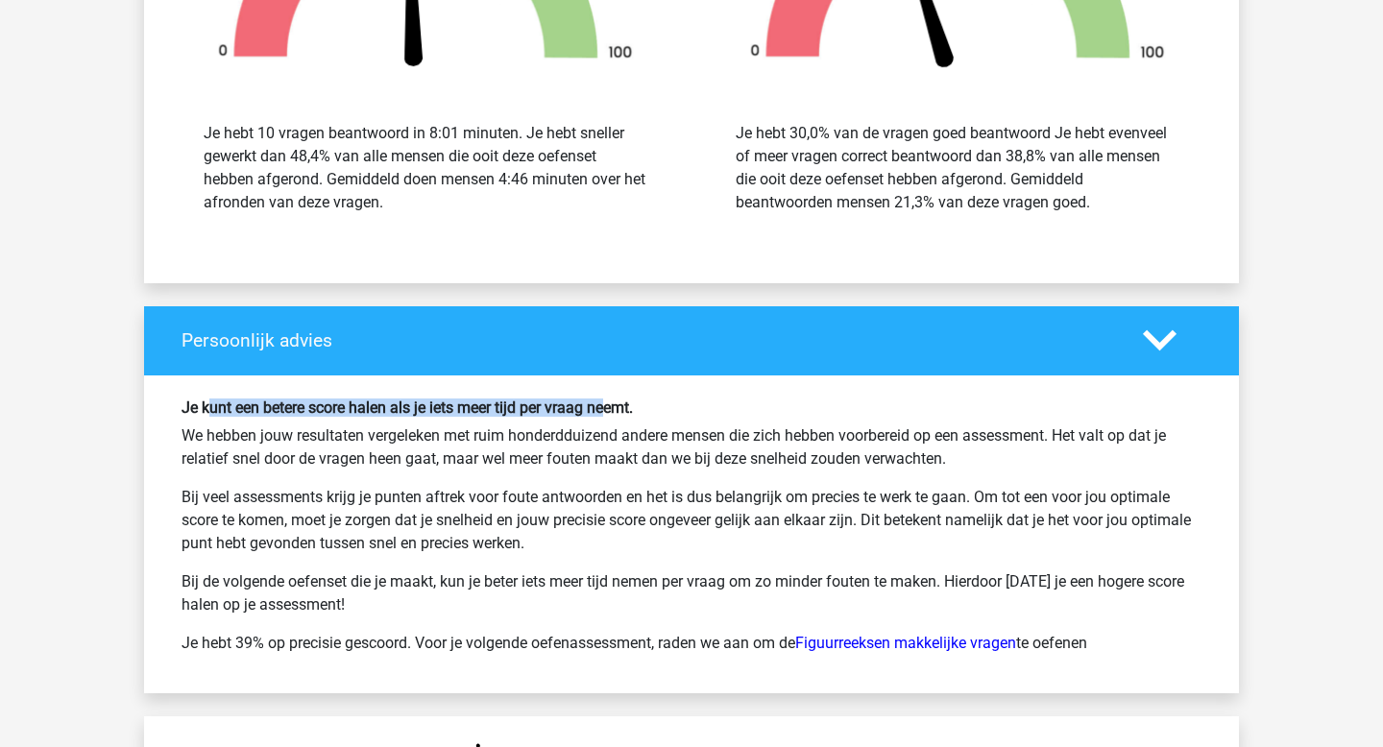
drag, startPoint x: 211, startPoint y: 410, endPoint x: 607, endPoint y: 413, distance: 395.6
click at [609, 414] on h6 "Je kunt een betere score halen als je iets meer tijd per vraag neemt." at bounding box center [691, 407] width 1020 height 18
click at [725, 425] on p "We hebben jouw resultaten vergeleken met ruim honderdduizend andere mensen die …" at bounding box center [691, 447] width 1020 height 46
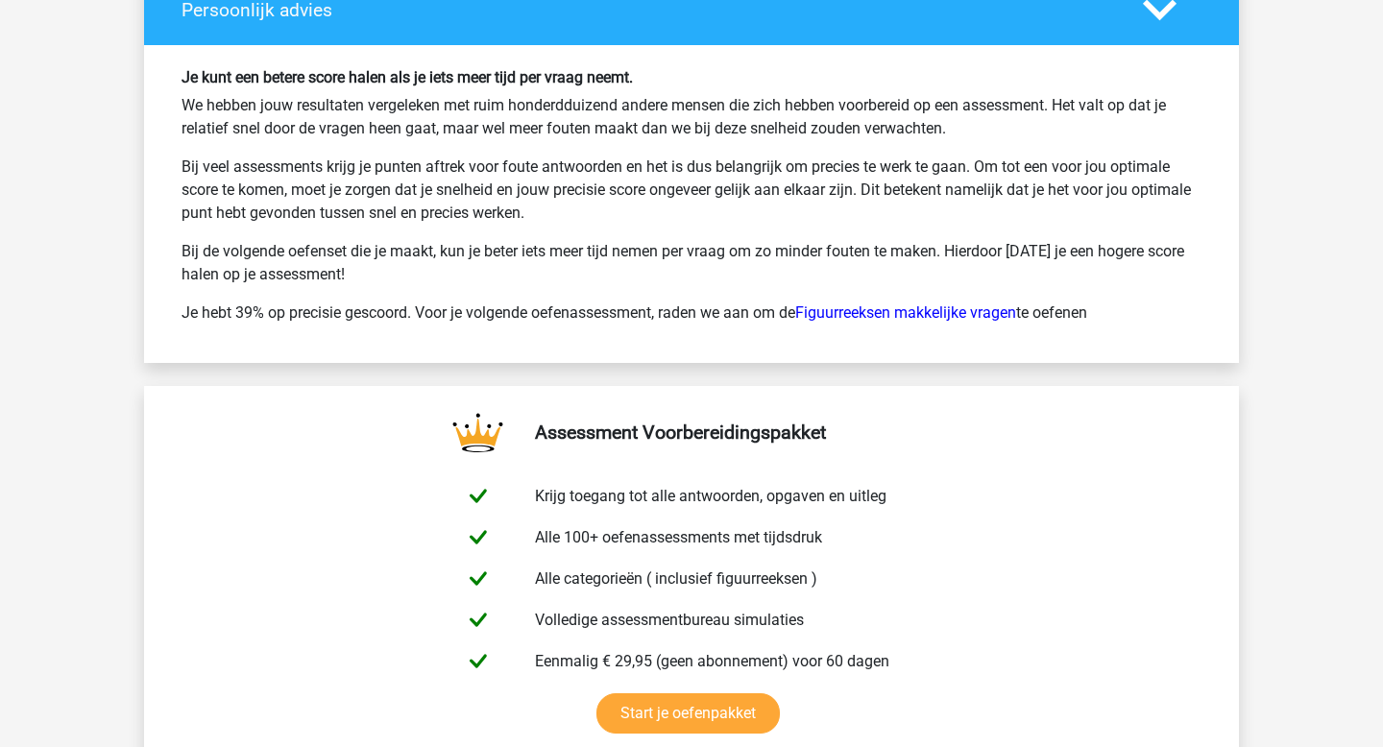
scroll to position [6142, 0]
